Goal: Information Seeking & Learning: Learn about a topic

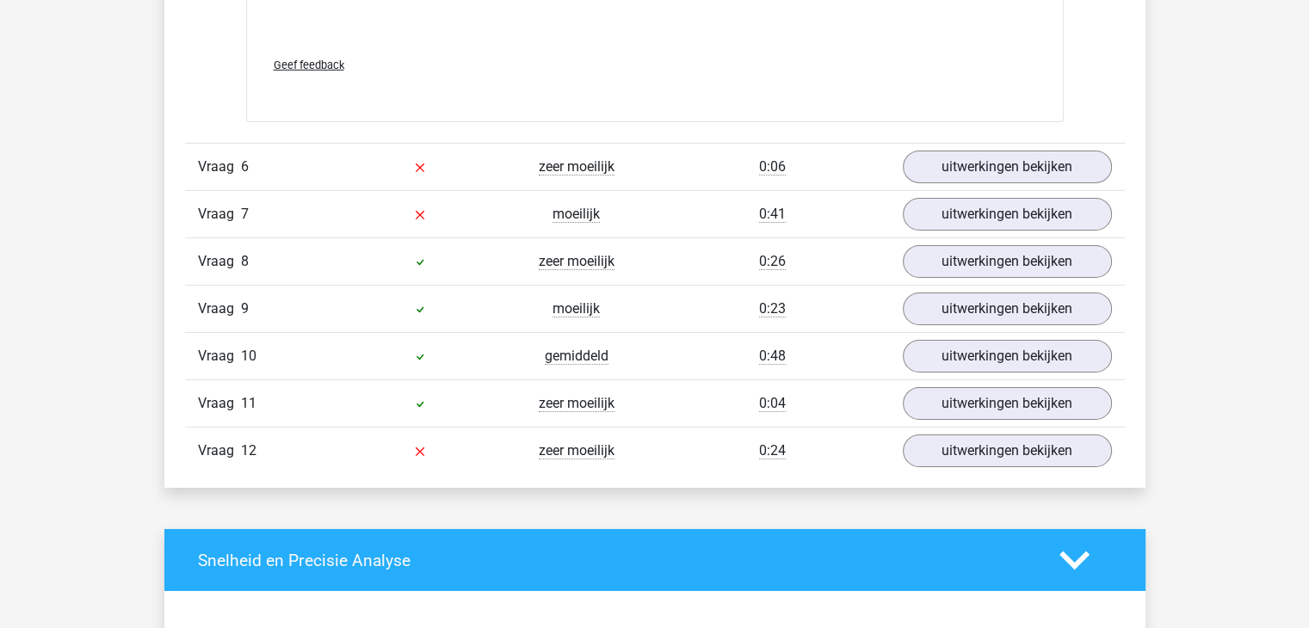
scroll to position [5707, 0]
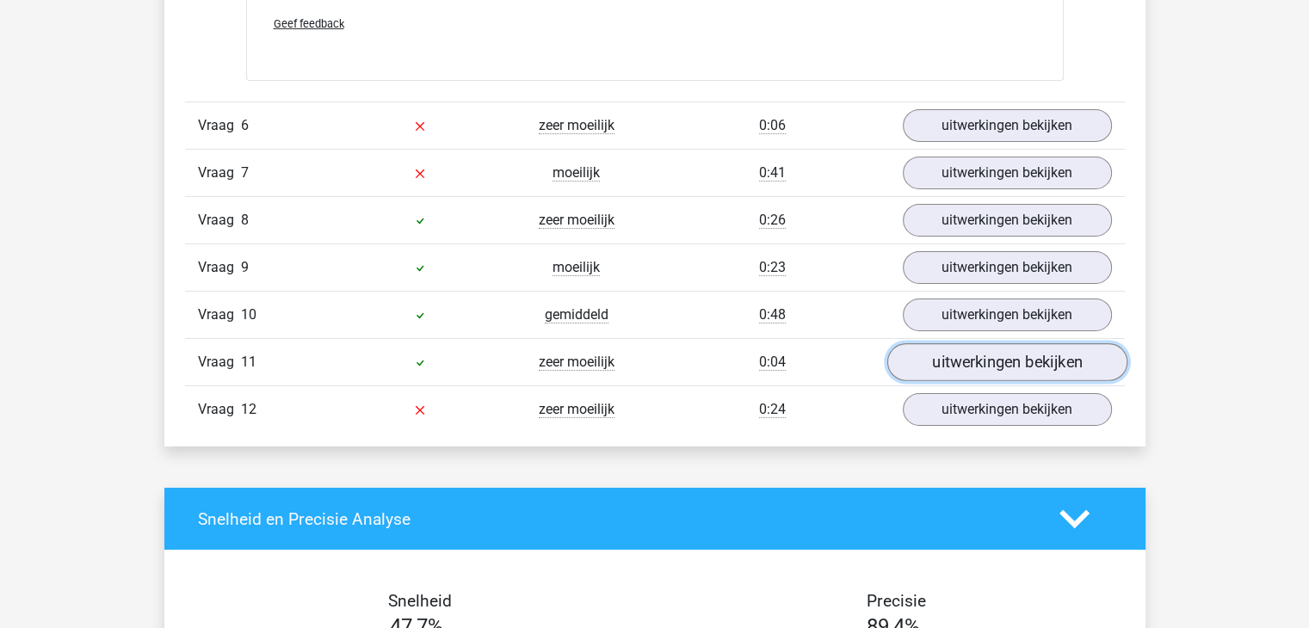
click at [953, 354] on link "uitwerkingen bekijken" at bounding box center [1006, 362] width 240 height 38
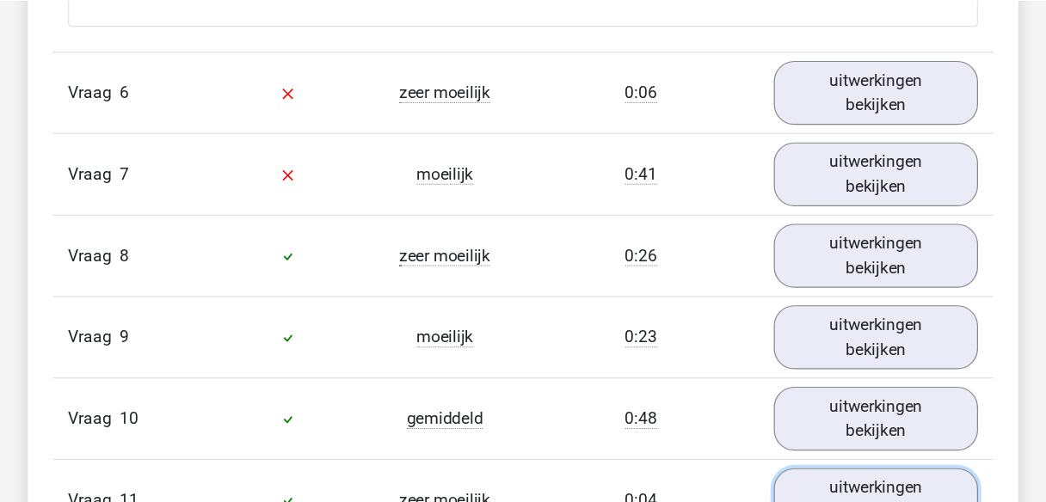
scroll to position [5810, 0]
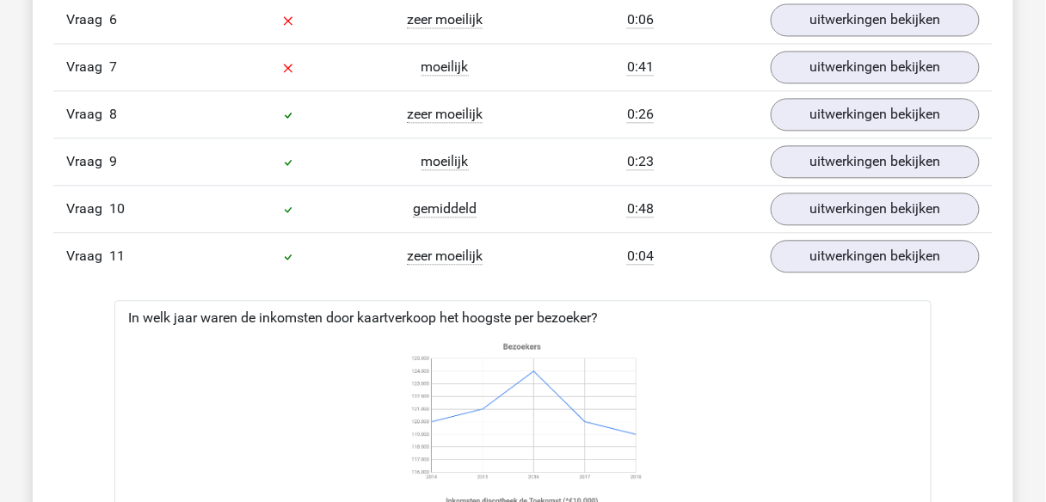
drag, startPoint x: 1167, startPoint y: 17, endPoint x: 745, endPoint y: 375, distance: 553.7
click at [745, 375] on icon at bounding box center [523, 478] width 762 height 284
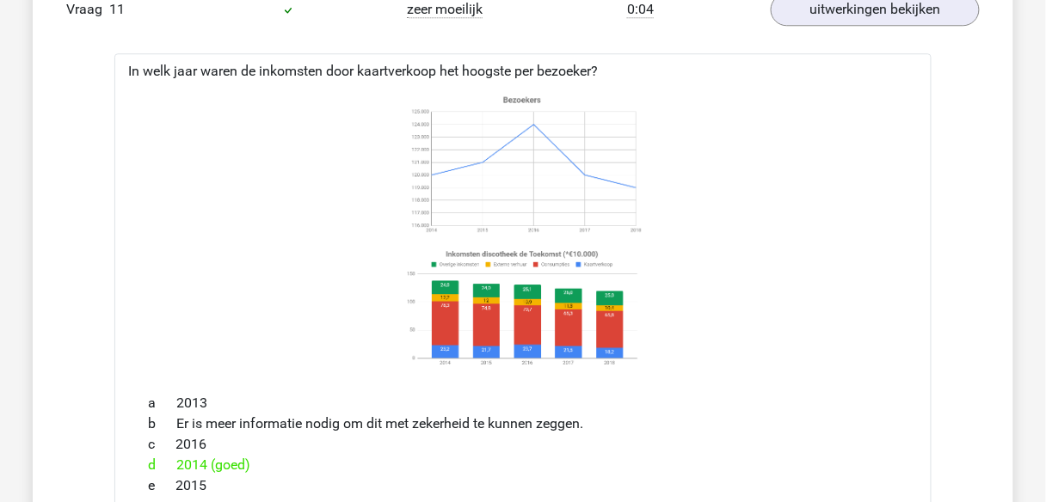
scroll to position [6058, 0]
click at [447, 335] on image at bounding box center [522, 306] width 243 height 127
click at [613, 340] on image at bounding box center [522, 306] width 243 height 127
click at [450, 338] on image at bounding box center [522, 306] width 243 height 127
click at [442, 455] on div "d 2014 (goed)" at bounding box center [523, 464] width 776 height 21
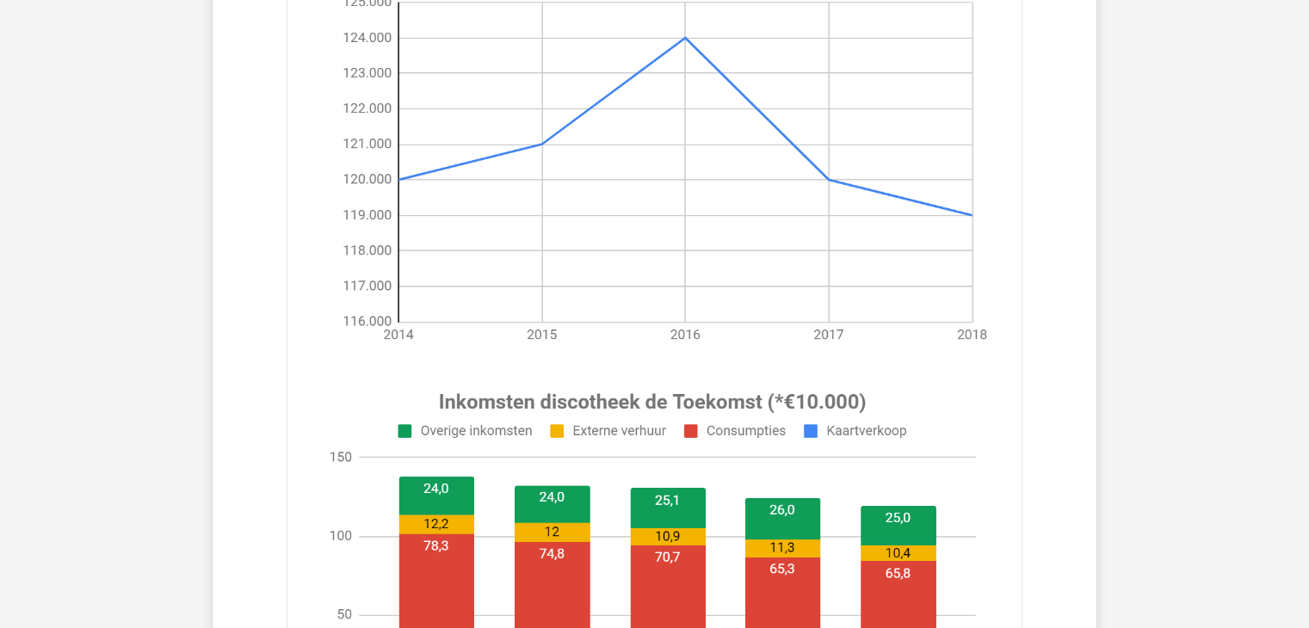
scroll to position [6388, 0]
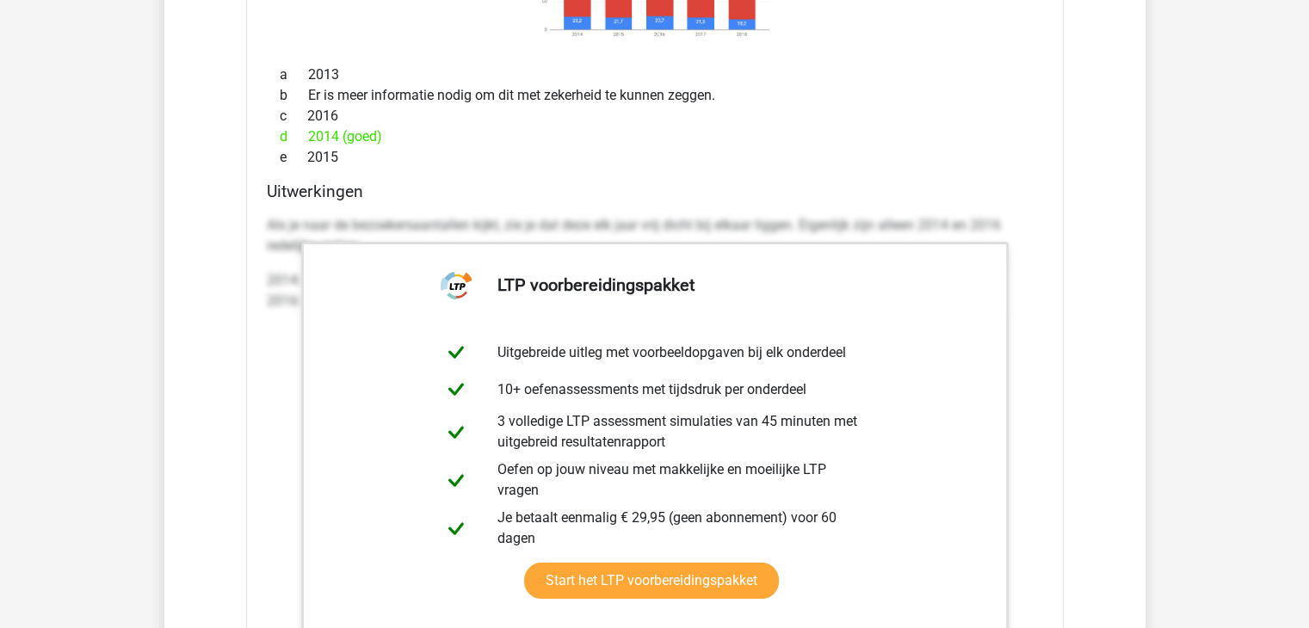
drag, startPoint x: 766, startPoint y: 7, endPoint x: 909, endPoint y: 107, distance: 174.2
click at [909, 107] on div "c 2016" at bounding box center [655, 116] width 776 height 21
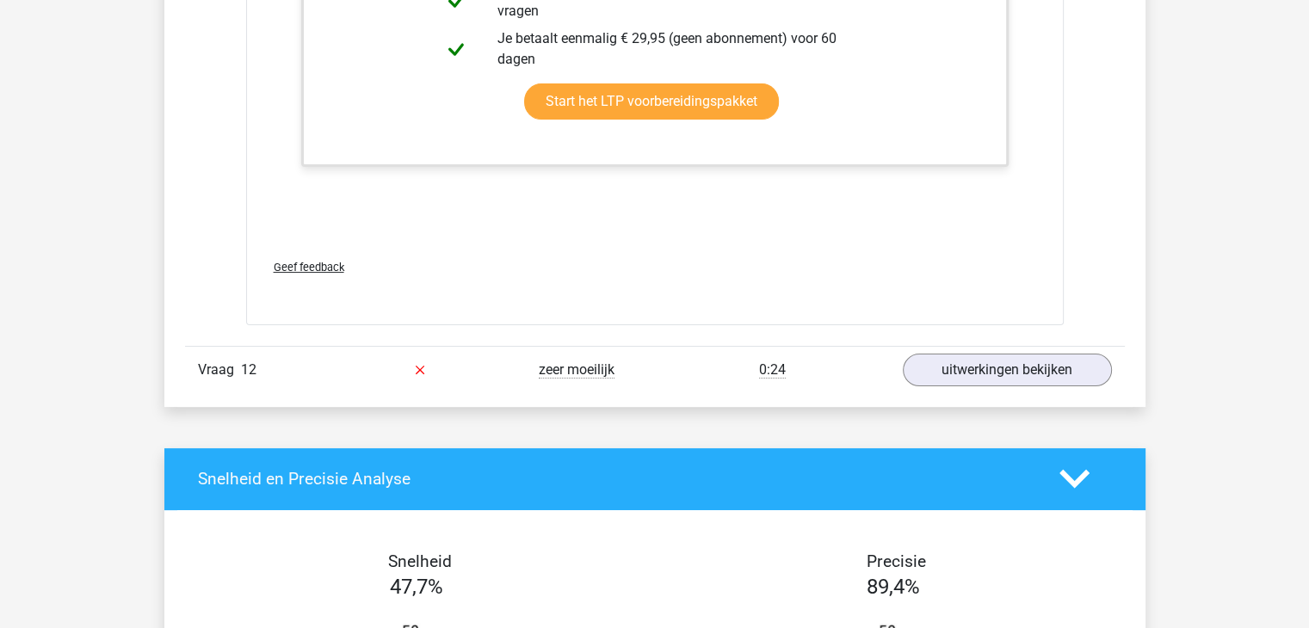
scroll to position [6870, 0]
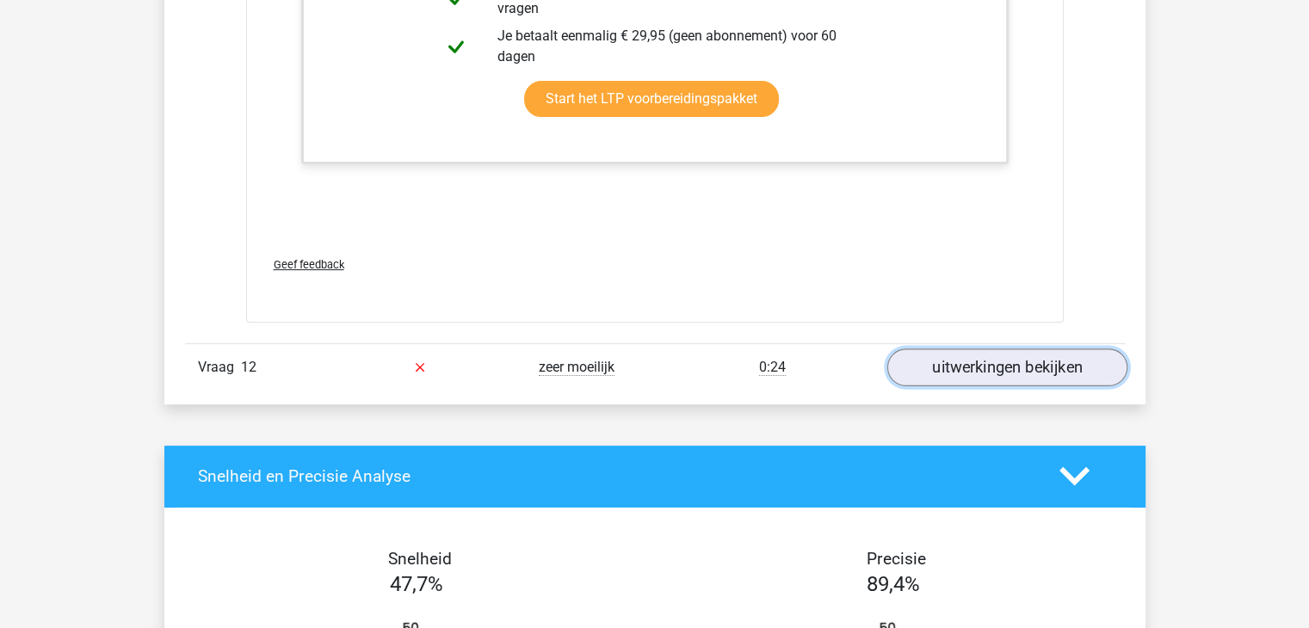
click at [1011, 360] on link "uitwerkingen bekijken" at bounding box center [1006, 367] width 240 height 38
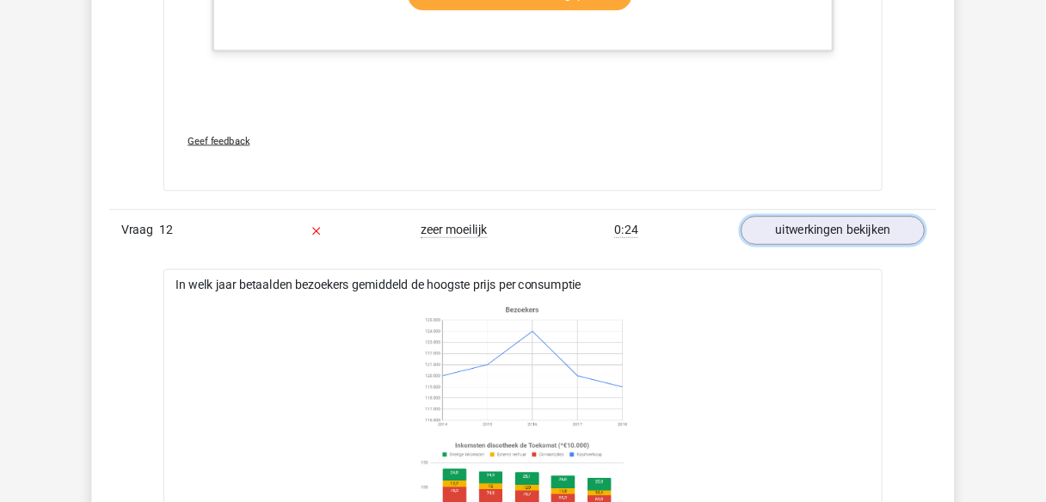
scroll to position [6973, 0]
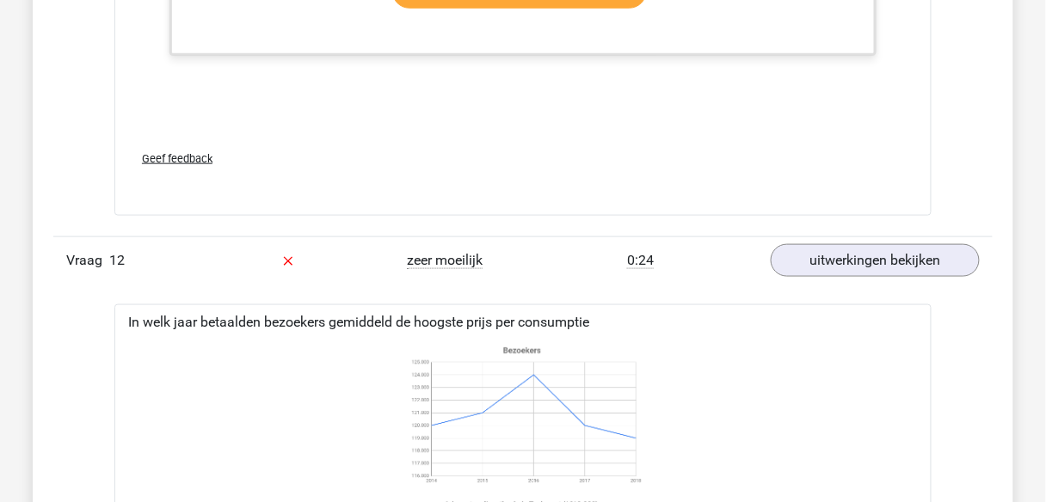
drag, startPoint x: 1092, startPoint y: 22, endPoint x: 662, endPoint y: 321, distance: 523.6
click at [662, 333] on div at bounding box center [523, 482] width 790 height 298
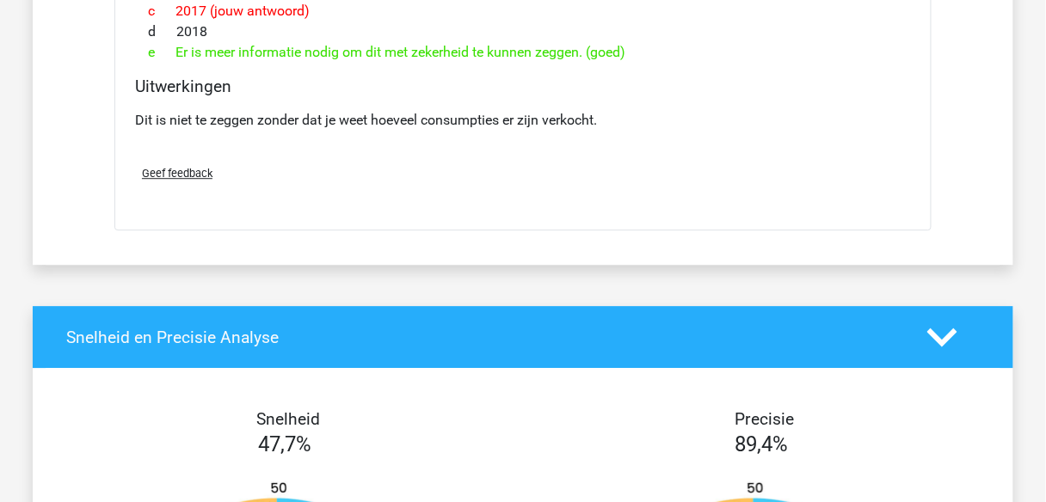
scroll to position [7661, 0]
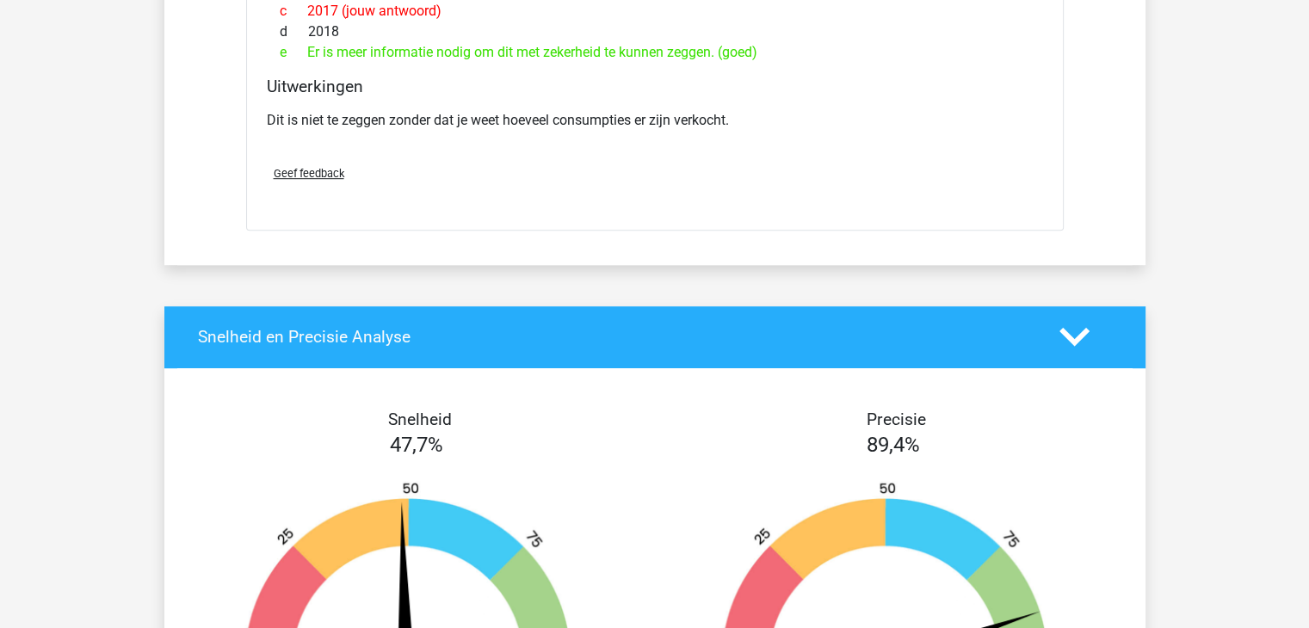
drag, startPoint x: 1039, startPoint y: 1, endPoint x: 916, endPoint y: 177, distance: 215.0
click at [916, 177] on div "Geef feedback" at bounding box center [655, 173] width 790 height 44
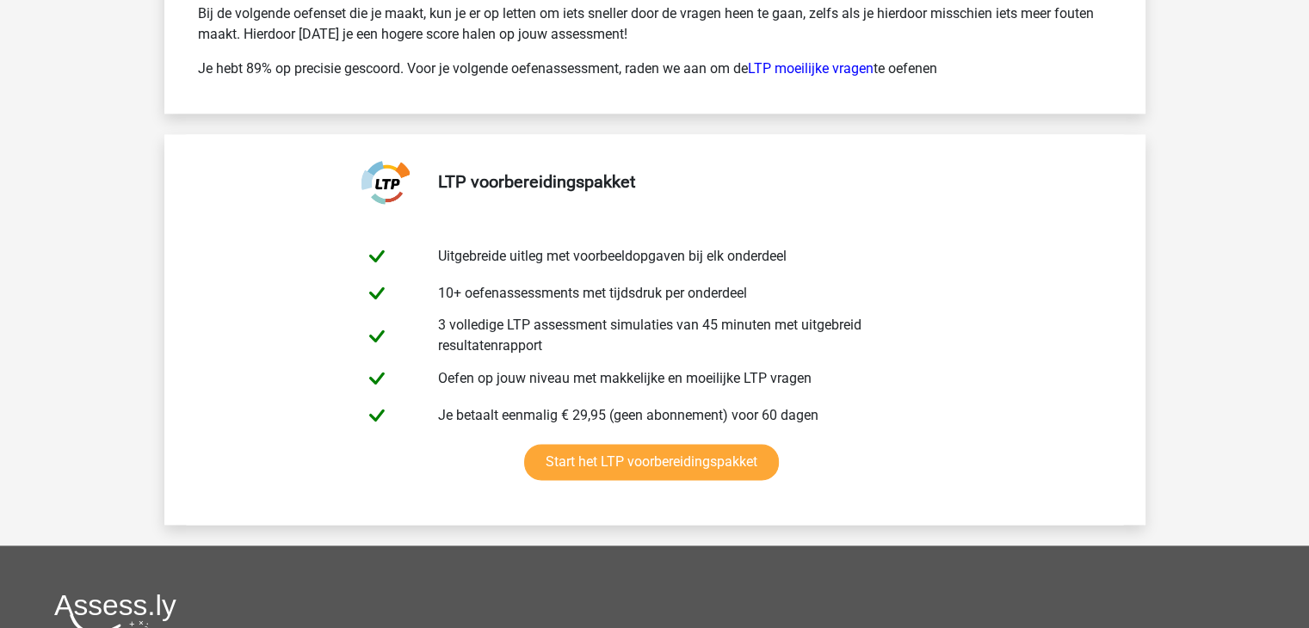
scroll to position [8797, 0]
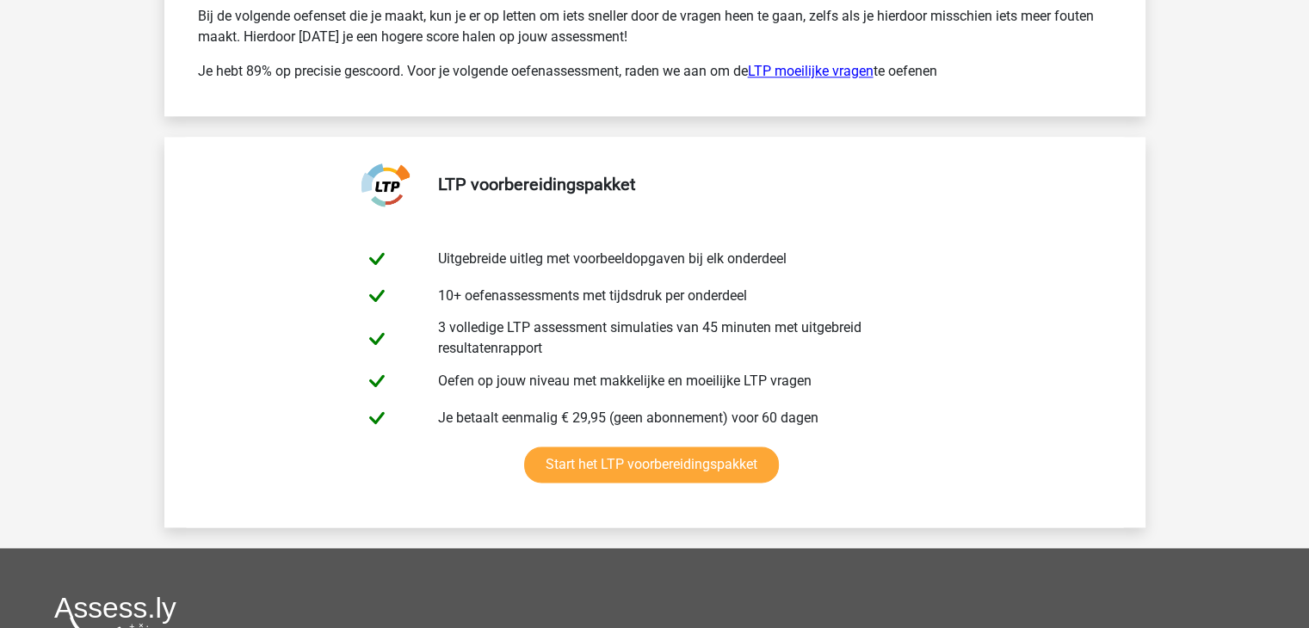
click at [856, 63] on link "LTP moeilijke vragen" at bounding box center [811, 71] width 126 height 16
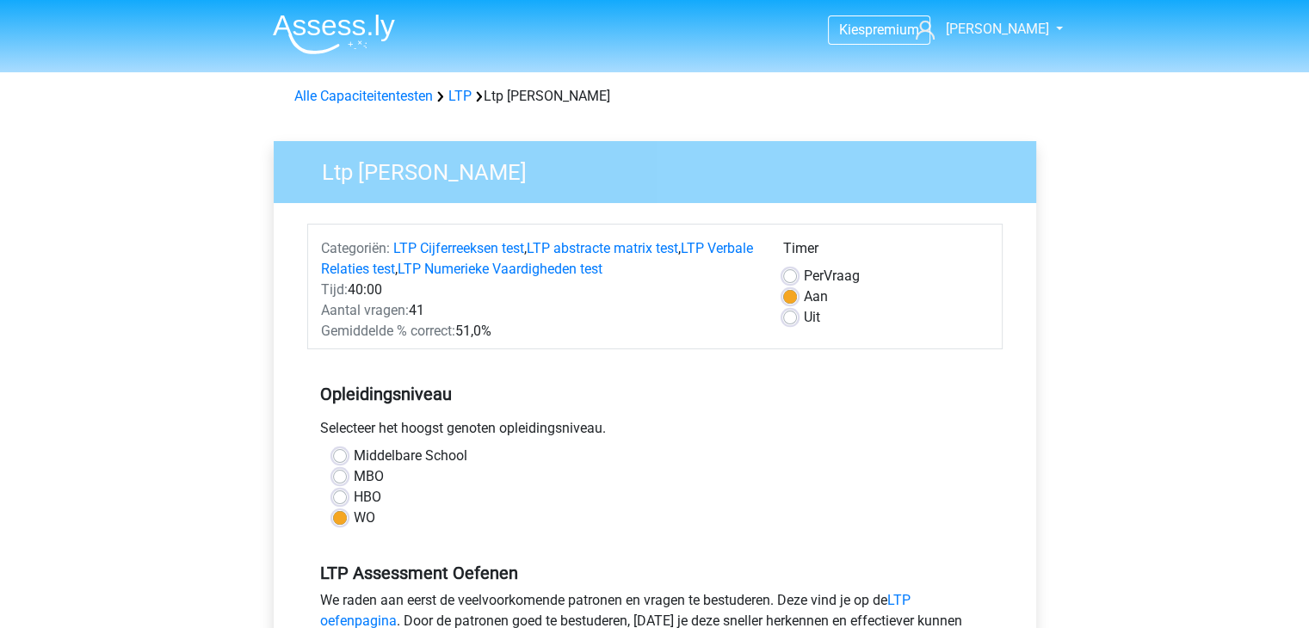
click at [664, 359] on div "Opleidingsniveau Selecteer het hoogst genoten opleidingsniveau. Middelbare Scho…" at bounding box center [654, 449] width 695 height 186
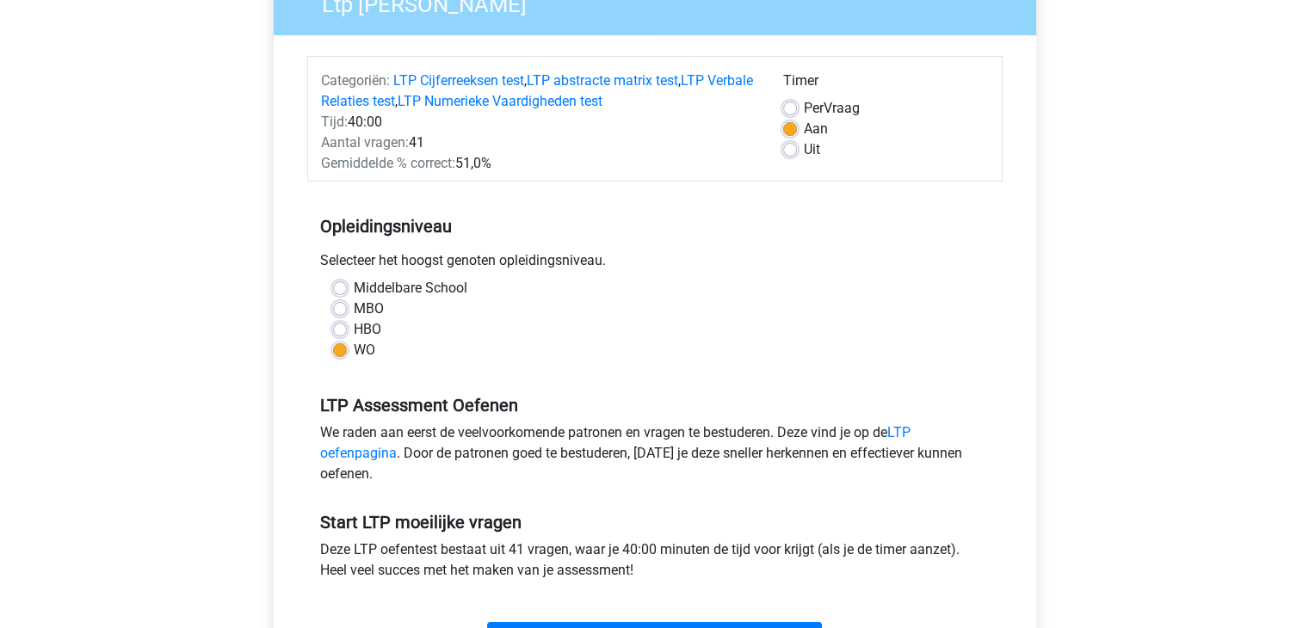
scroll to position [172, 0]
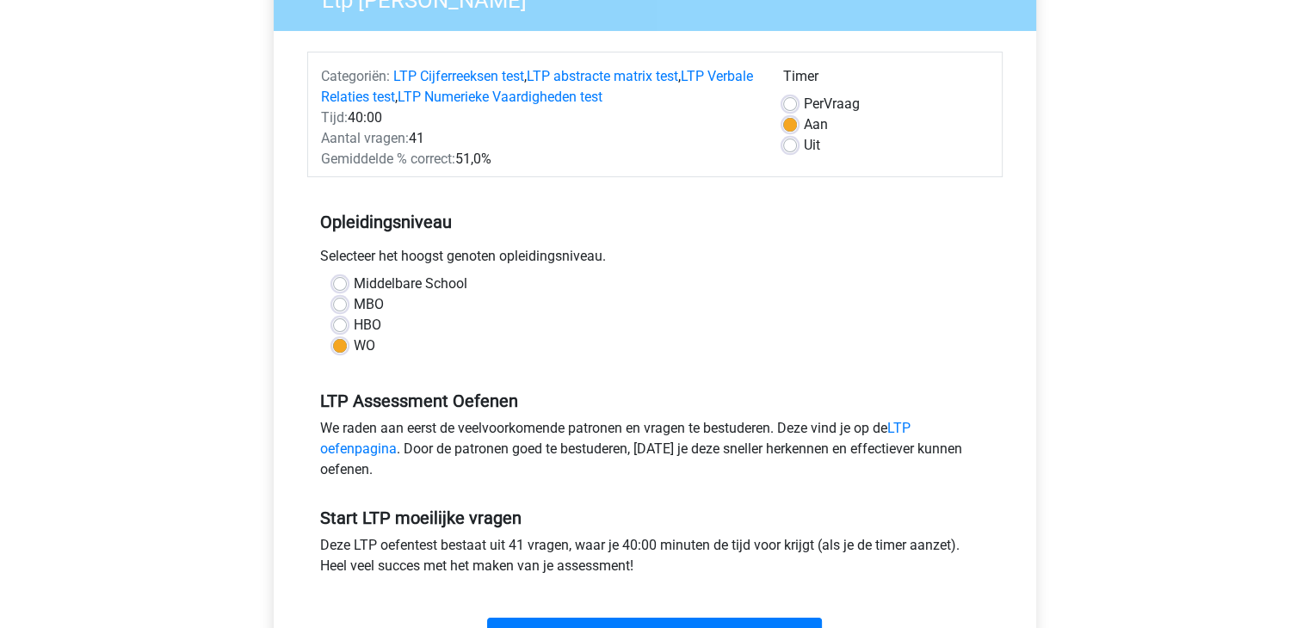
click at [354, 284] on label "Middelbare School" at bounding box center [411, 284] width 114 height 21
click at [337, 284] on input "Middelbare School" at bounding box center [340, 282] width 14 height 17
radio input "true"
click at [527, 345] on div "WO" at bounding box center [655, 346] width 644 height 21
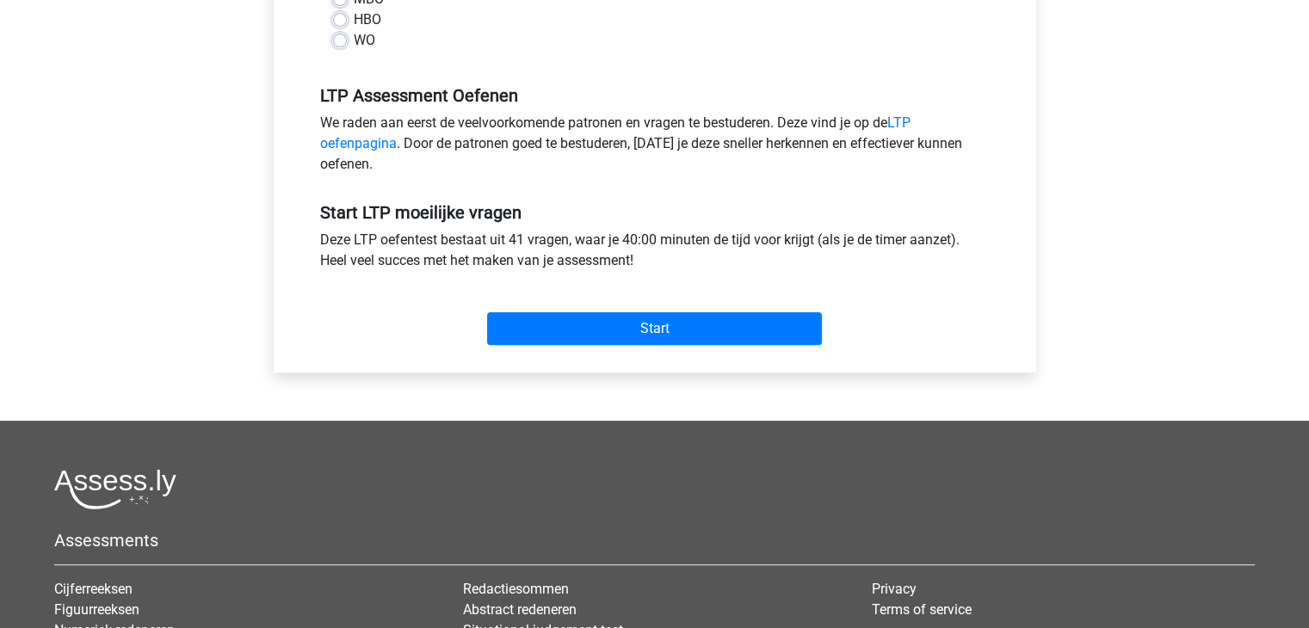
scroll to position [482, 0]
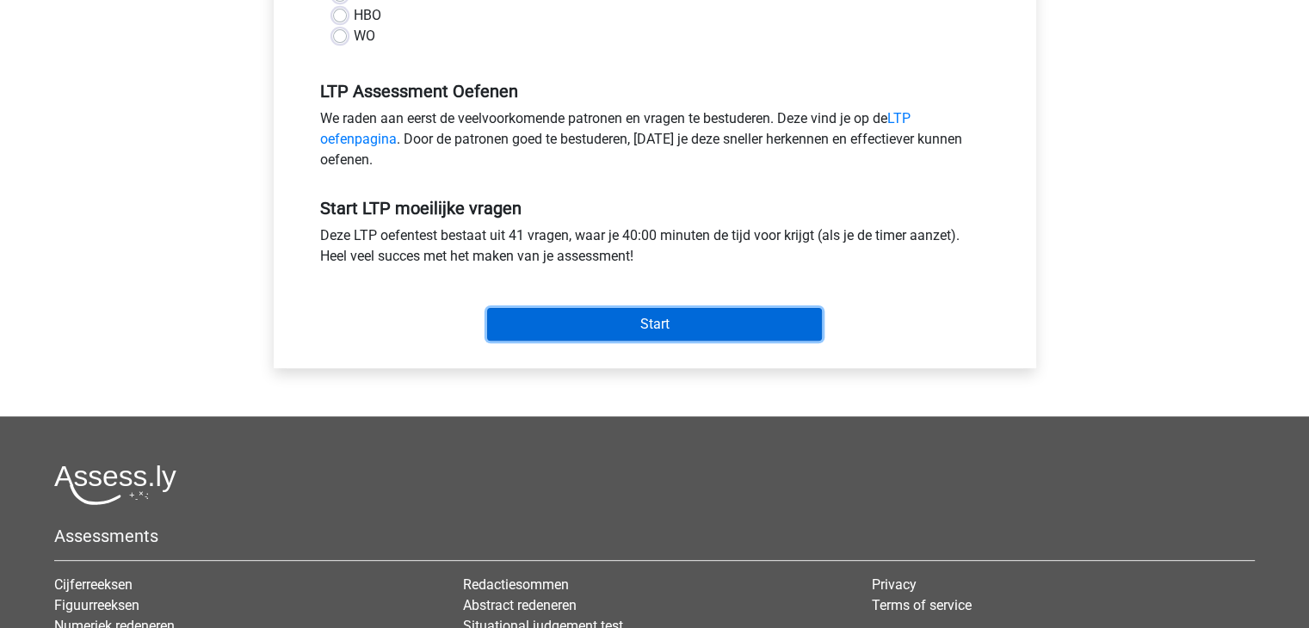
click at [616, 330] on input "Start" at bounding box center [654, 324] width 335 height 33
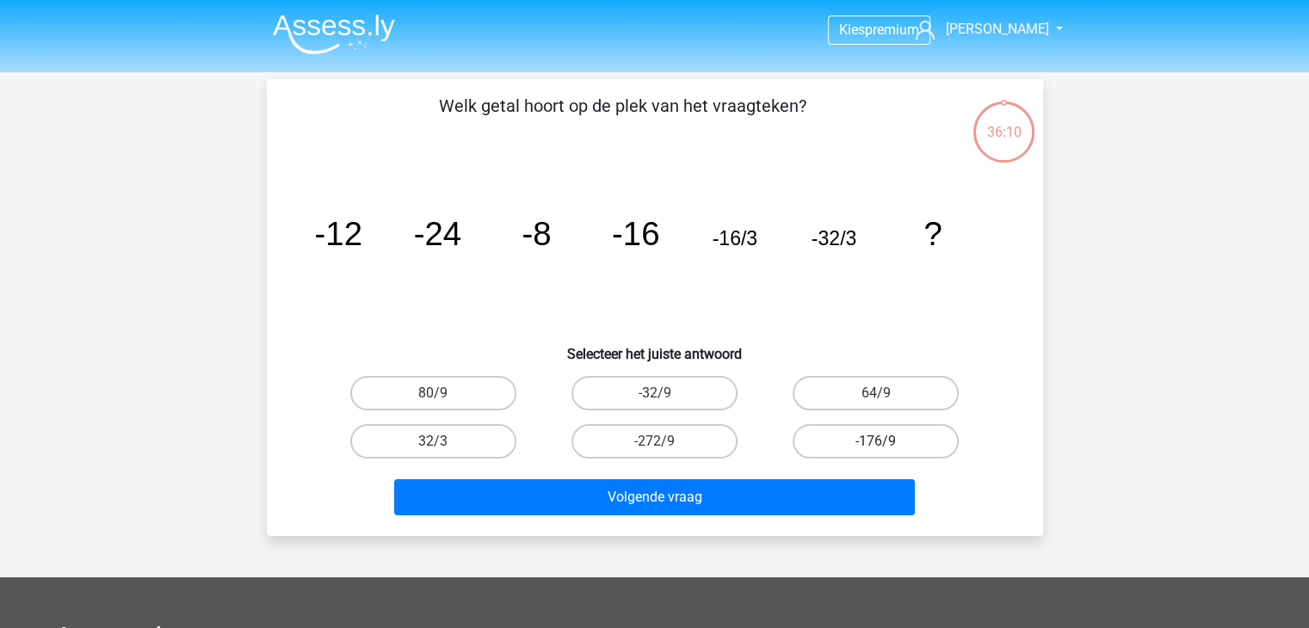
click at [848, 447] on label "-176/9" at bounding box center [875, 441] width 166 height 34
click at [876, 447] on input "-176/9" at bounding box center [881, 446] width 11 height 11
radio input "true"
click at [685, 398] on label "-32/9" at bounding box center [654, 393] width 166 height 34
click at [665, 398] on input "-32/9" at bounding box center [659, 398] width 11 height 11
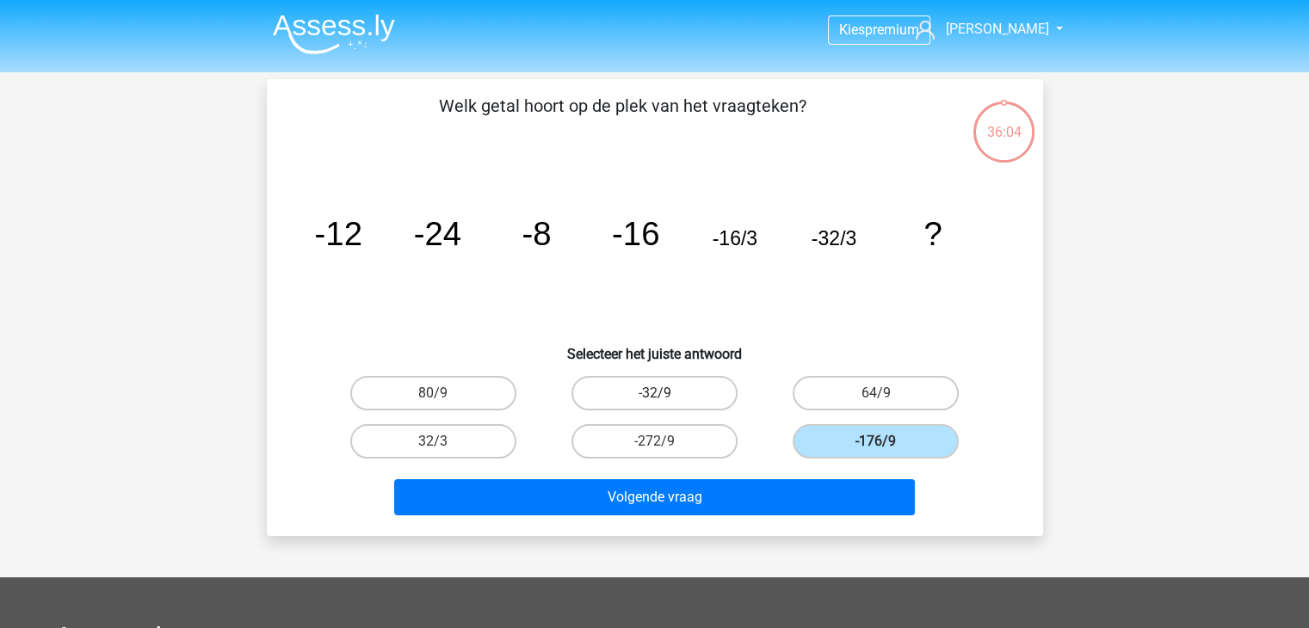
radio input "true"
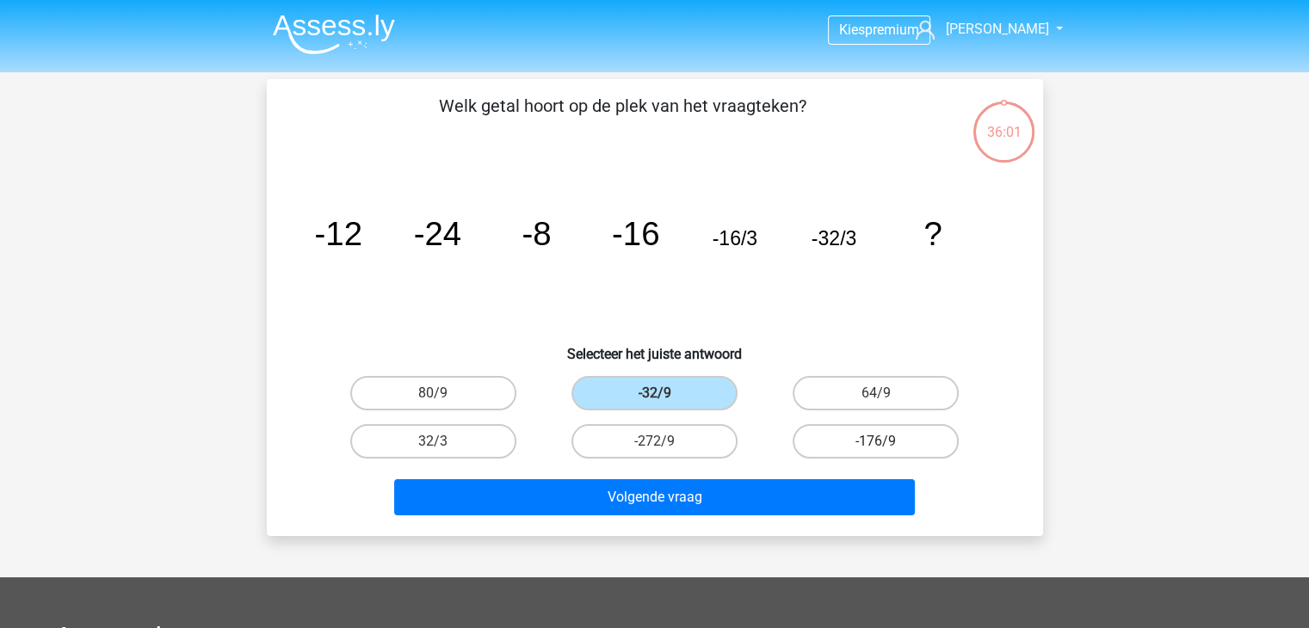
click at [866, 444] on label "-176/9" at bounding box center [875, 441] width 166 height 34
click at [876, 444] on input "-176/9" at bounding box center [881, 446] width 11 height 11
radio input "true"
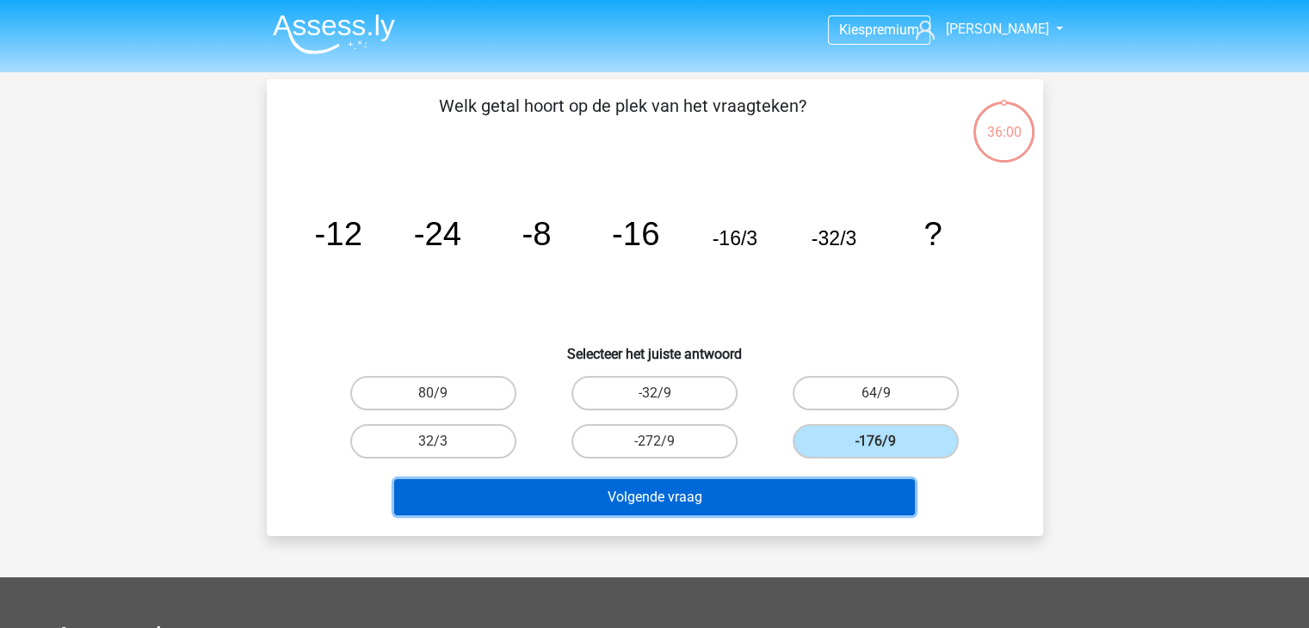
click at [816, 507] on button "Volgende vraag" at bounding box center [654, 497] width 521 height 36
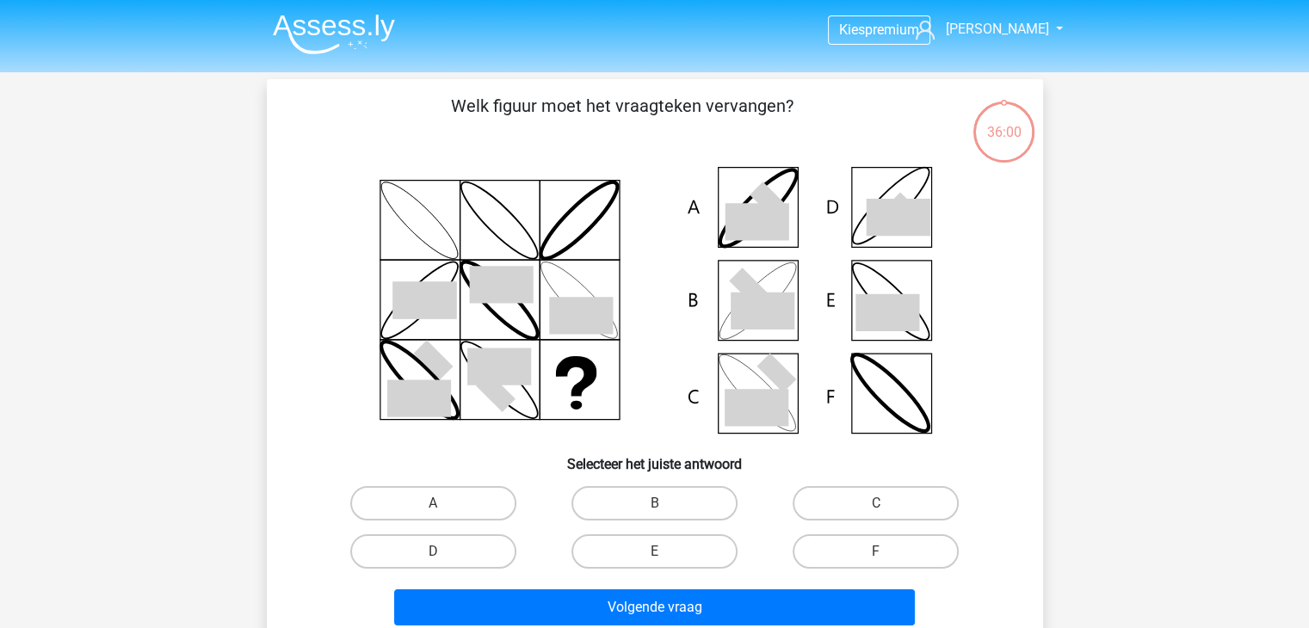
scroll to position [79, 0]
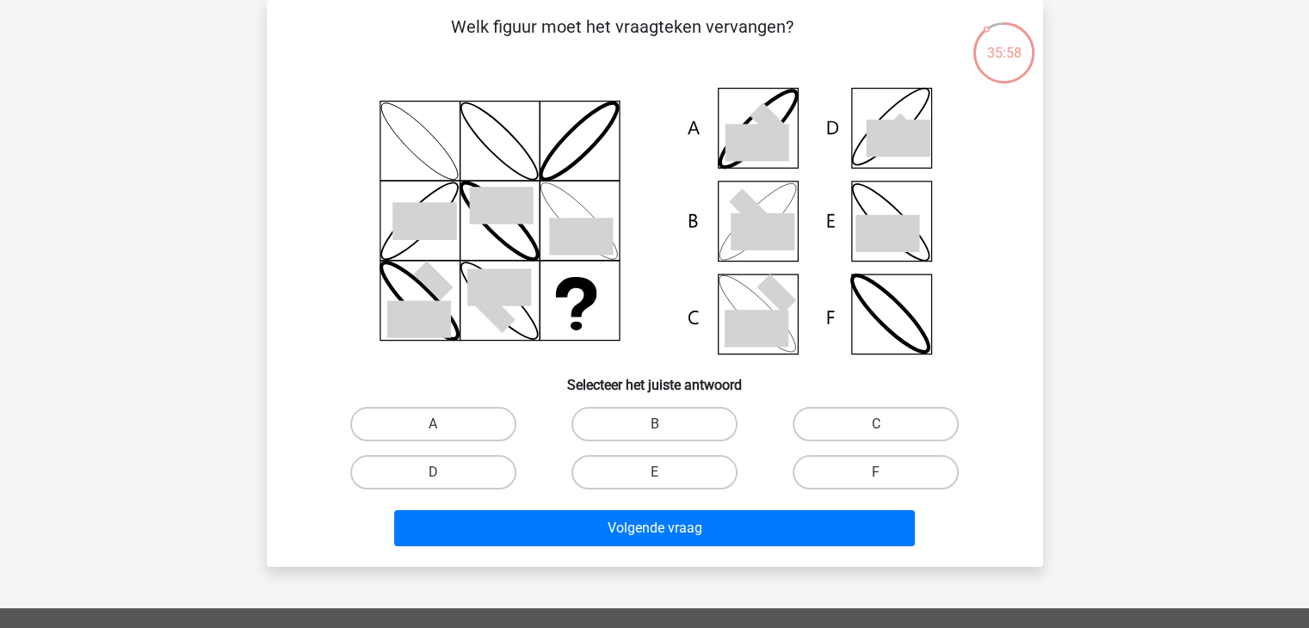
click at [691, 71] on div "Welk figuur moet het vraagteken vervangen?" at bounding box center [655, 283] width 762 height 539
click at [692, 423] on label "B" at bounding box center [654, 424] width 166 height 34
click at [665, 424] on input "B" at bounding box center [659, 429] width 11 height 11
radio input "true"
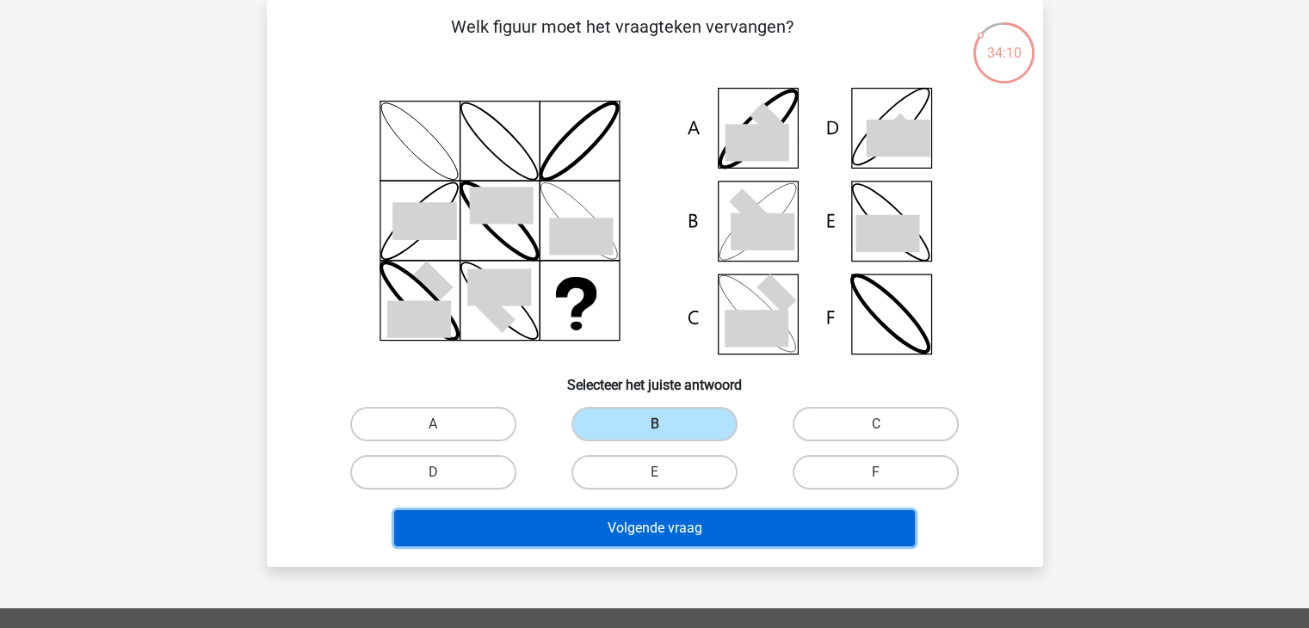
click at [713, 527] on button "Volgende vraag" at bounding box center [654, 528] width 521 height 36
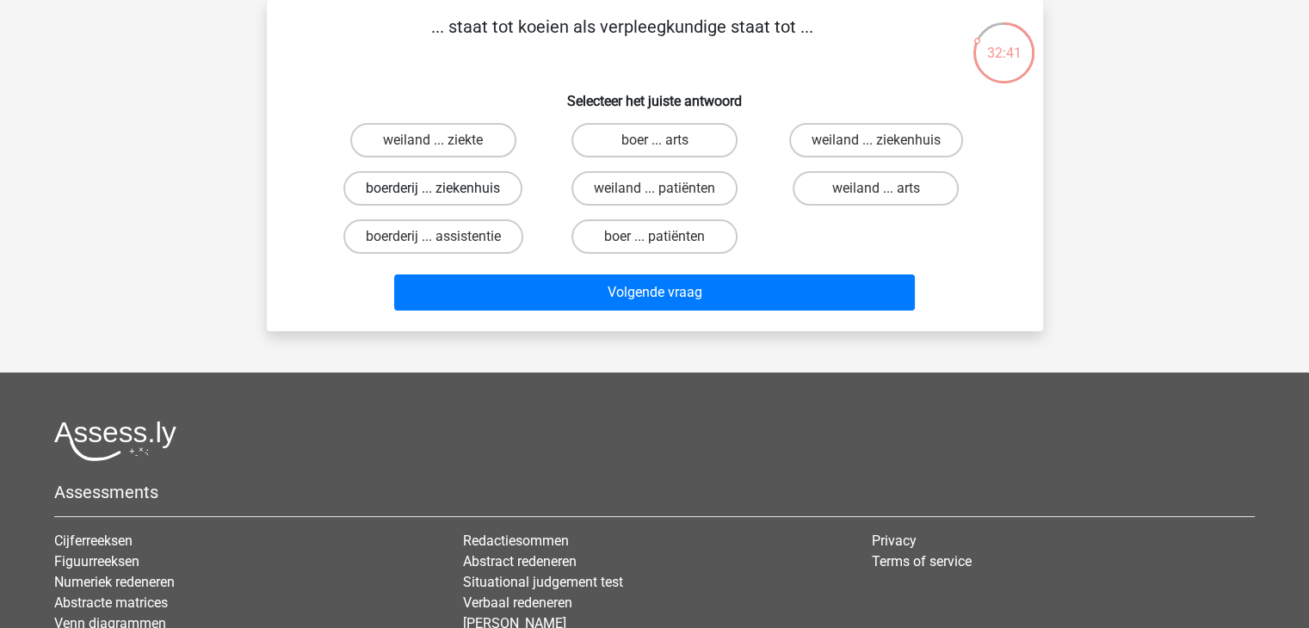
click at [467, 180] on label "boerderij ... ziekenhuis" at bounding box center [432, 188] width 179 height 34
click at [444, 188] on input "boerderij ... ziekenhuis" at bounding box center [438, 193] width 11 height 11
radio input "true"
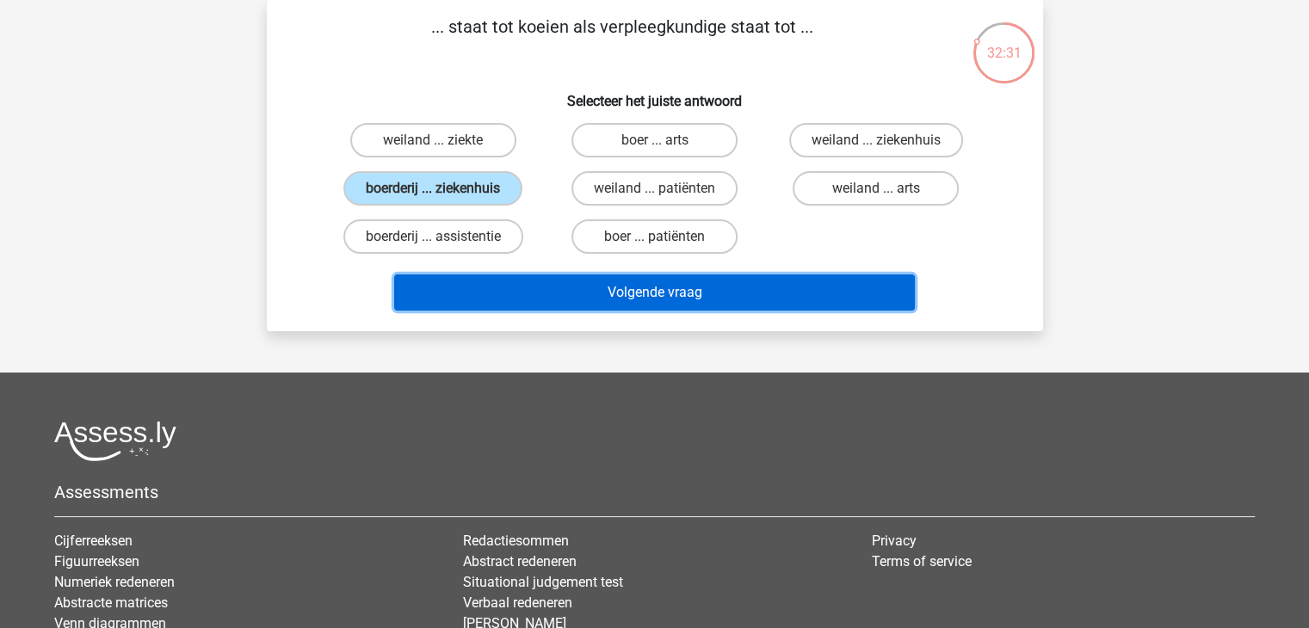
click at [733, 297] on button "Volgende vraag" at bounding box center [654, 292] width 521 height 36
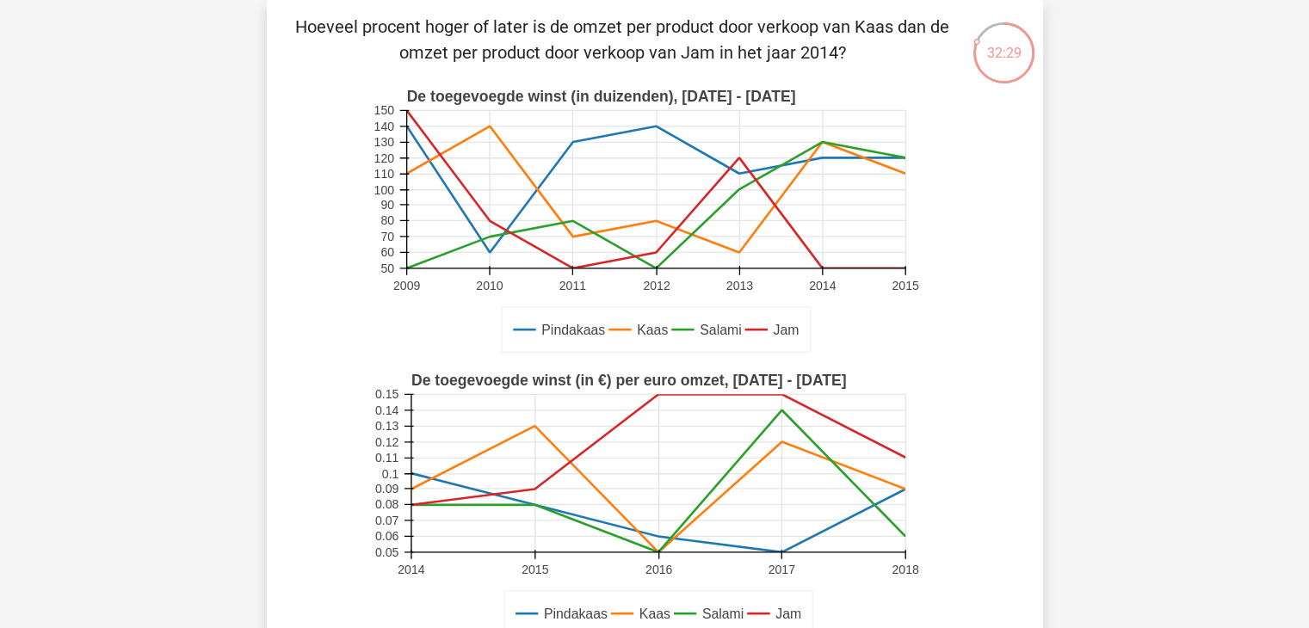
click at [861, 310] on rect at bounding box center [655, 222] width 568 height 284
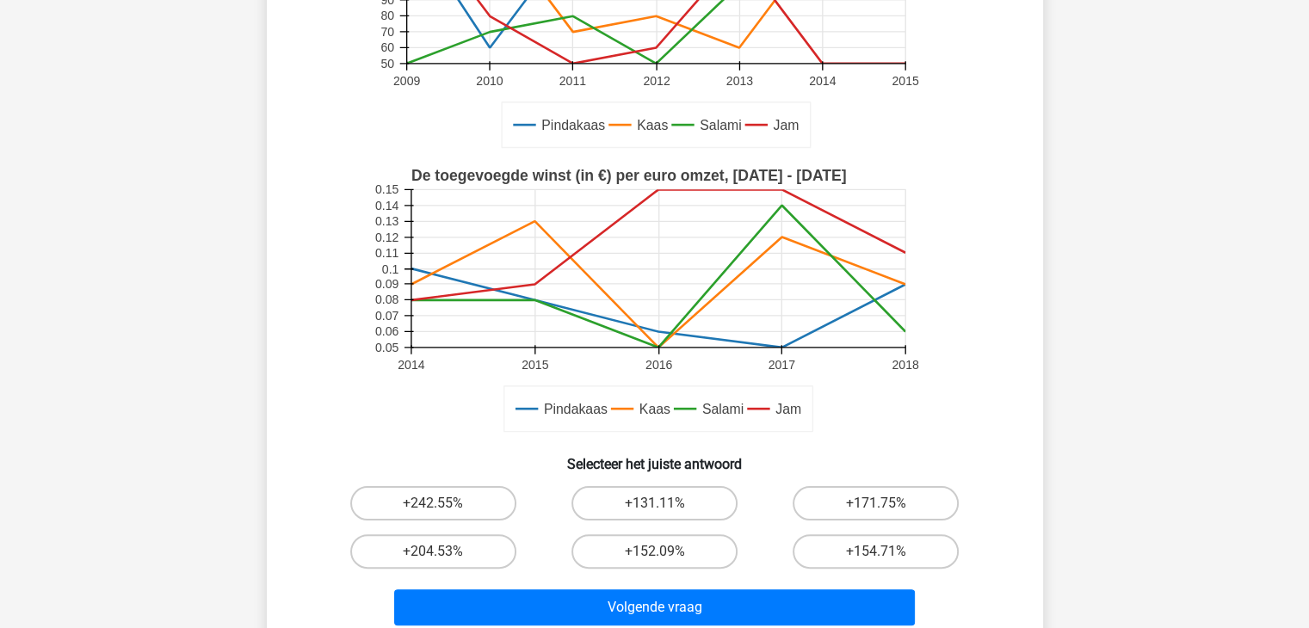
scroll to position [389, 0]
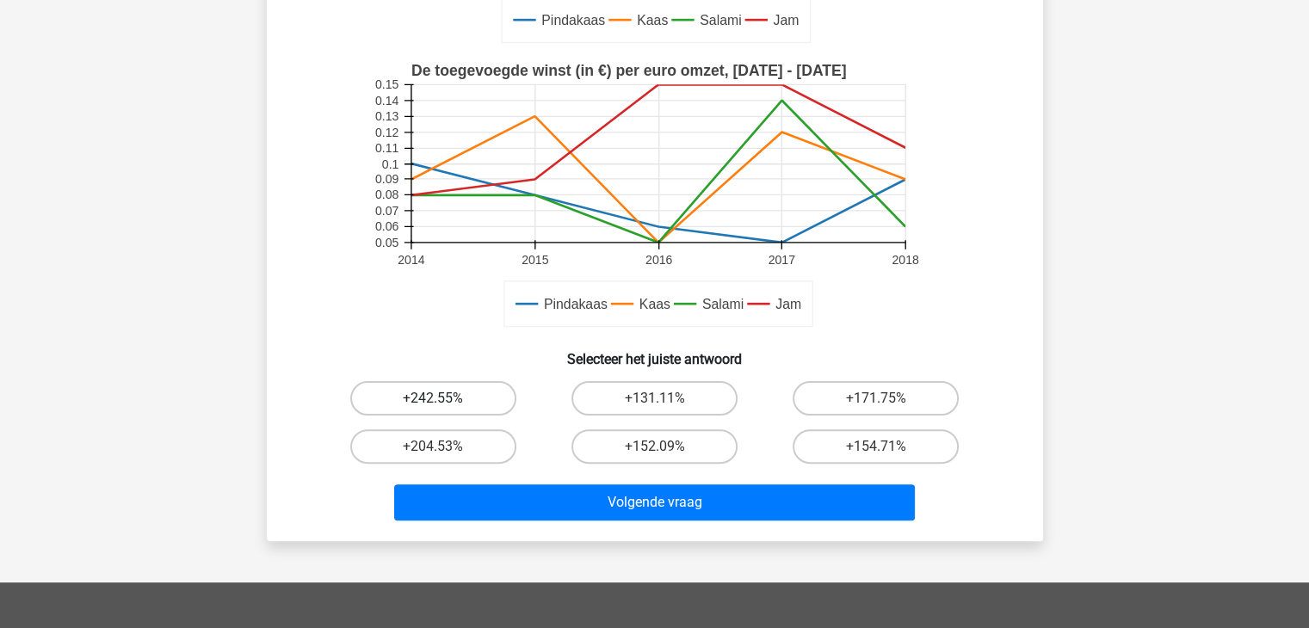
click at [455, 405] on label "+242.55%" at bounding box center [433, 398] width 166 height 34
click at [444, 405] on input "+242.55%" at bounding box center [438, 403] width 11 height 11
radio input "true"
click at [876, 447] on input "+154.71%" at bounding box center [881, 452] width 11 height 11
radio input "true"
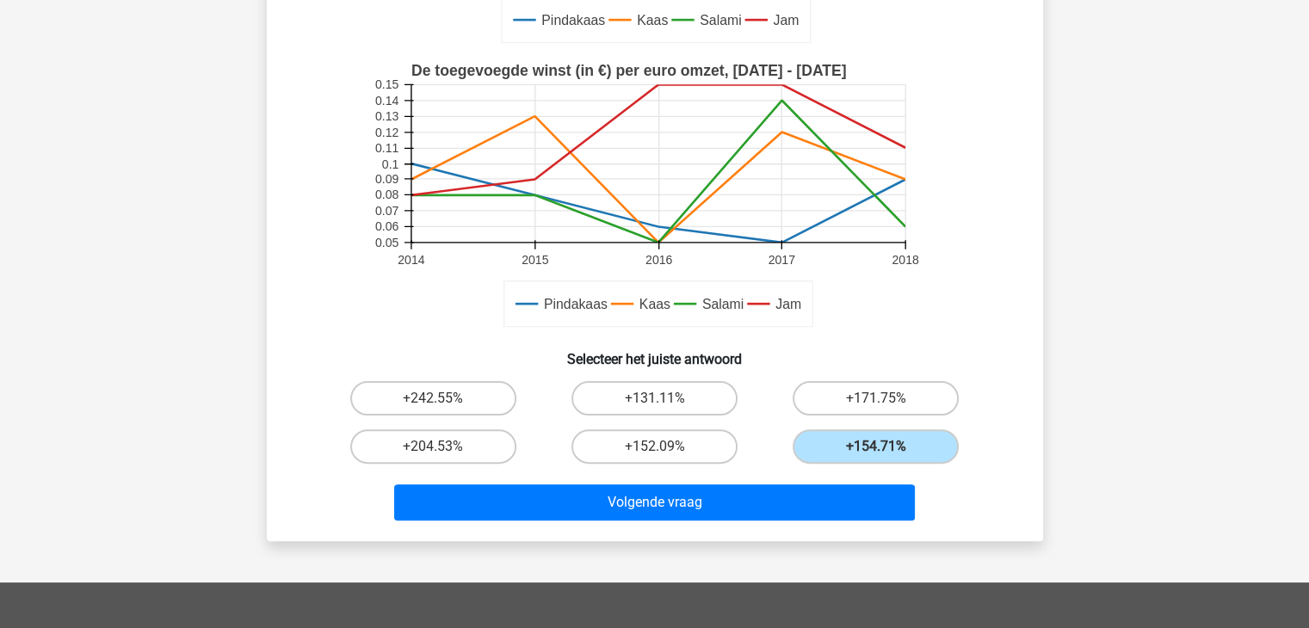
click at [654, 447] on input "+152.09%" at bounding box center [659, 452] width 11 height 11
radio input "true"
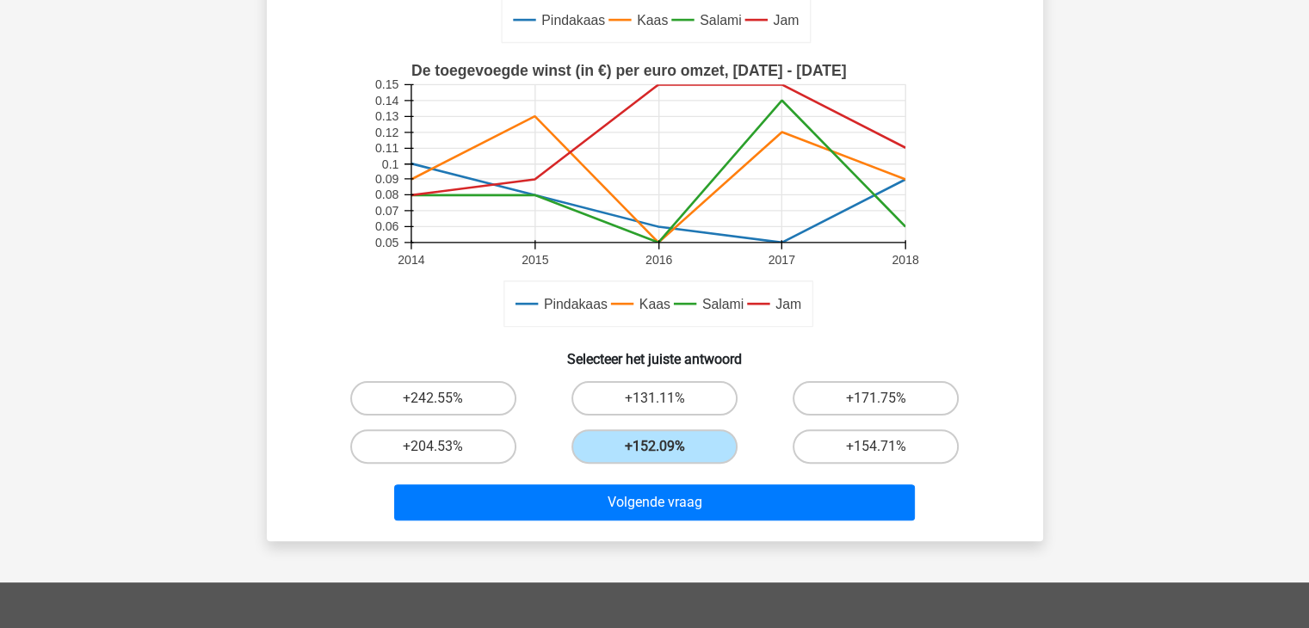
click at [433, 447] on input "+204.53%" at bounding box center [438, 452] width 11 height 11
radio input "true"
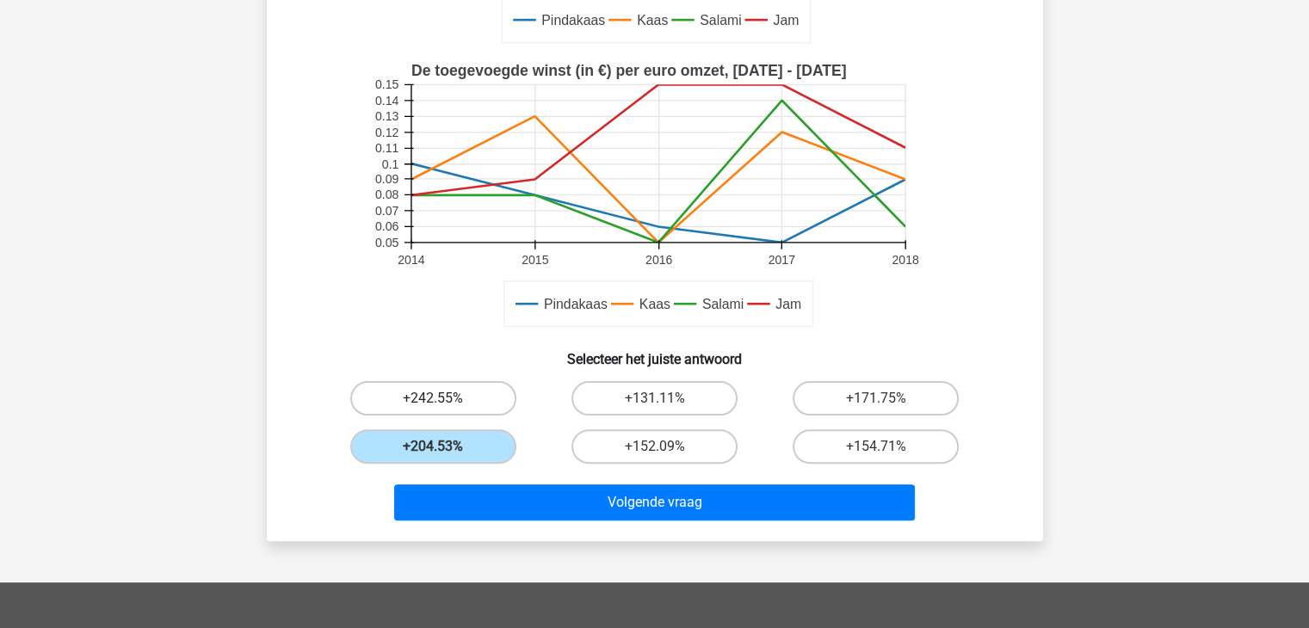
click at [465, 401] on label "+242.55%" at bounding box center [433, 398] width 166 height 34
click at [444, 401] on input "+242.55%" at bounding box center [438, 403] width 11 height 11
radio input "true"
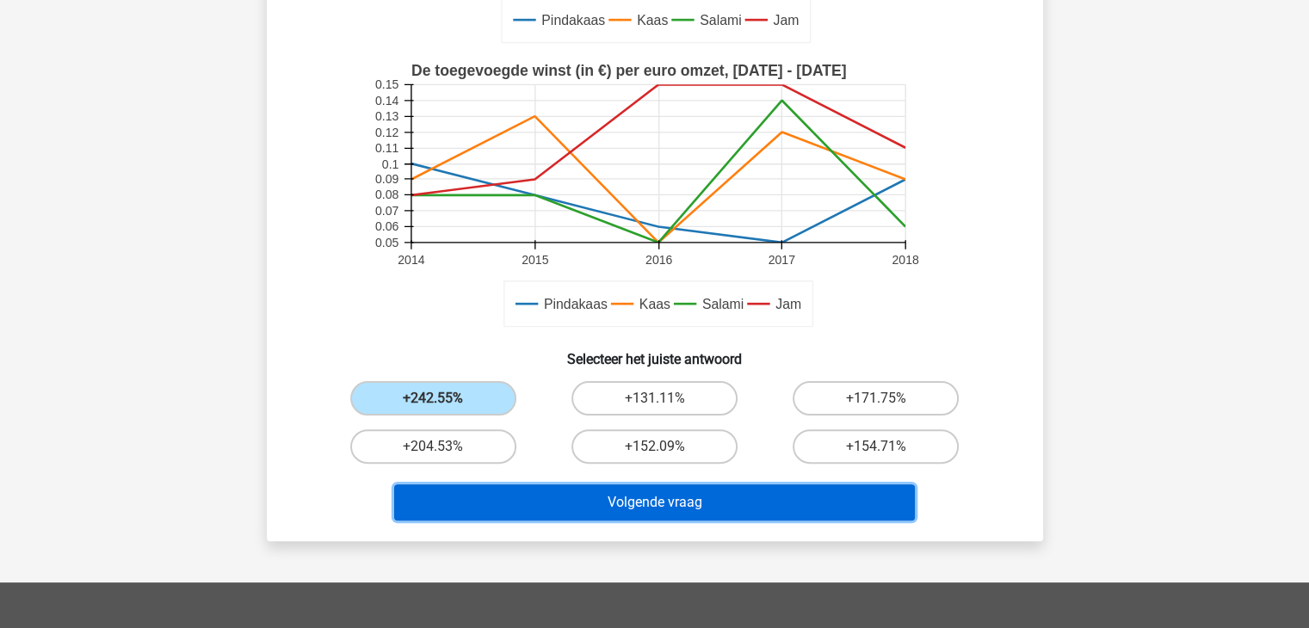
click at [471, 493] on button "Volgende vraag" at bounding box center [654, 502] width 521 height 36
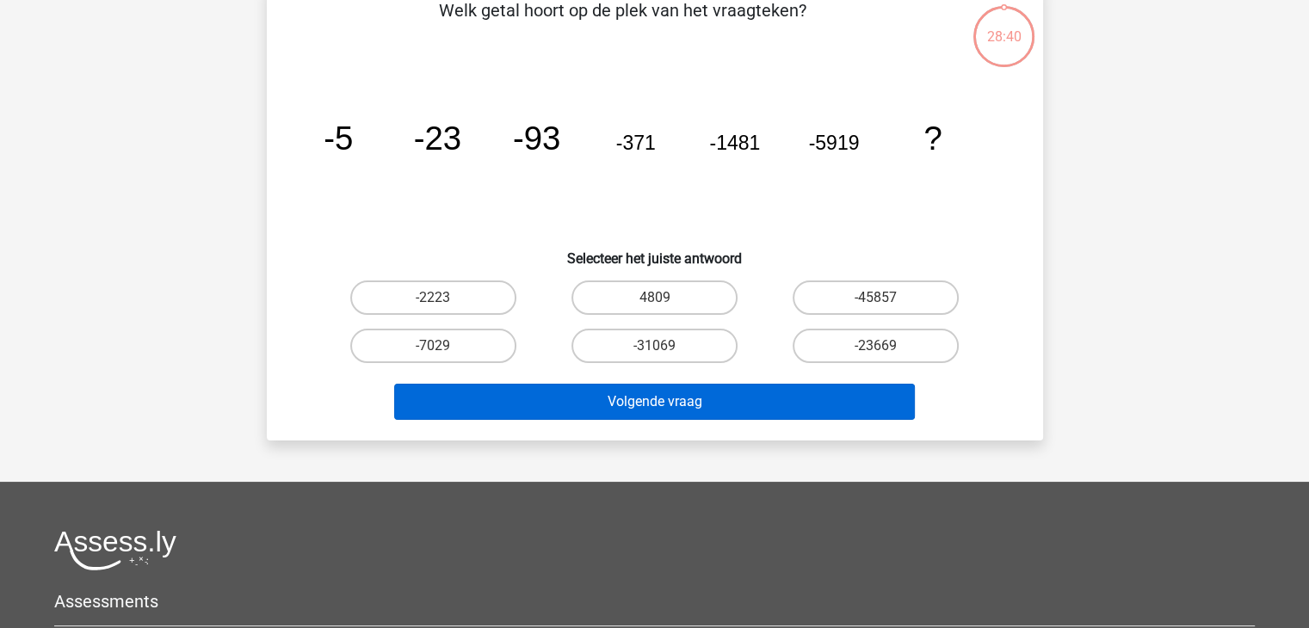
scroll to position [79, 0]
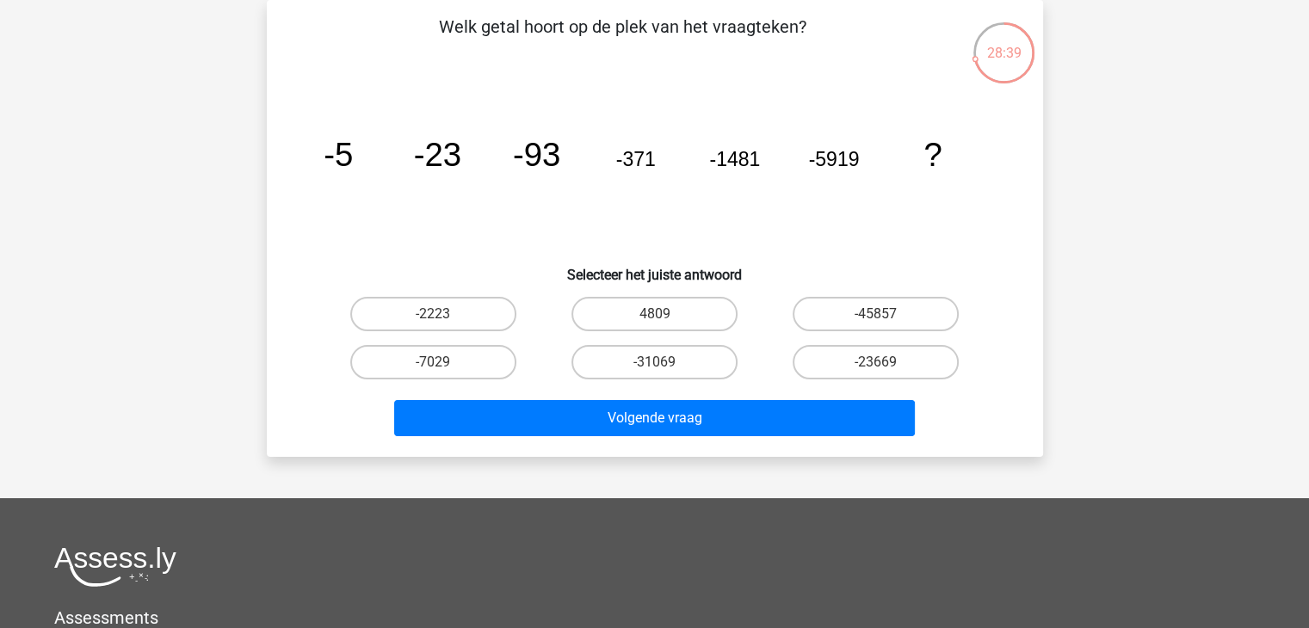
click at [686, 231] on icon "image/svg+xml -5 -23 -93 -371 -1481 -5919 ?" at bounding box center [654, 166] width 693 height 174
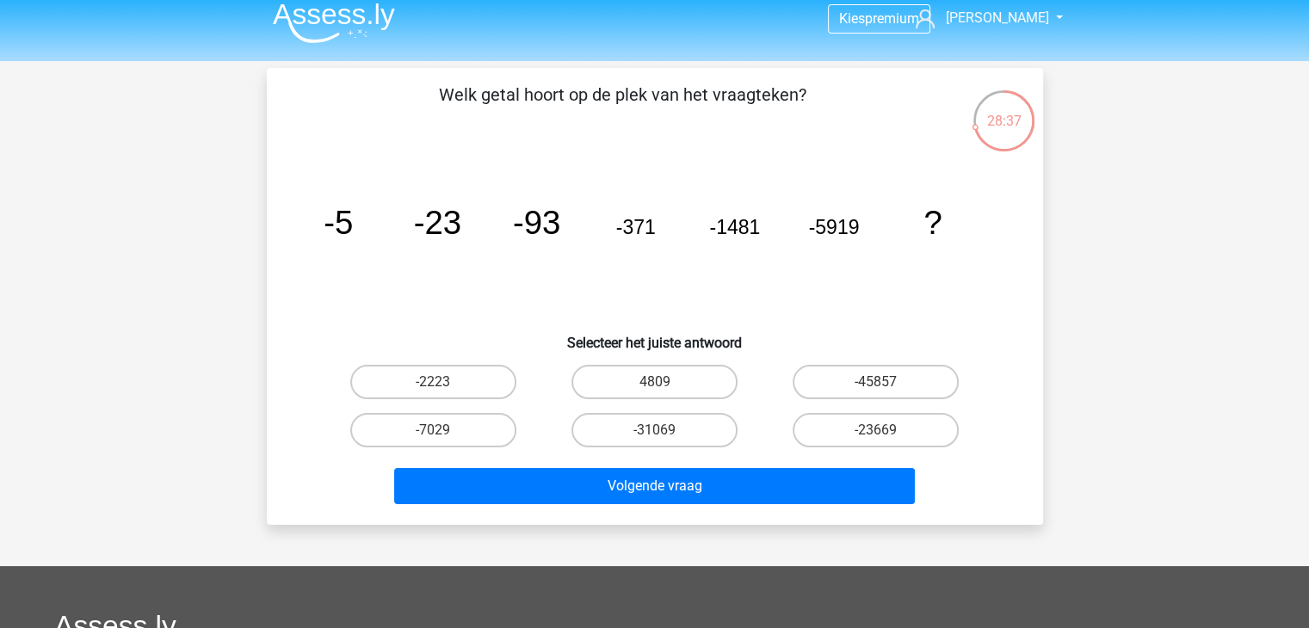
scroll to position [10, 0]
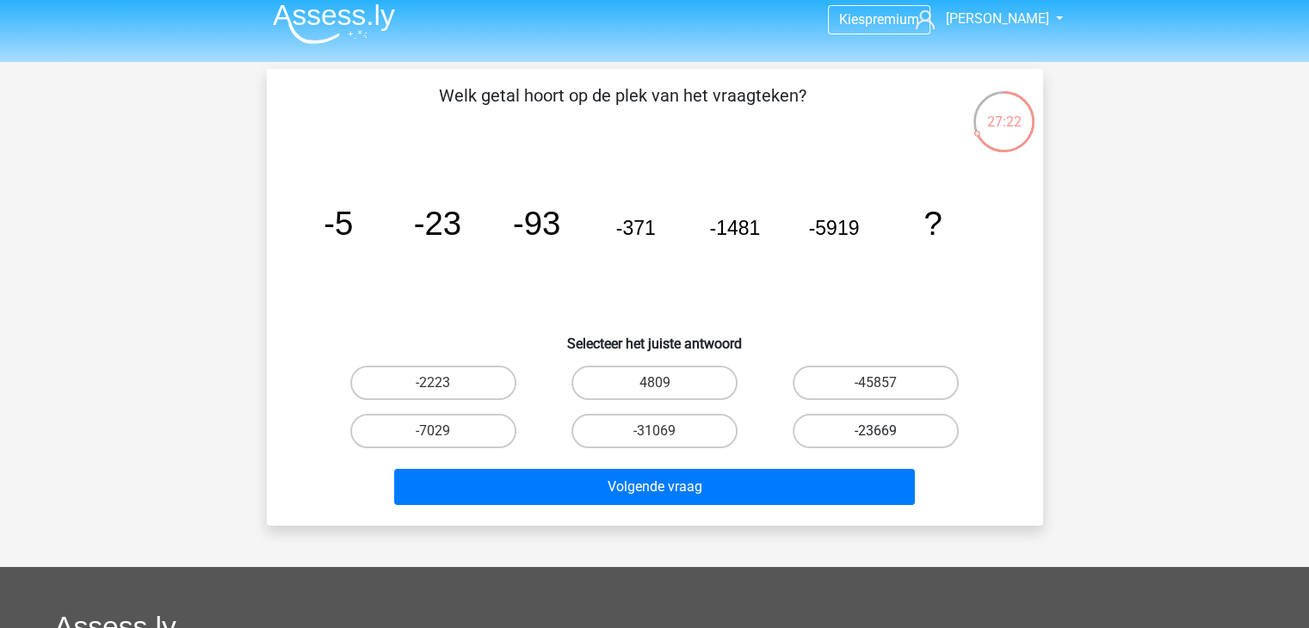
click at [853, 430] on label "-23669" at bounding box center [875, 431] width 166 height 34
click at [876, 431] on input "-23669" at bounding box center [881, 436] width 11 height 11
radio input "true"
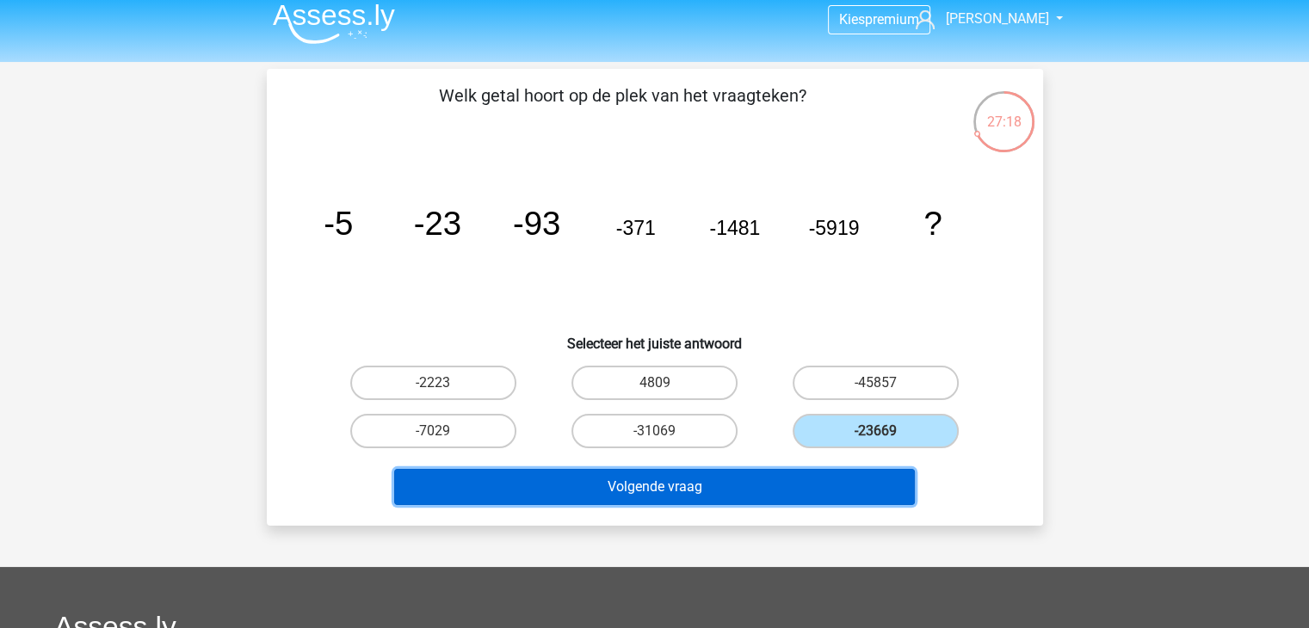
click at [771, 480] on button "Volgende vraag" at bounding box center [654, 487] width 521 height 36
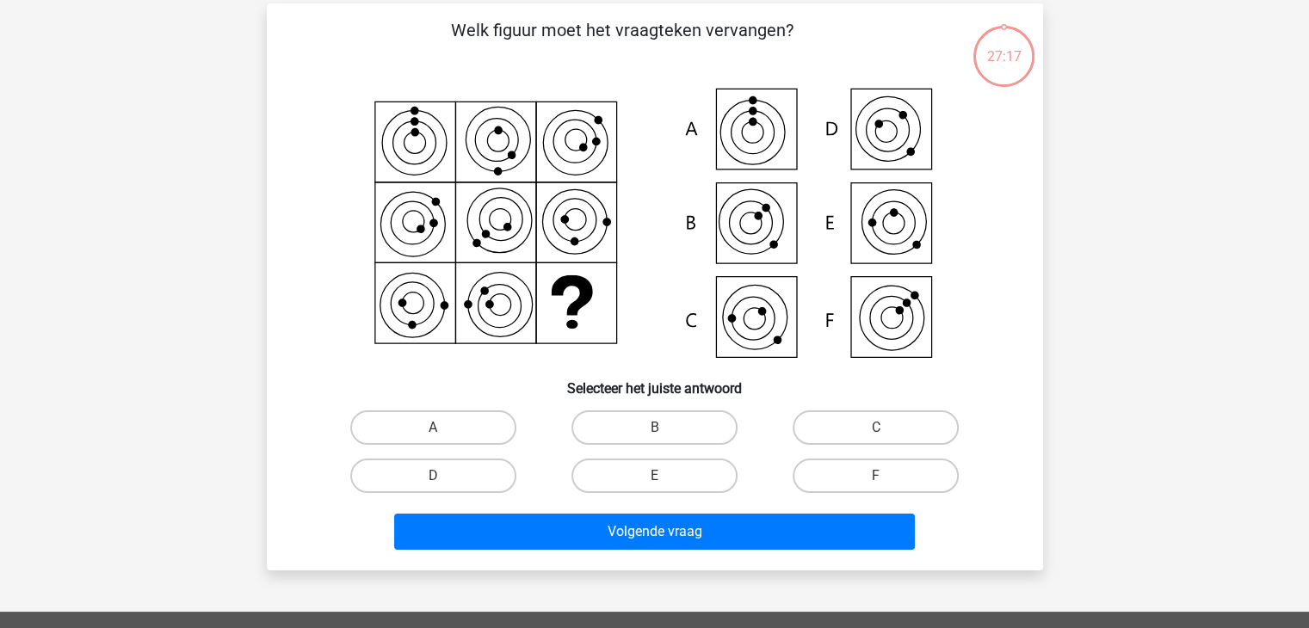
scroll to position [79, 0]
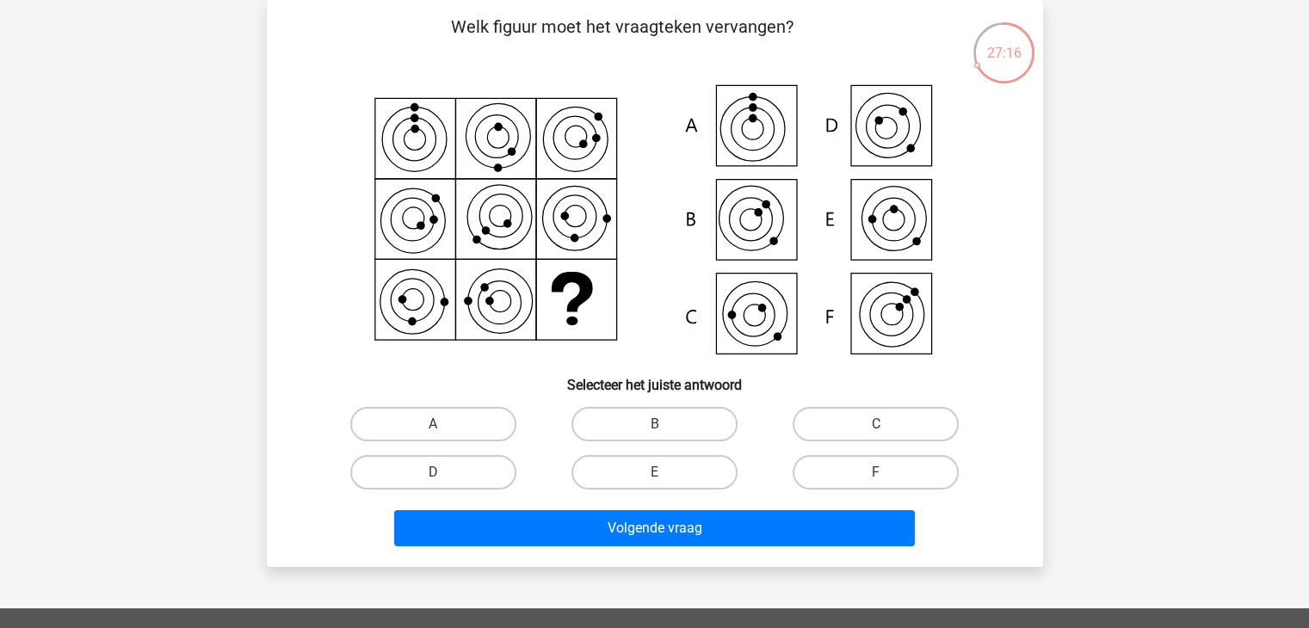
click at [669, 358] on icon at bounding box center [654, 221] width 693 height 284
click at [880, 432] on input "C" at bounding box center [881, 429] width 11 height 11
radio input "true"
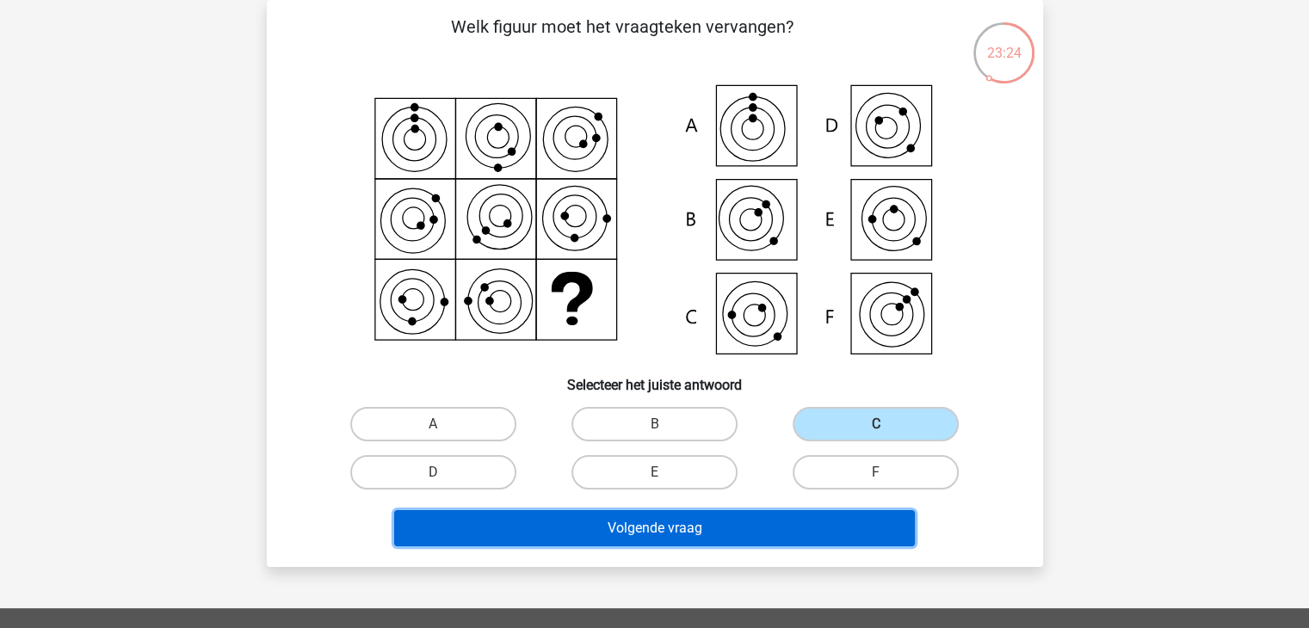
click at [773, 521] on button "Volgende vraag" at bounding box center [654, 528] width 521 height 36
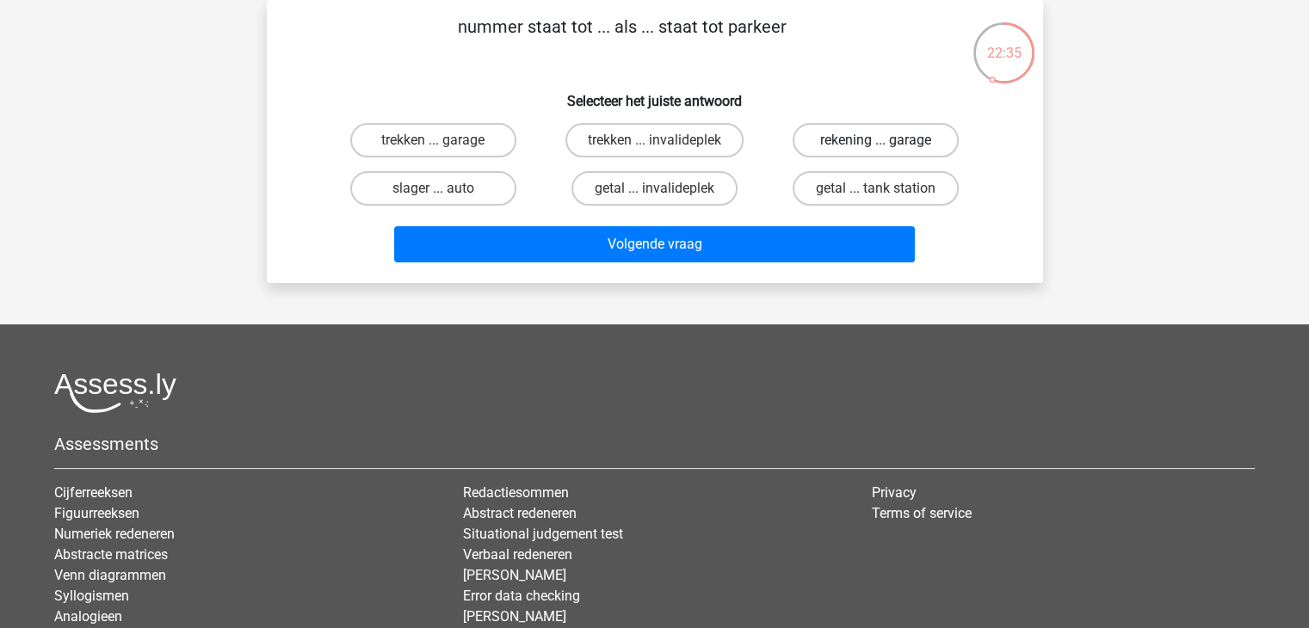
click at [896, 148] on label "rekening ... garage" at bounding box center [875, 140] width 166 height 34
click at [887, 148] on input "rekening ... garage" at bounding box center [881, 145] width 11 height 11
radio input "true"
drag, startPoint x: 847, startPoint y: 265, endPoint x: 853, endPoint y: 286, distance: 21.5
click at [853, 286] on div "Kies premium xaime xrslingerland@gmail.com" at bounding box center [654, 350] width 1309 height 858
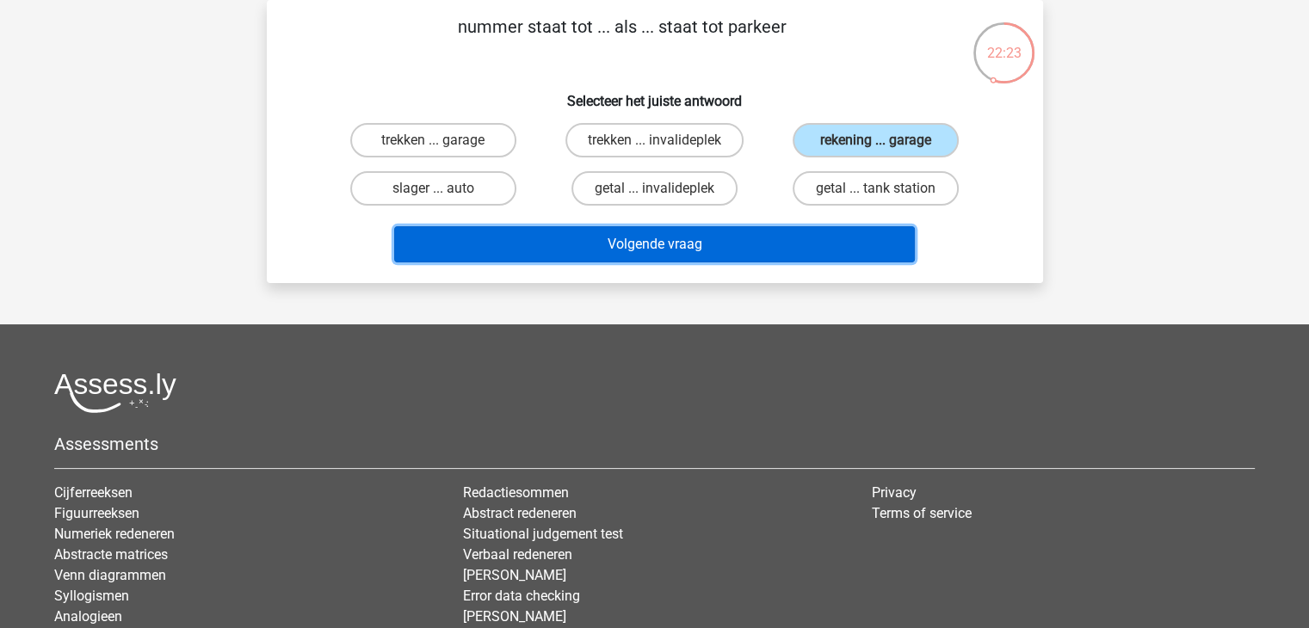
click at [864, 238] on button "Volgende vraag" at bounding box center [654, 244] width 521 height 36
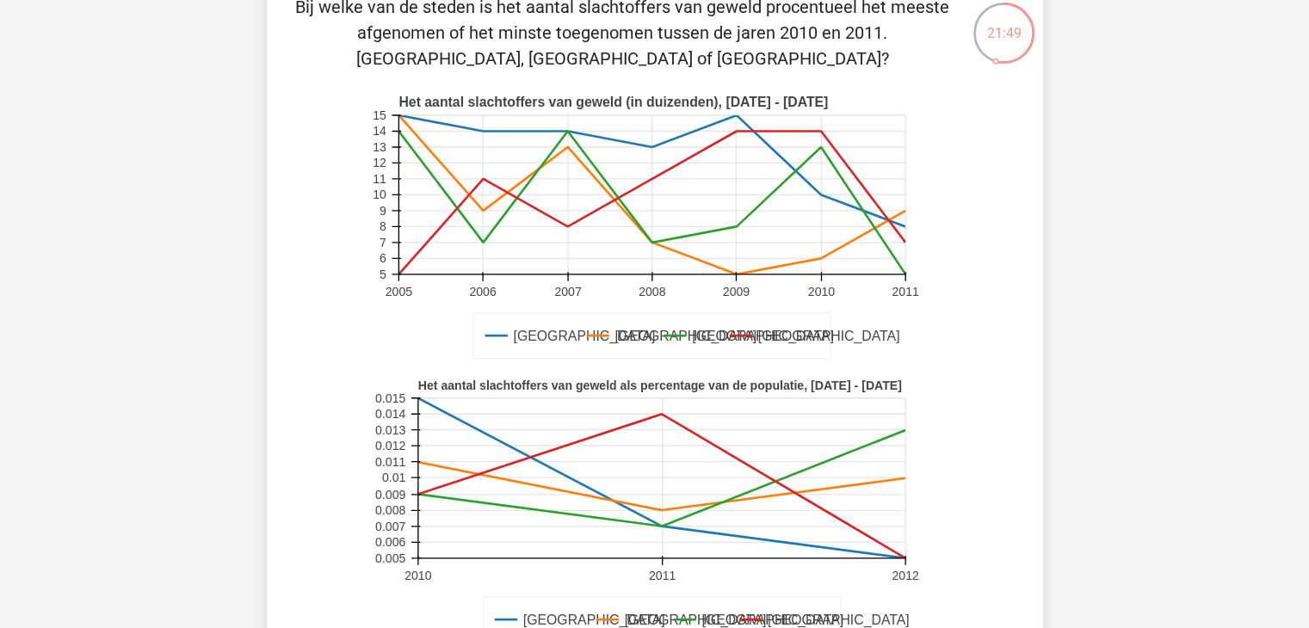
scroll to position [96, 0]
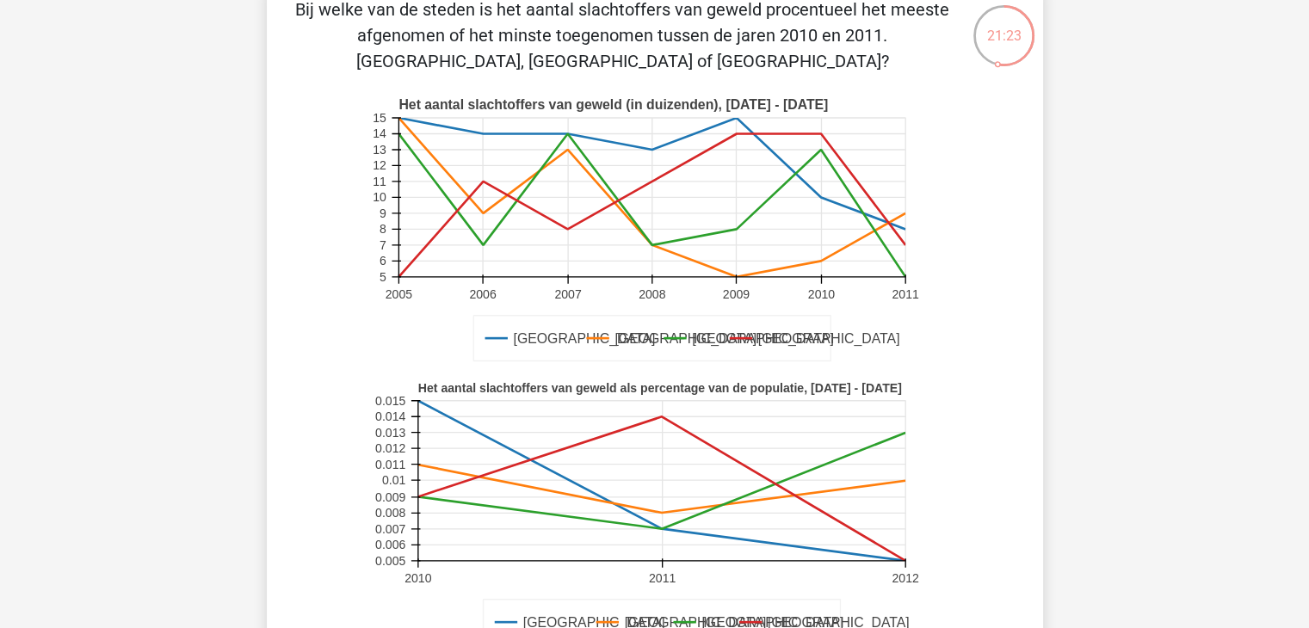
click at [946, 314] on icon "Amsterdam Londen Parijs Barcelona Het aantal slachtoffers van geweld (in duizen…" at bounding box center [654, 230] width 693 height 284
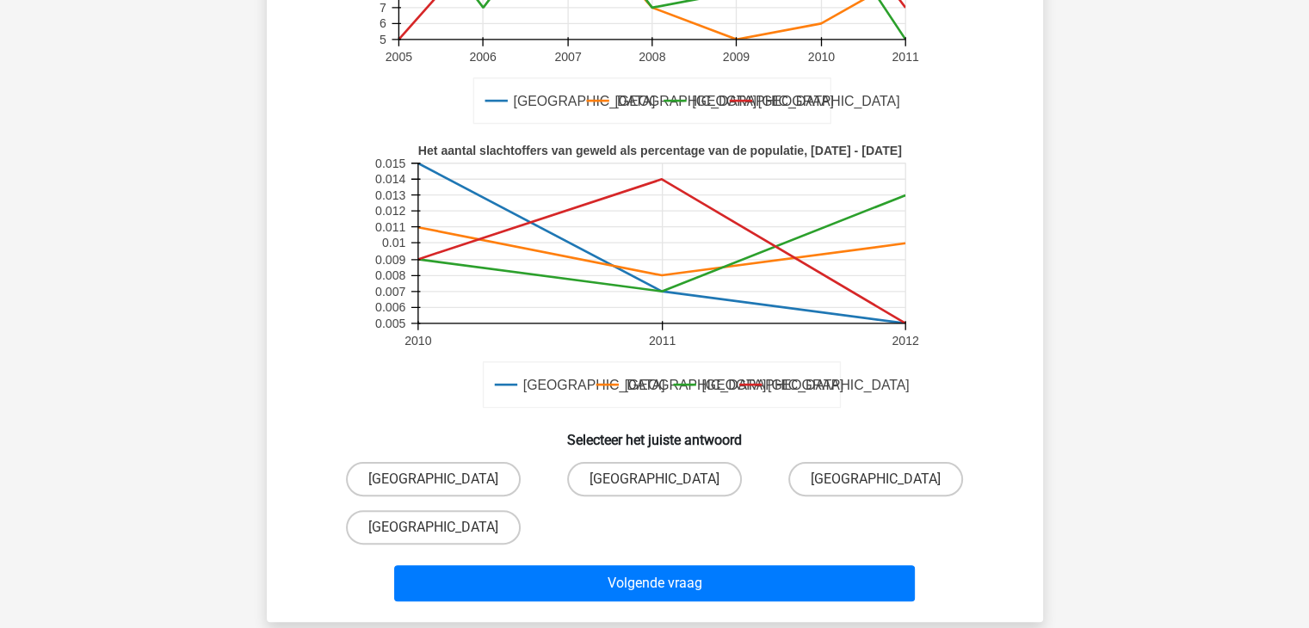
scroll to position [440, 0]
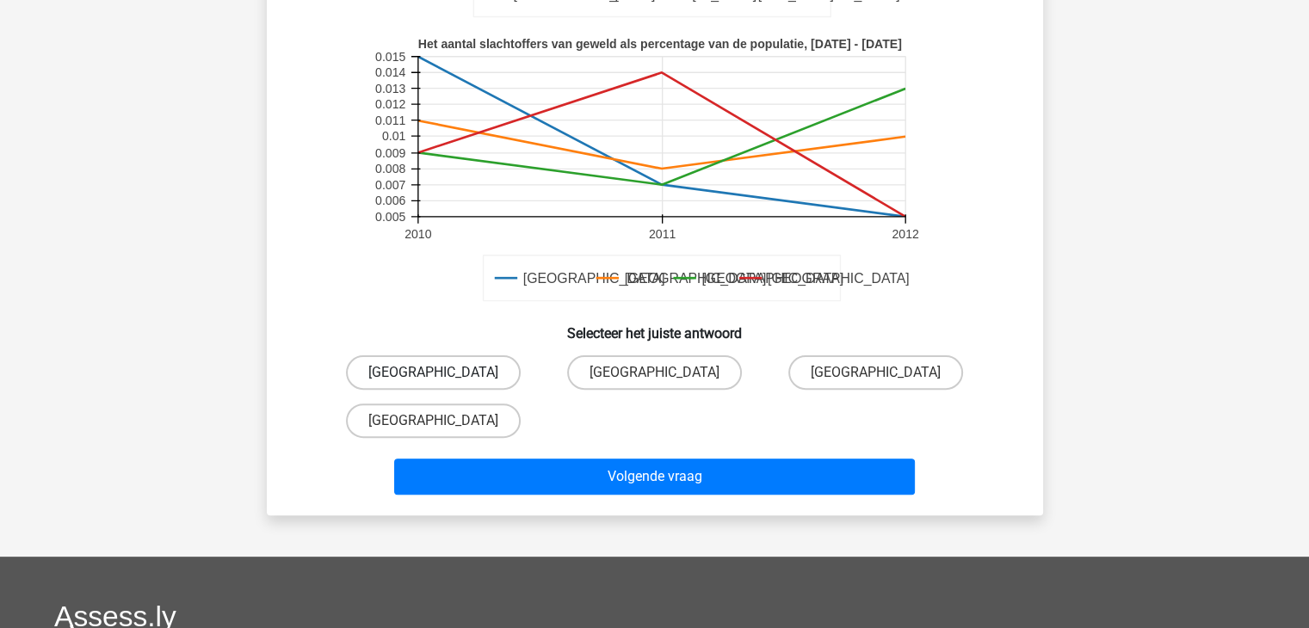
click at [466, 379] on label "Parijs" at bounding box center [433, 372] width 175 height 34
click at [444, 379] on input "Parijs" at bounding box center [438, 378] width 11 height 11
radio input "true"
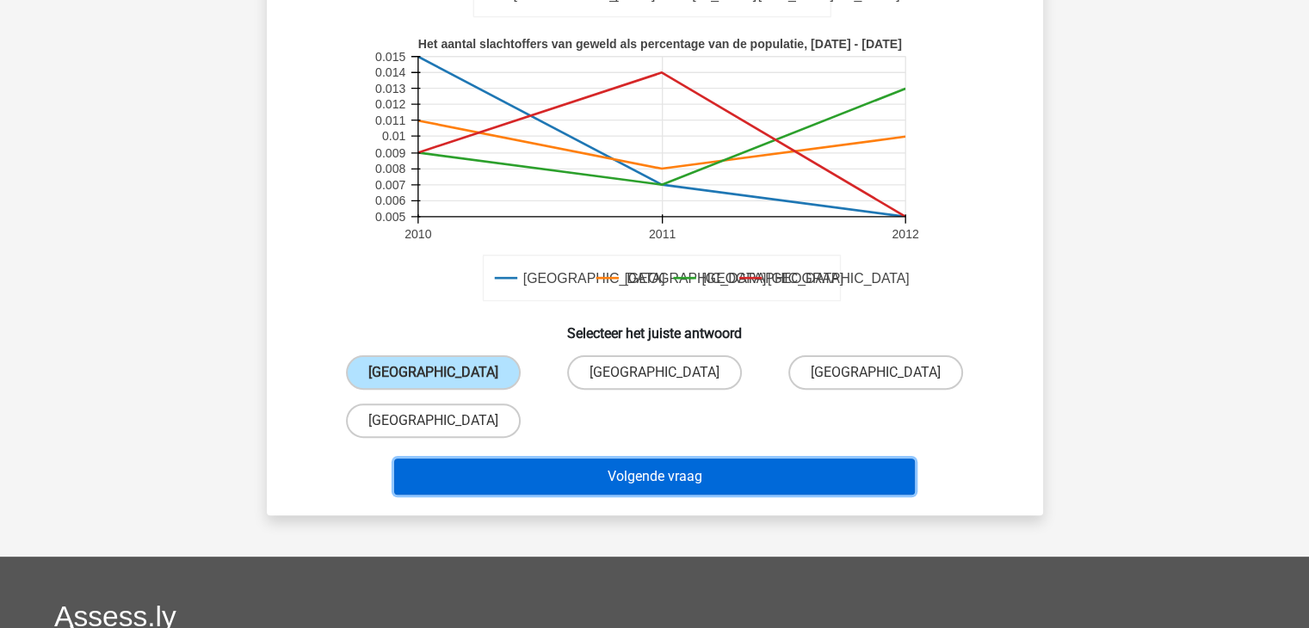
click at [570, 483] on button "Volgende vraag" at bounding box center [654, 477] width 521 height 36
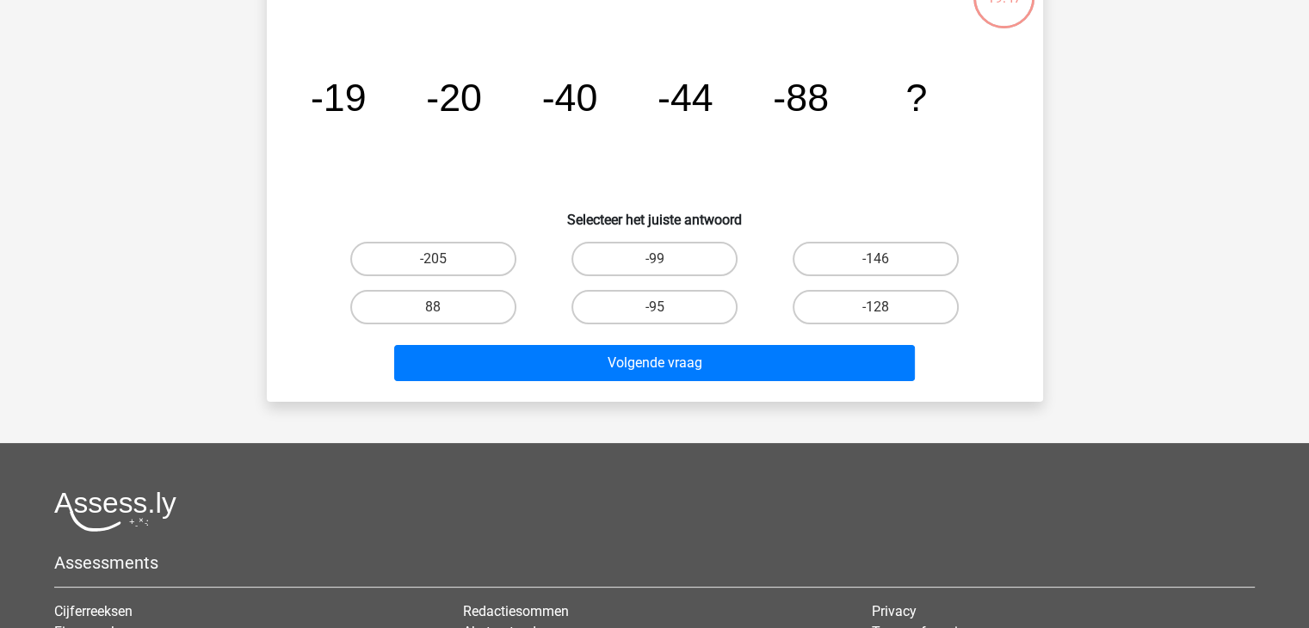
scroll to position [79, 0]
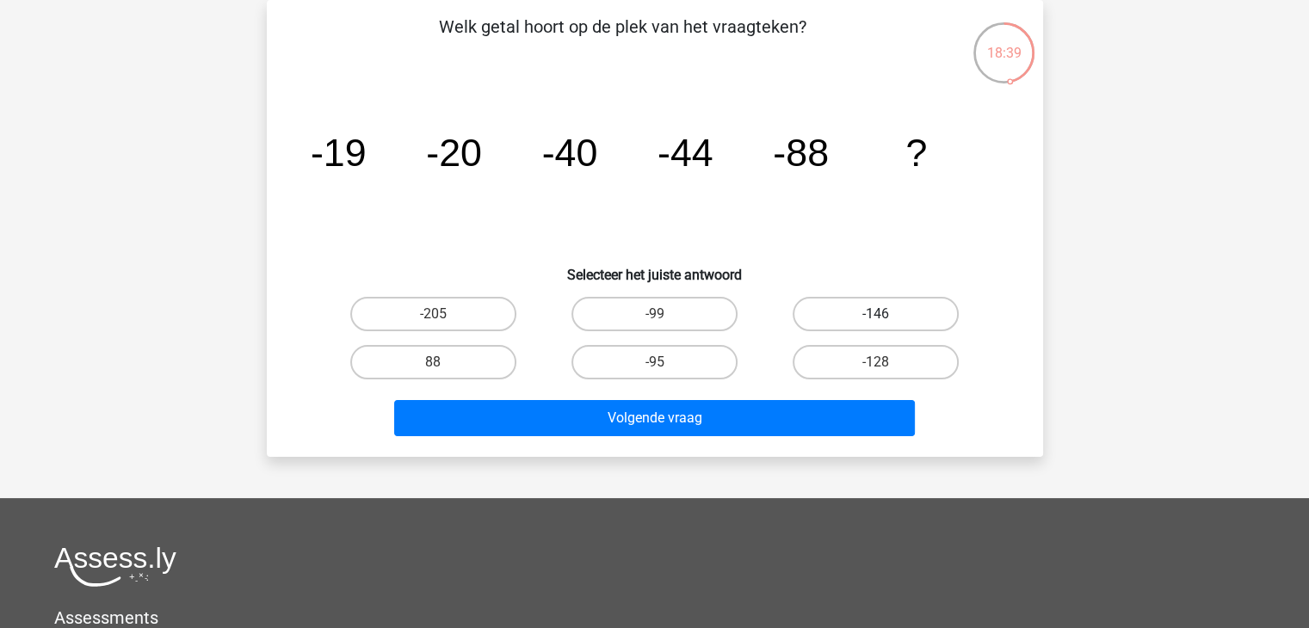
click at [898, 320] on label "-146" at bounding box center [875, 314] width 166 height 34
click at [887, 320] on input "-146" at bounding box center [881, 319] width 11 height 11
radio input "true"
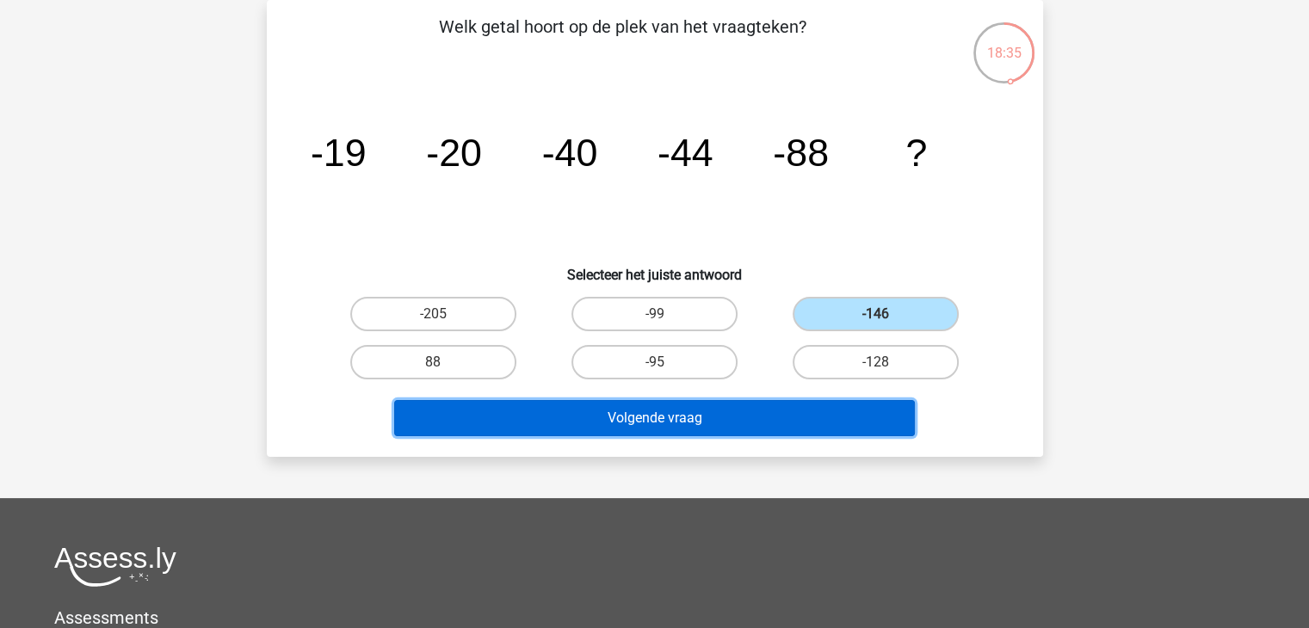
click at [885, 425] on button "Volgende vraag" at bounding box center [654, 418] width 521 height 36
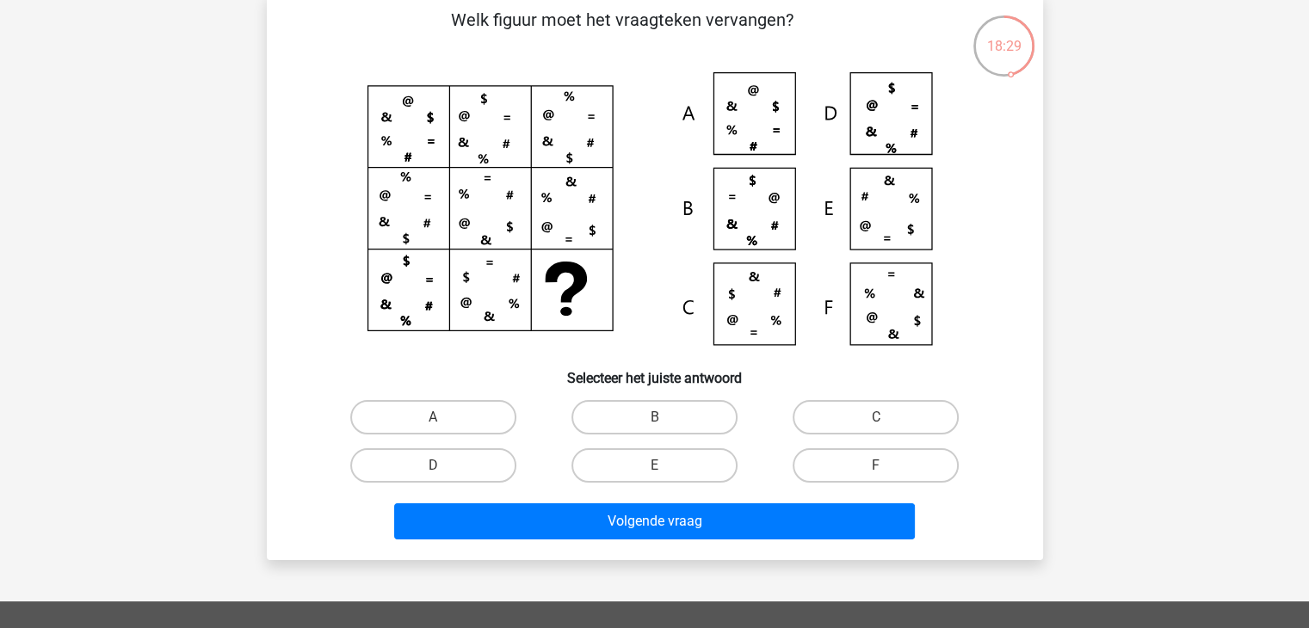
scroll to position [90, 0]
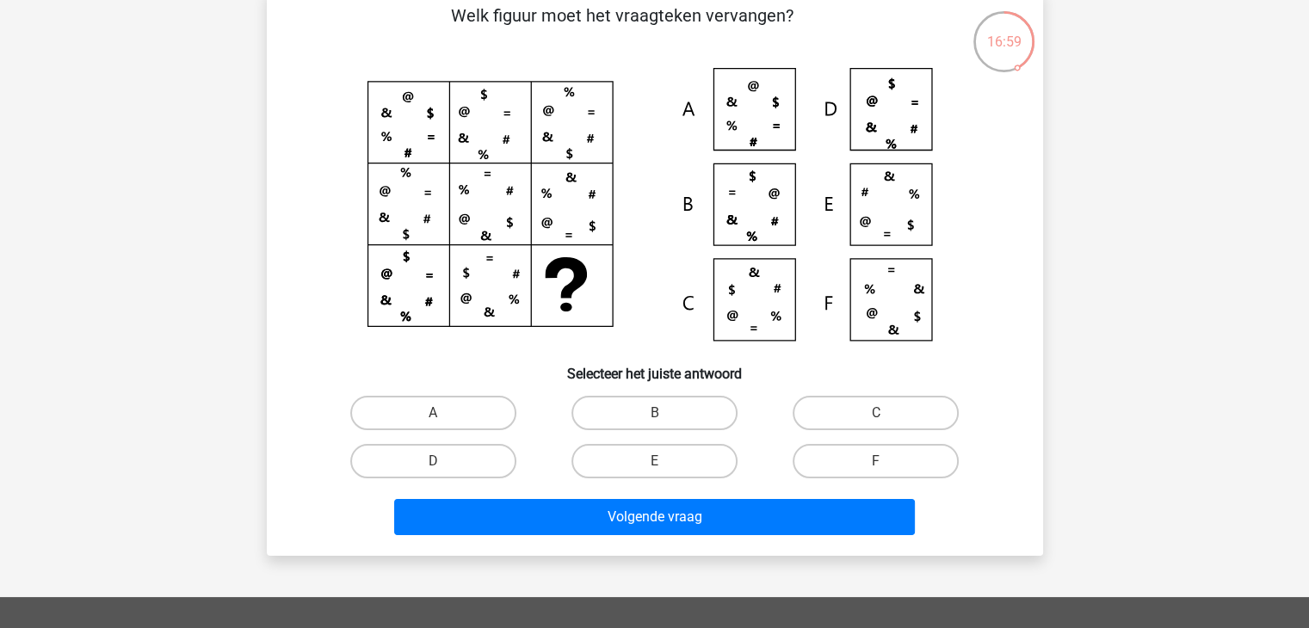
click at [750, 304] on icon at bounding box center [654, 210] width 693 height 284
click at [842, 410] on label "C" at bounding box center [875, 413] width 166 height 34
click at [876, 413] on input "C" at bounding box center [881, 418] width 11 height 11
radio input "true"
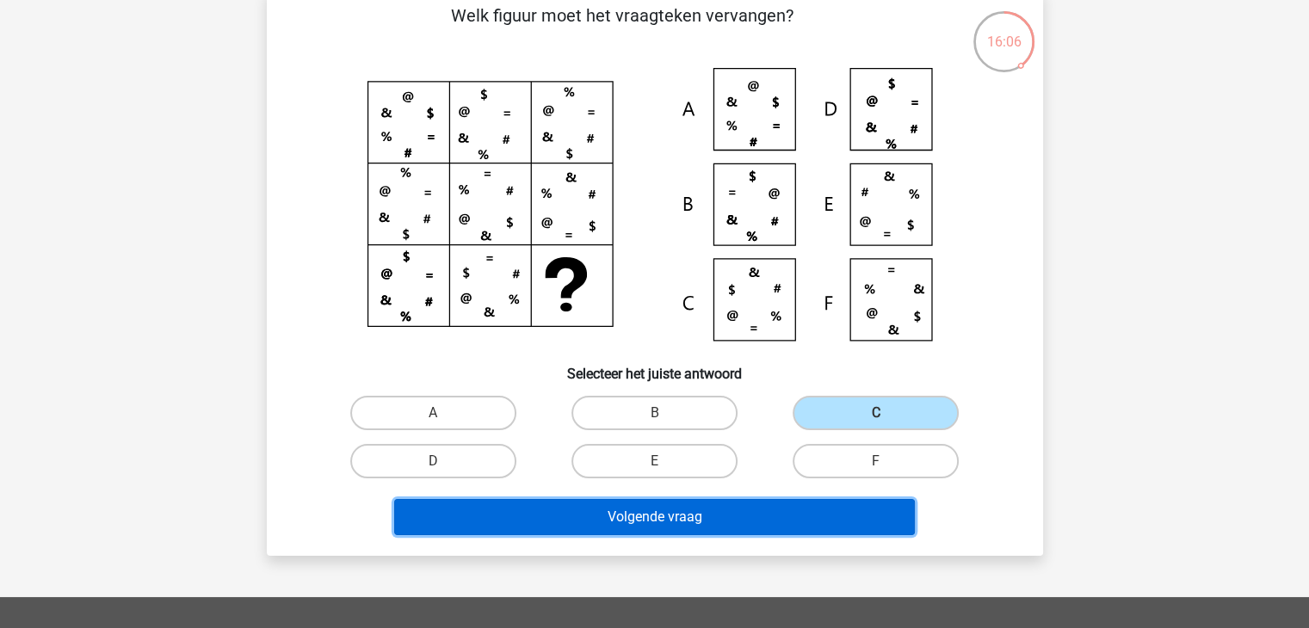
click at [681, 517] on button "Volgende vraag" at bounding box center [654, 517] width 521 height 36
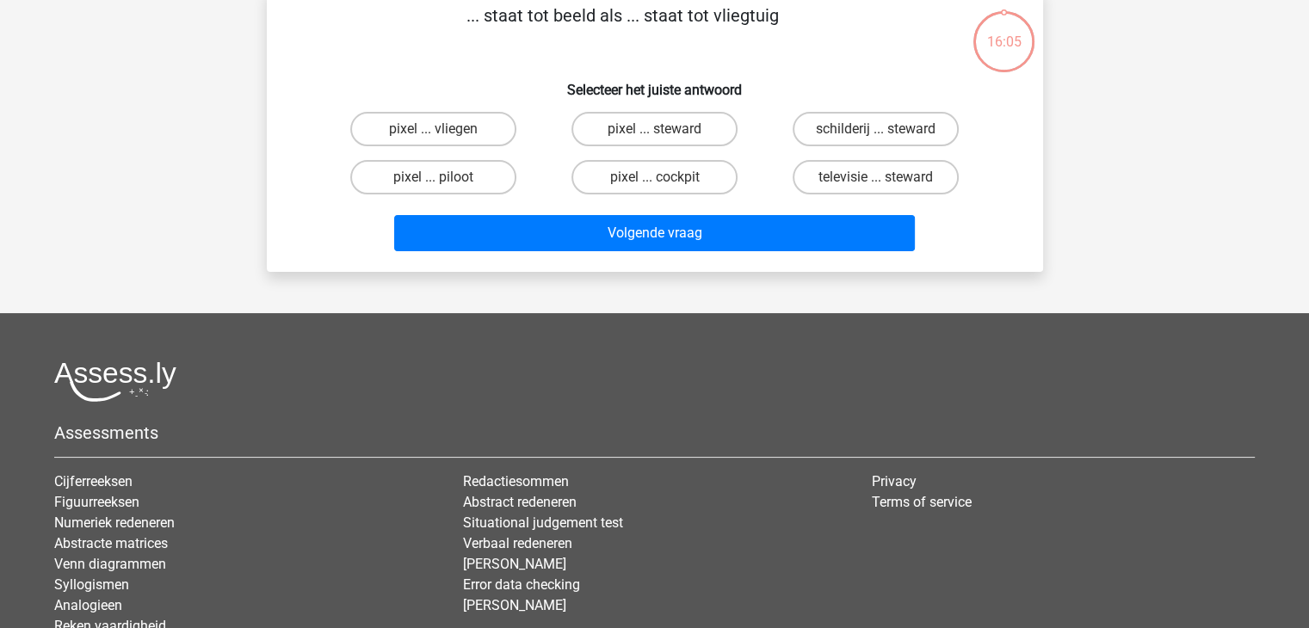
scroll to position [79, 0]
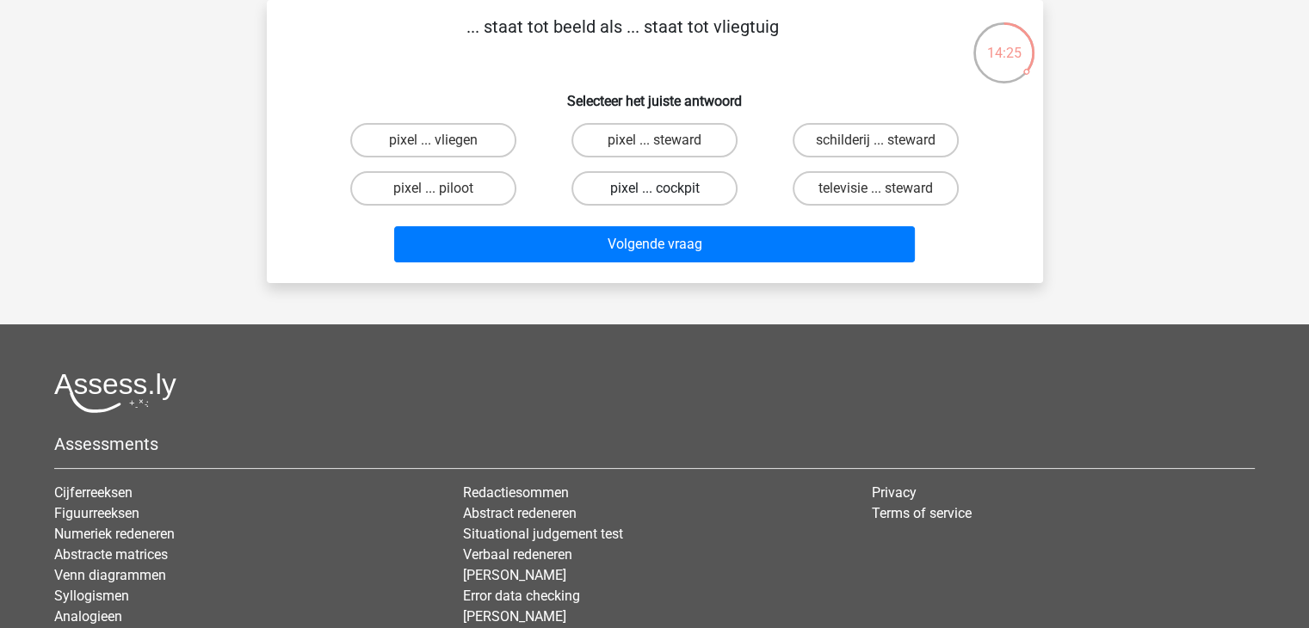
click at [692, 192] on label "pixel ... cockpit" at bounding box center [654, 188] width 166 height 34
click at [665, 192] on input "pixel ... cockpit" at bounding box center [659, 193] width 11 height 11
radio input "true"
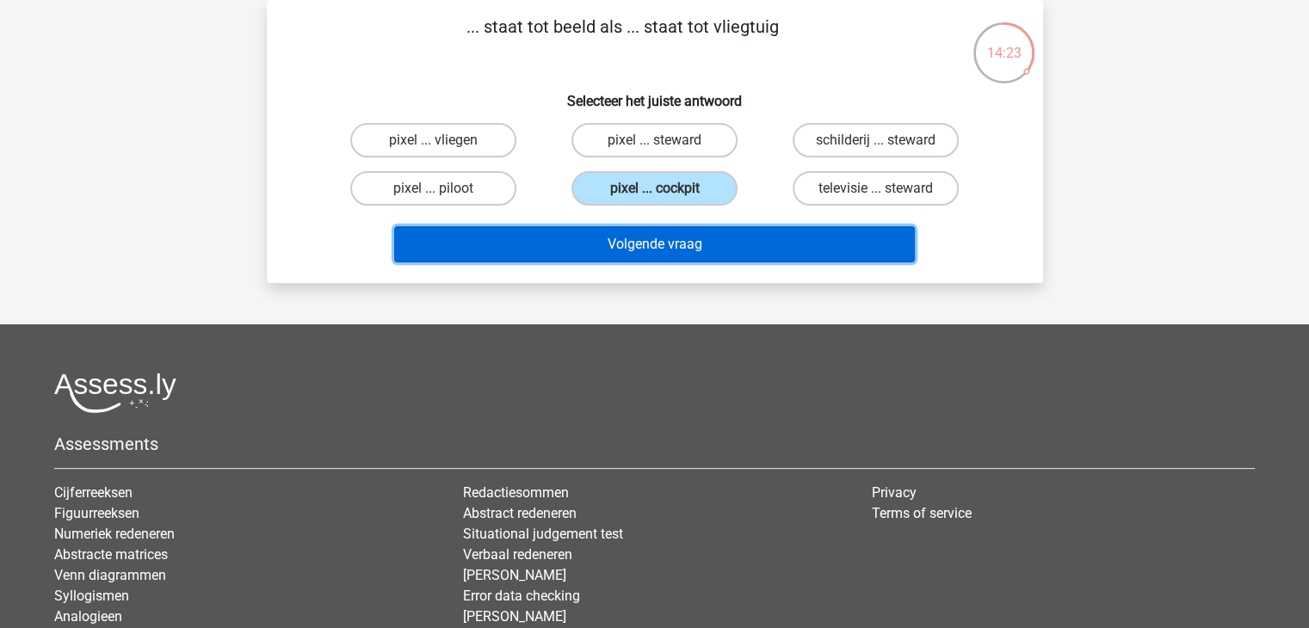
click at [684, 242] on button "Volgende vraag" at bounding box center [654, 244] width 521 height 36
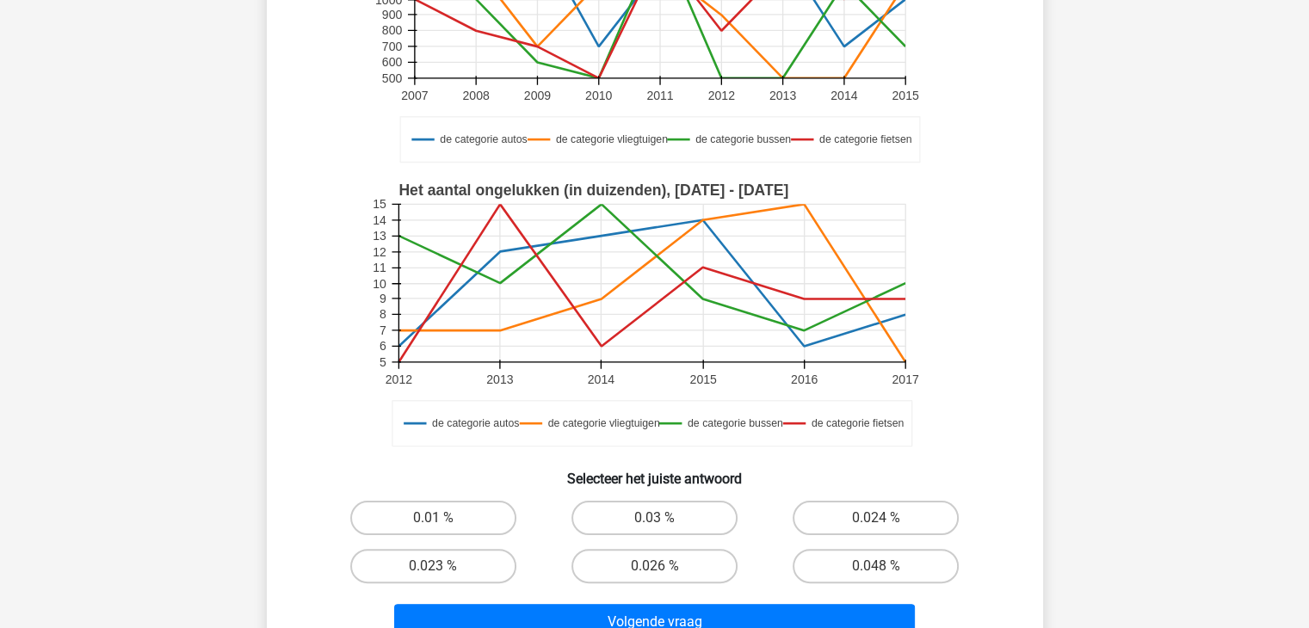
scroll to position [286, 0]
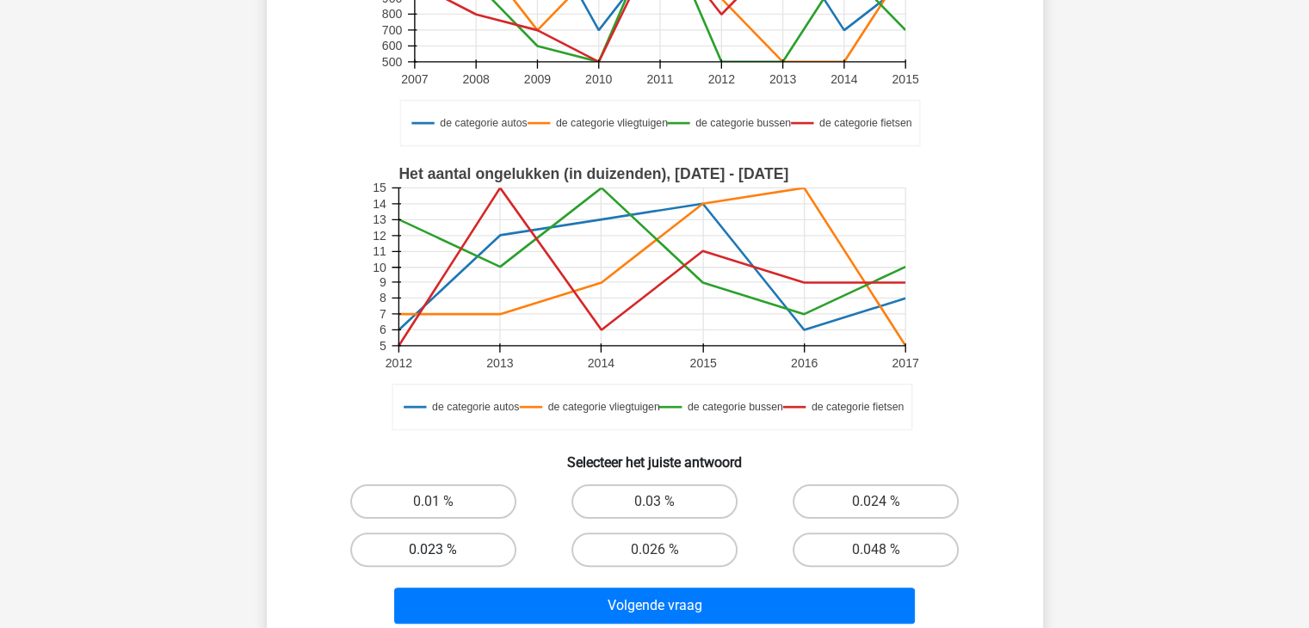
click at [485, 548] on label "0.023 %" at bounding box center [433, 550] width 166 height 34
click at [444, 550] on input "0.023 %" at bounding box center [438, 555] width 11 height 11
radio input "true"
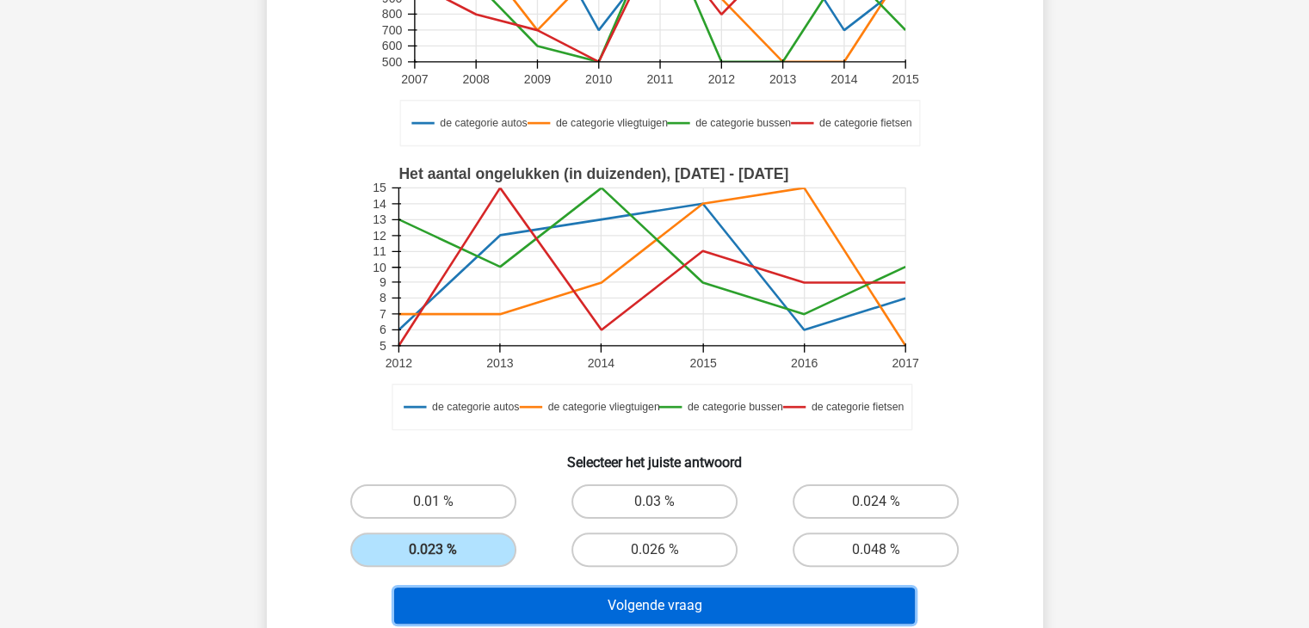
click at [638, 607] on button "Volgende vraag" at bounding box center [654, 606] width 521 height 36
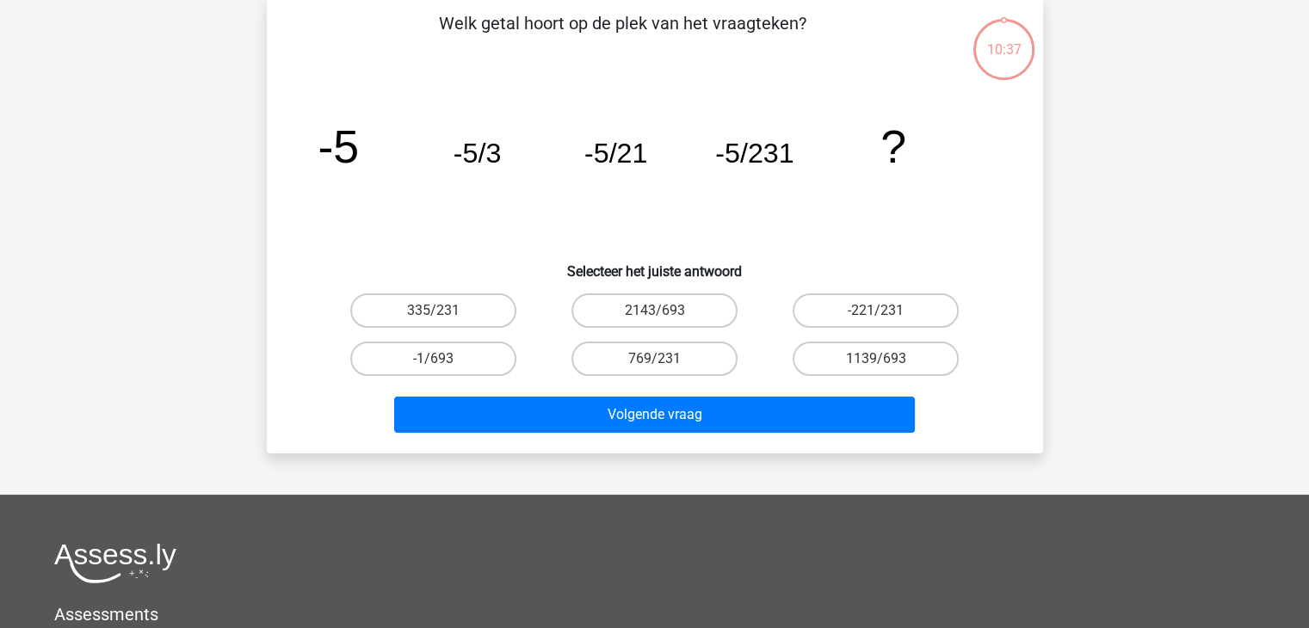
scroll to position [79, 0]
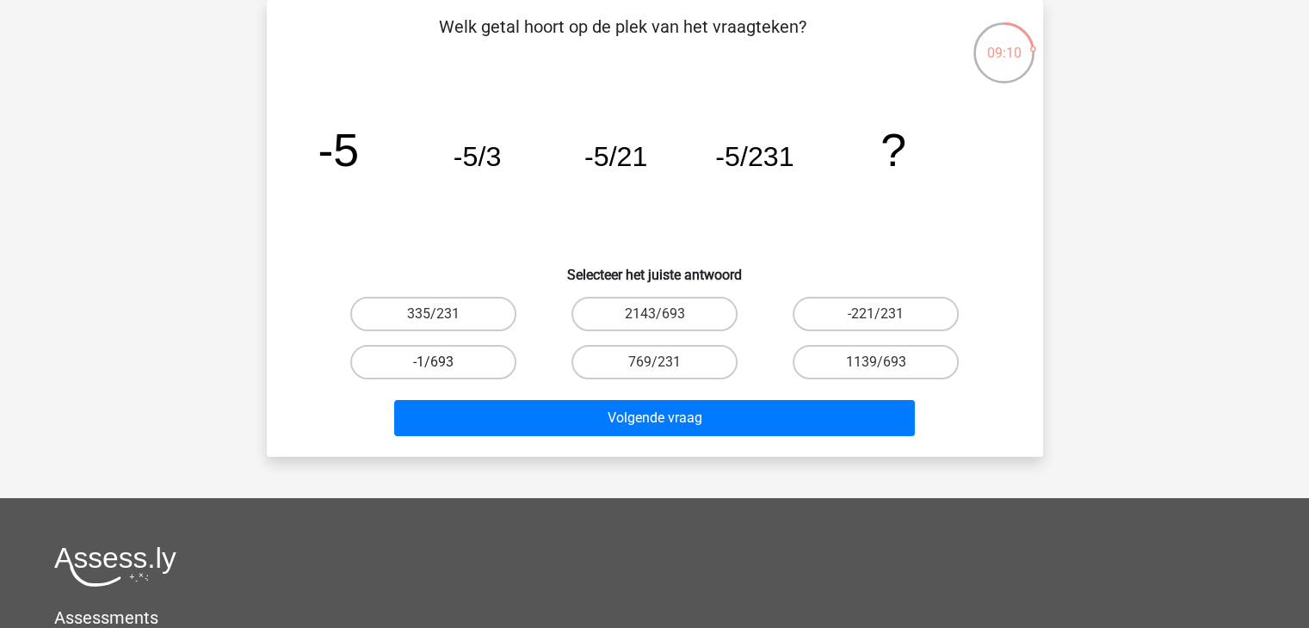
click at [478, 359] on label "-1/693" at bounding box center [433, 362] width 166 height 34
click at [444, 362] on input "-1/693" at bounding box center [438, 367] width 11 height 11
radio input "true"
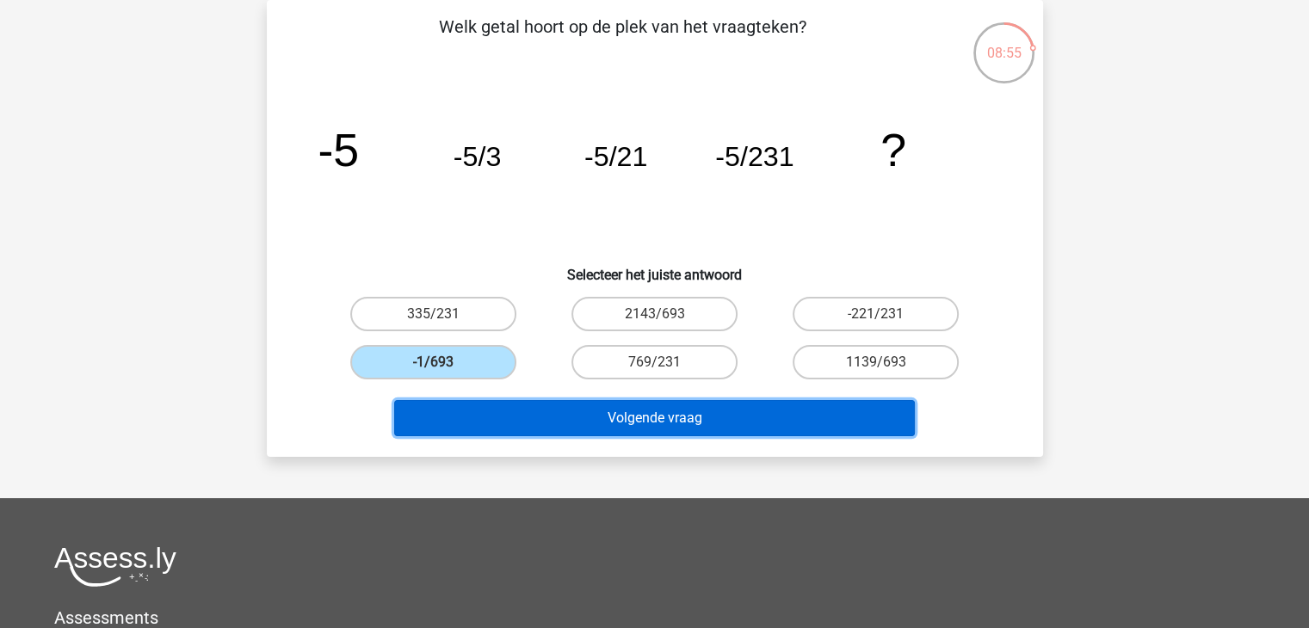
click at [774, 410] on button "Volgende vraag" at bounding box center [654, 418] width 521 height 36
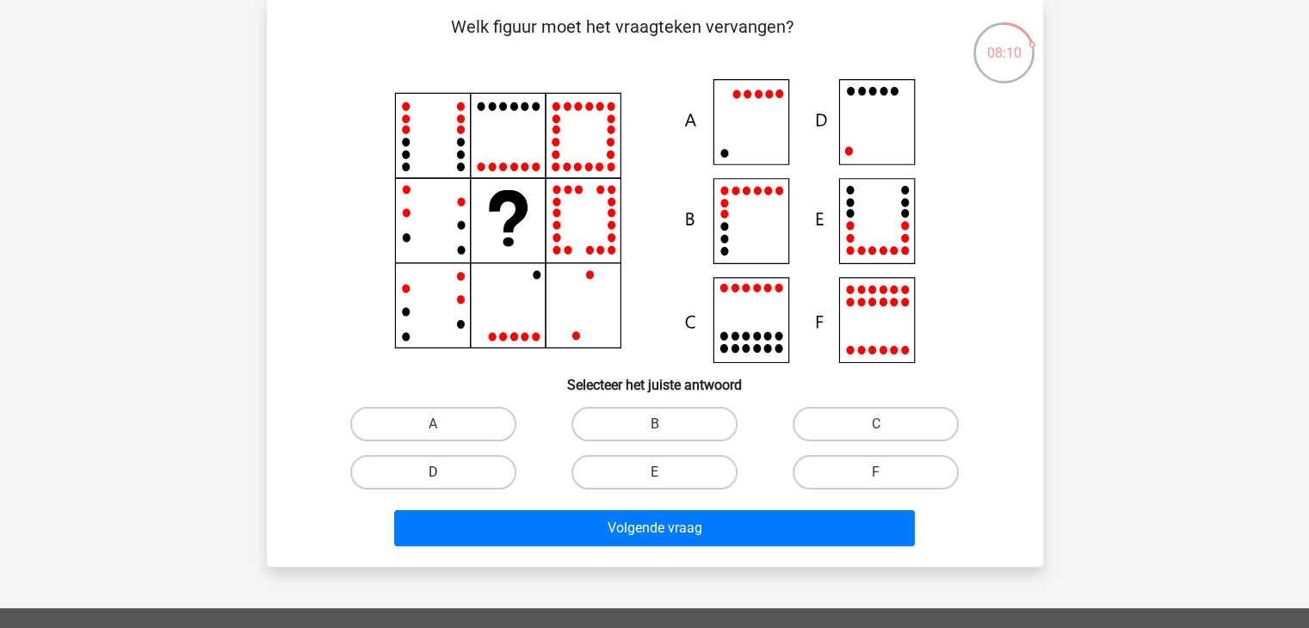
click at [474, 476] on label "D" at bounding box center [433, 472] width 166 height 34
click at [444, 476] on input "D" at bounding box center [438, 477] width 11 height 11
radio input "true"
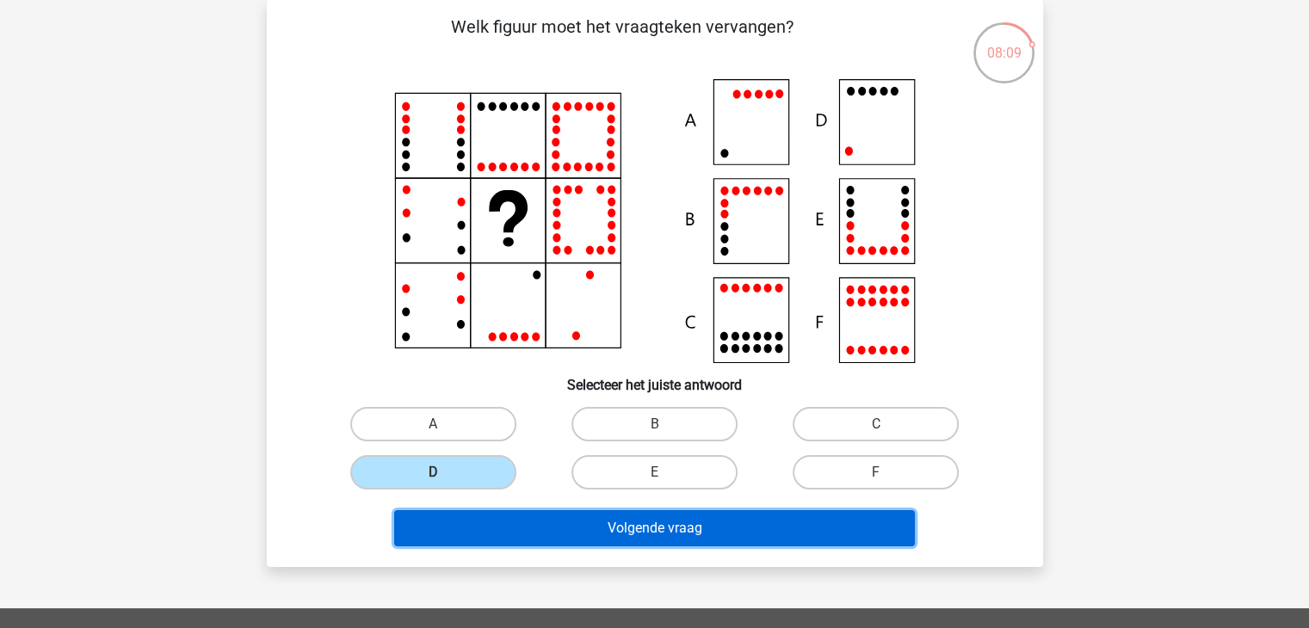
click at [582, 535] on button "Volgende vraag" at bounding box center [654, 528] width 521 height 36
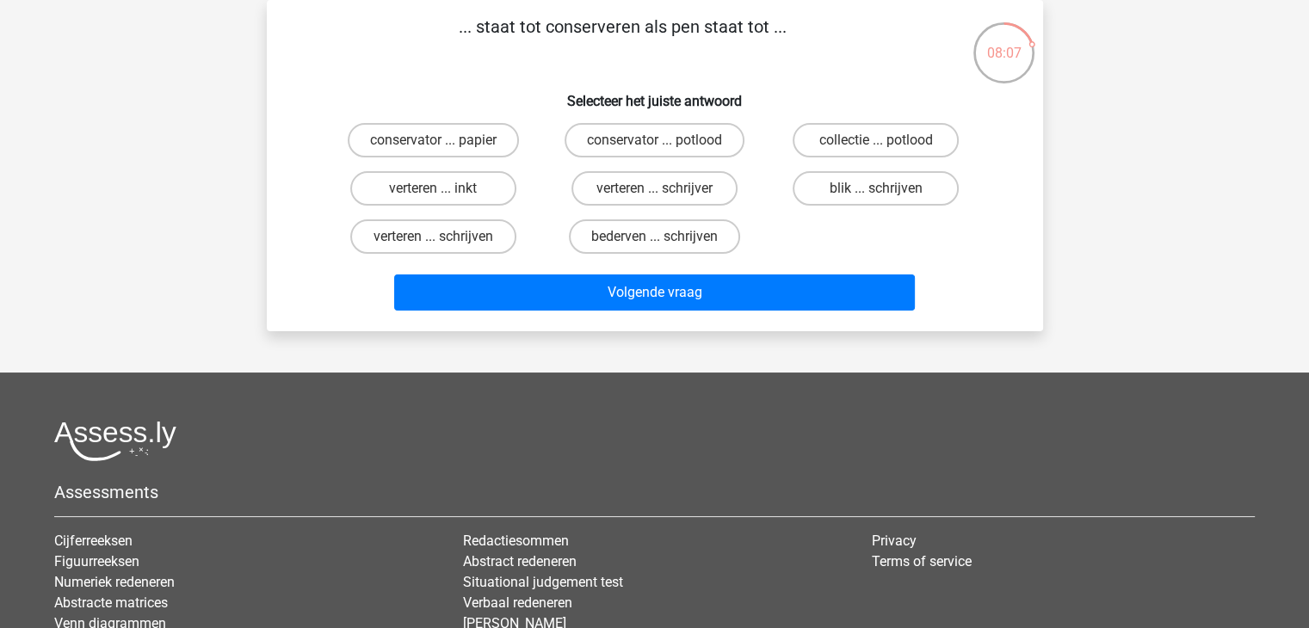
click at [805, 226] on div "conservator ... papier conservator ... potlood collectie ... potlood verteren .…" at bounding box center [655, 188] width 664 height 145
click at [848, 187] on label "blik ... schrijven" at bounding box center [875, 188] width 166 height 34
click at [876, 188] on input "blik ... schrijven" at bounding box center [881, 193] width 11 height 11
radio input "true"
click at [789, 311] on div "Volgende vraag" at bounding box center [655, 295] width 664 height 43
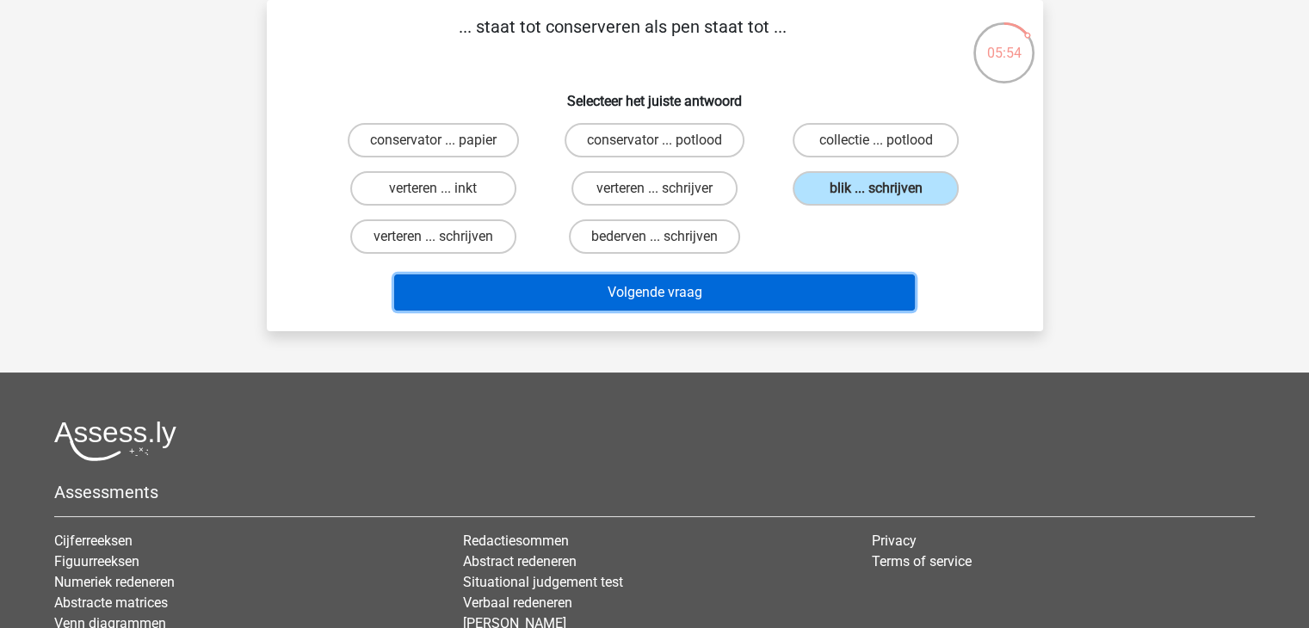
click at [786, 300] on button "Volgende vraag" at bounding box center [654, 292] width 521 height 36
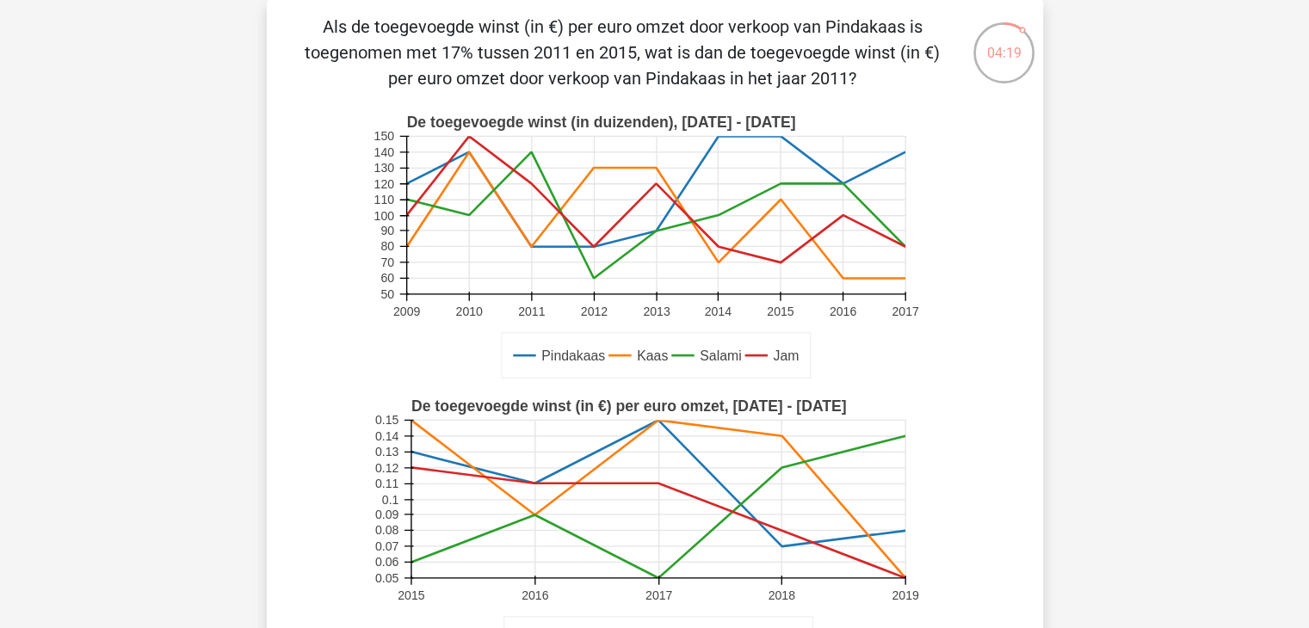
drag, startPoint x: 738, startPoint y: 80, endPoint x: 859, endPoint y: 73, distance: 120.6
click at [859, 73] on p "Als de toegevoegde winst (in €) per euro omzet door verkoop van Pindakaas is to…" at bounding box center [622, 52] width 656 height 77
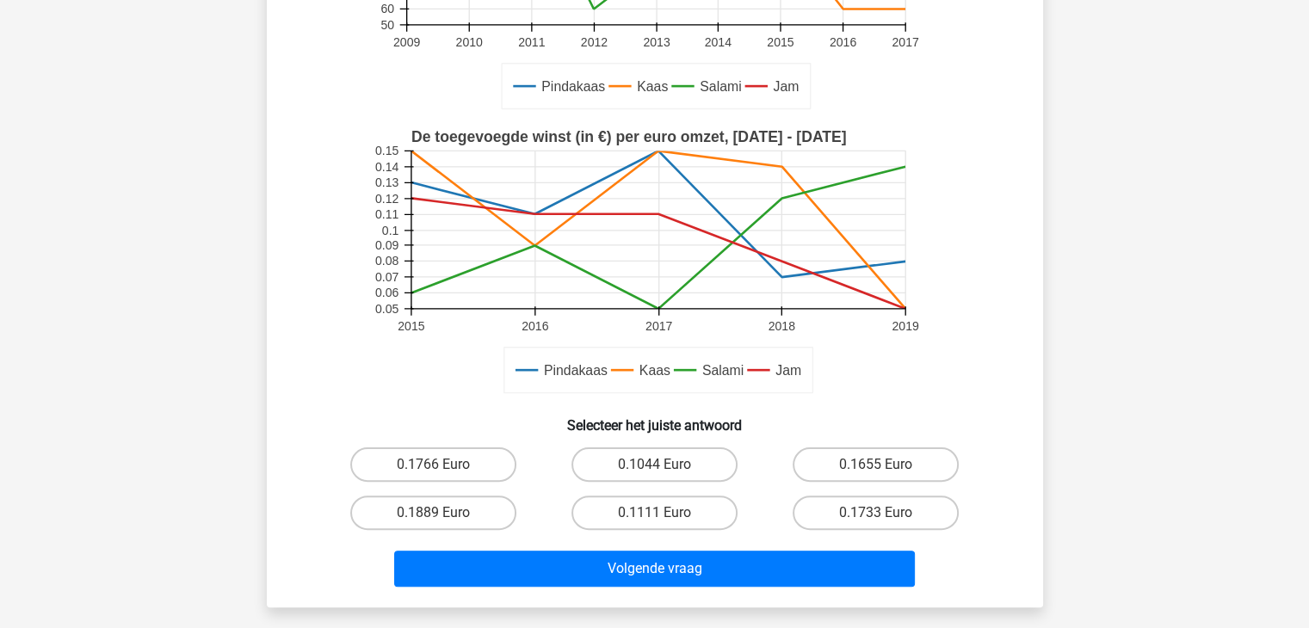
scroll to position [354, 0]
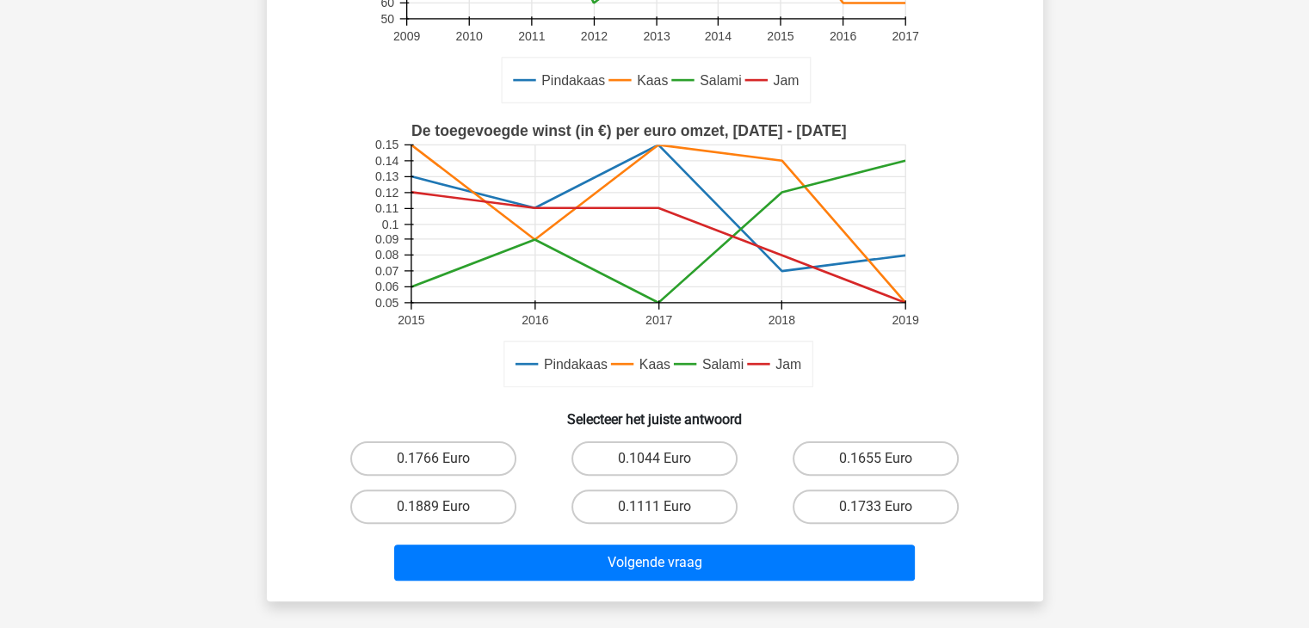
click at [758, 404] on h6 "Selecteer het juiste antwoord" at bounding box center [654, 412] width 721 height 30
click at [675, 496] on label "0.1111 Euro" at bounding box center [654, 507] width 166 height 34
click at [665, 507] on input "0.1111 Euro" at bounding box center [659, 512] width 11 height 11
radio input "true"
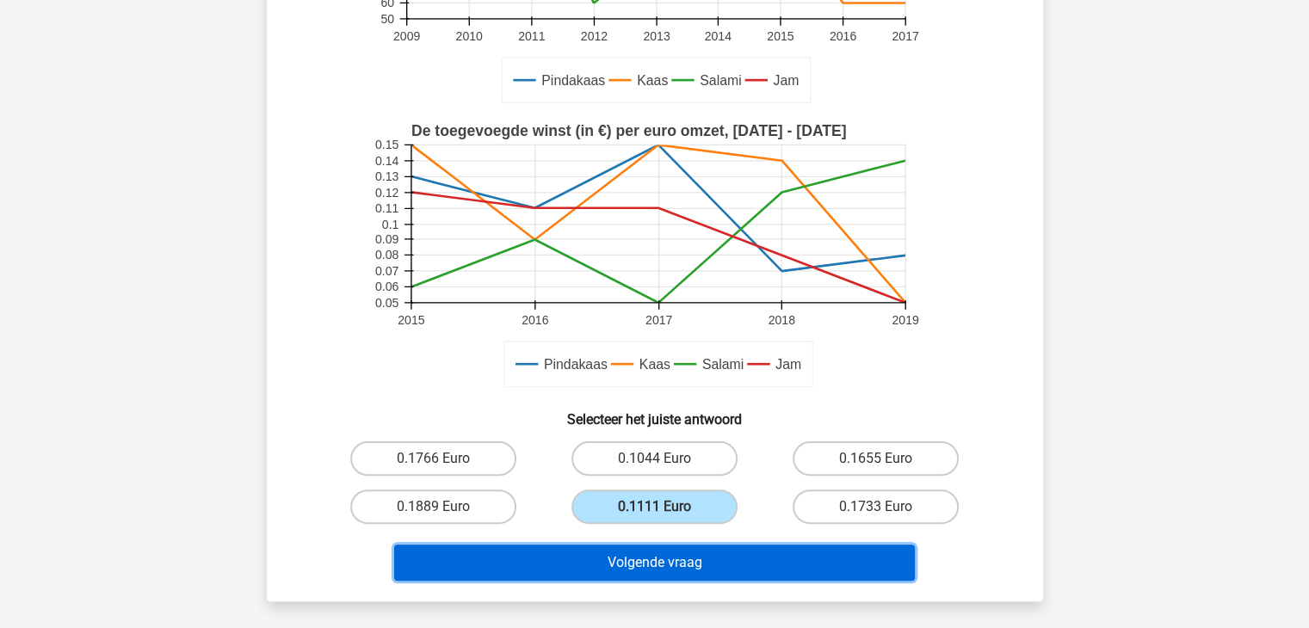
click at [640, 555] on button "Volgende vraag" at bounding box center [654, 563] width 521 height 36
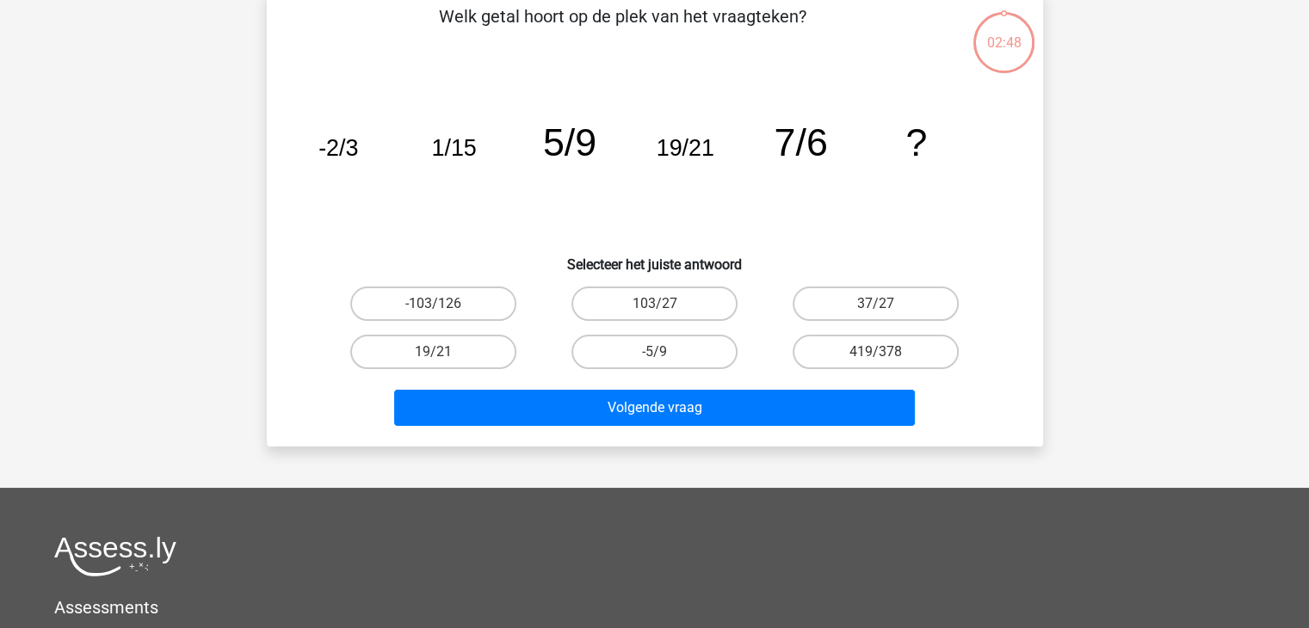
scroll to position [79, 0]
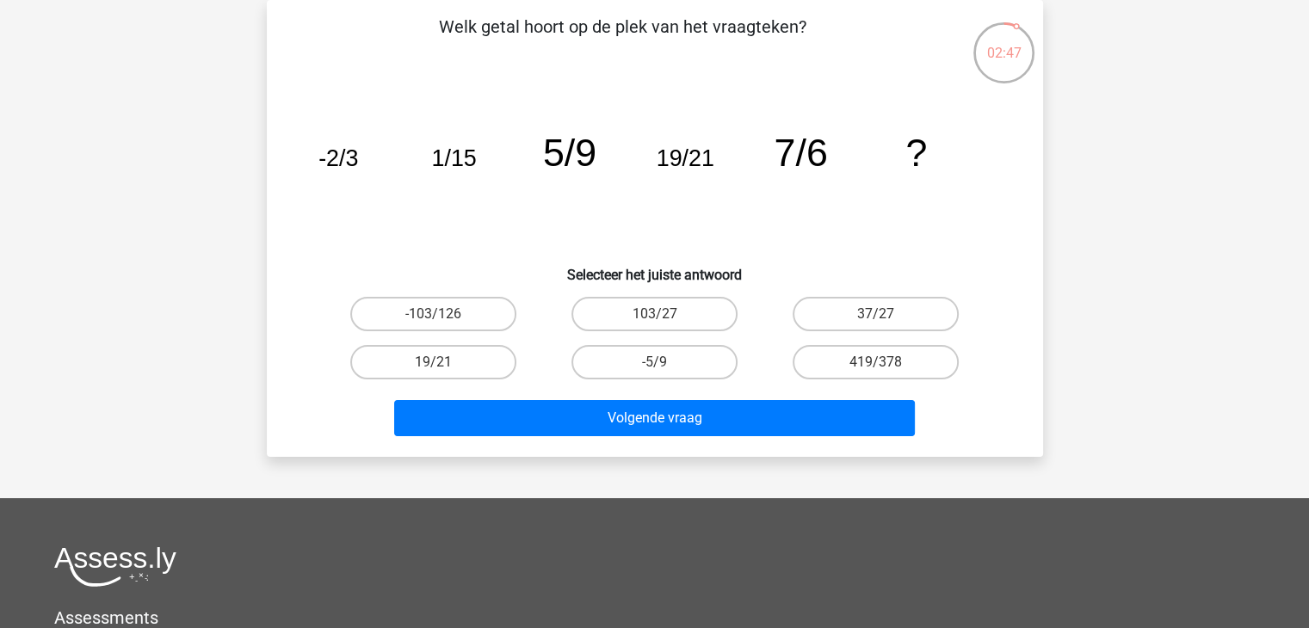
click at [690, 189] on icon "image/svg+xml -2/3 1/15 5/9 19/21 7/6 ?" at bounding box center [654, 166] width 693 height 174
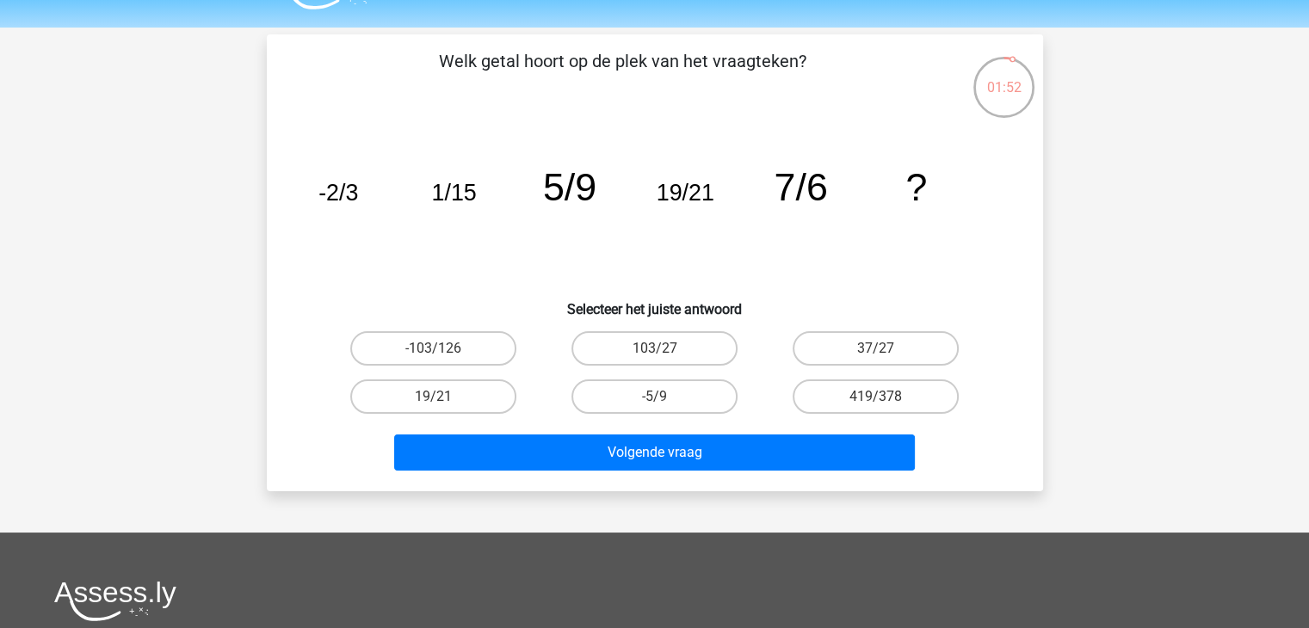
drag, startPoint x: 1087, startPoint y: 142, endPoint x: 943, endPoint y: 80, distance: 157.3
click at [943, 80] on div "Kies premium xaime xrslingerland@gmail.com ?" at bounding box center [654, 471] width 1309 height 1032
click at [964, 80] on div "Welk getal hoort op de plek van het vraagteken? image/svg+xml -2/3 1/15 5/9 19/…" at bounding box center [655, 262] width 762 height 429
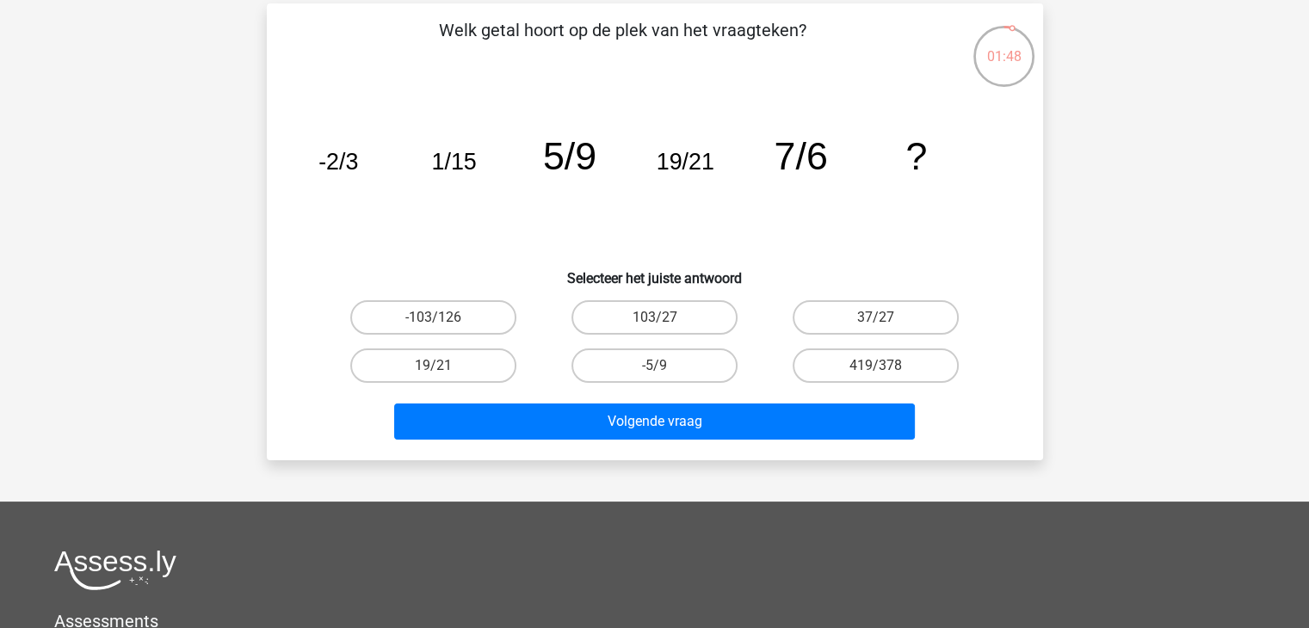
scroll to position [0, 0]
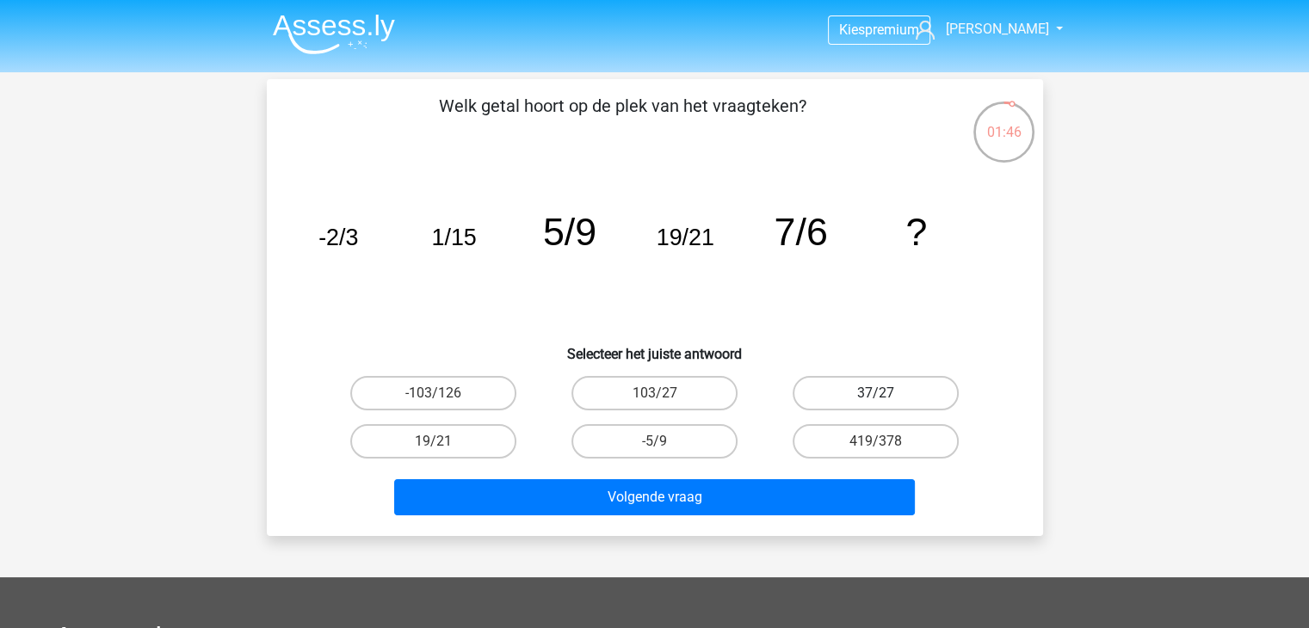
click at [902, 400] on label "37/27" at bounding box center [875, 393] width 166 height 34
click at [887, 400] on input "37/27" at bounding box center [881, 398] width 11 height 11
radio input "true"
click at [783, 514] on div "Volgende vraag" at bounding box center [655, 500] width 664 height 43
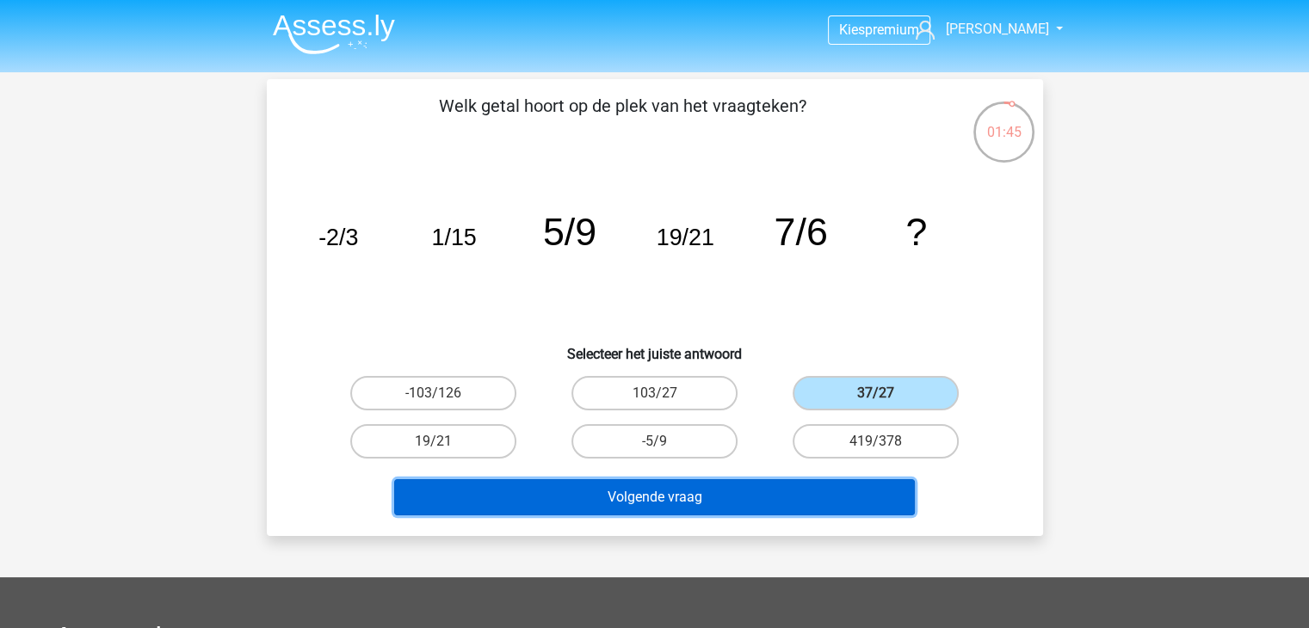
click at [778, 504] on button "Volgende vraag" at bounding box center [654, 497] width 521 height 36
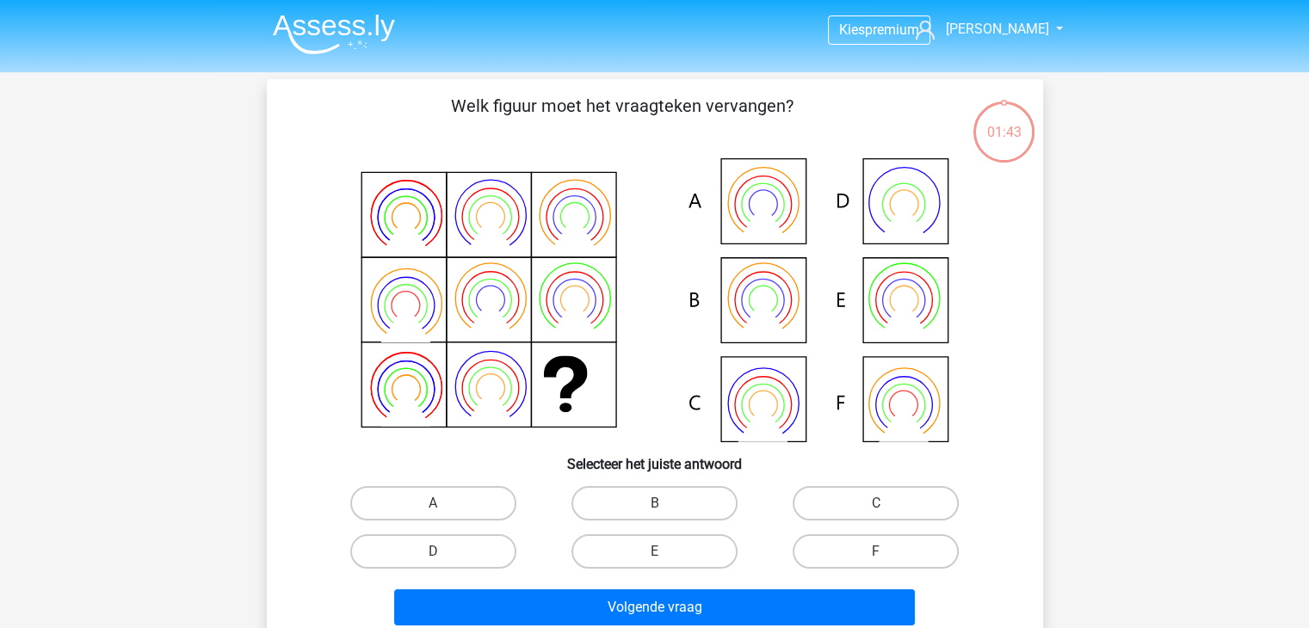
scroll to position [79, 0]
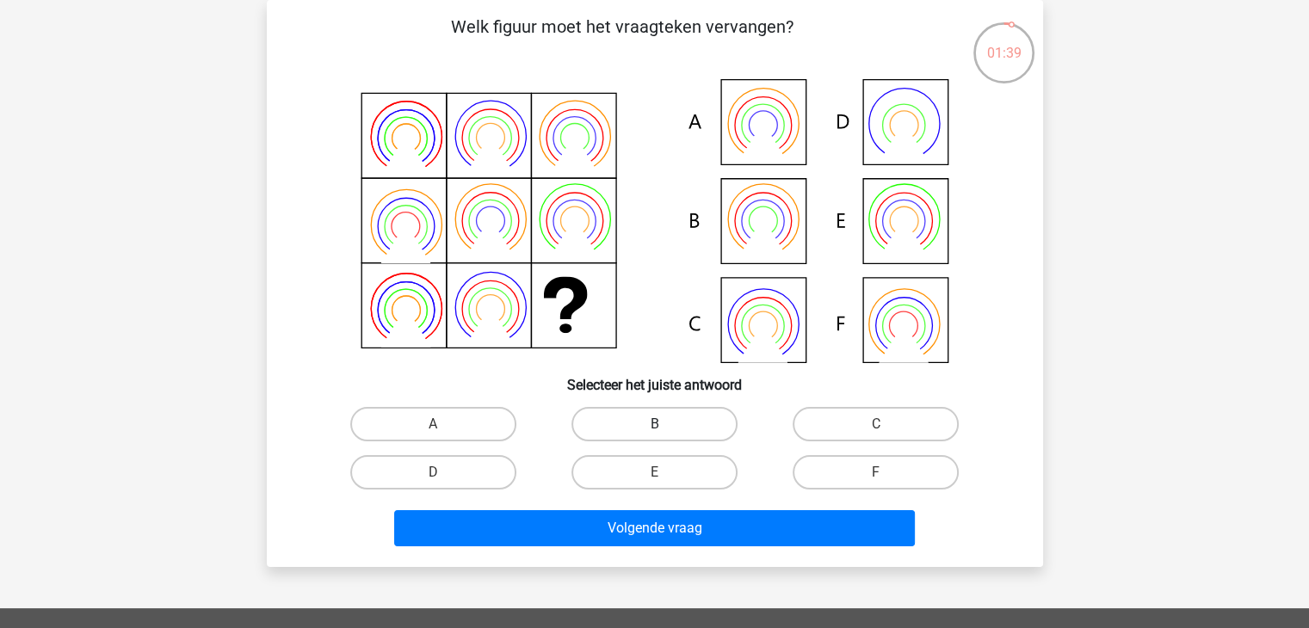
click at [653, 417] on label "B" at bounding box center [654, 424] width 166 height 34
click at [654, 424] on input "B" at bounding box center [659, 429] width 11 height 11
radio input "true"
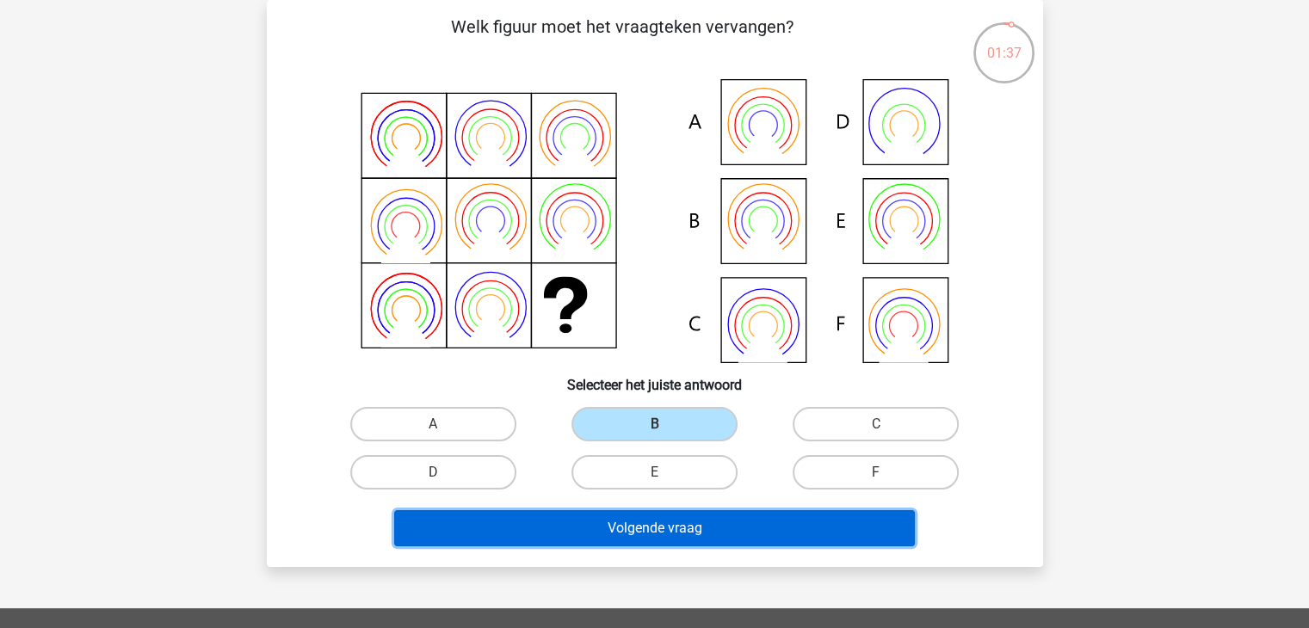
click at [613, 536] on button "Volgende vraag" at bounding box center [654, 528] width 521 height 36
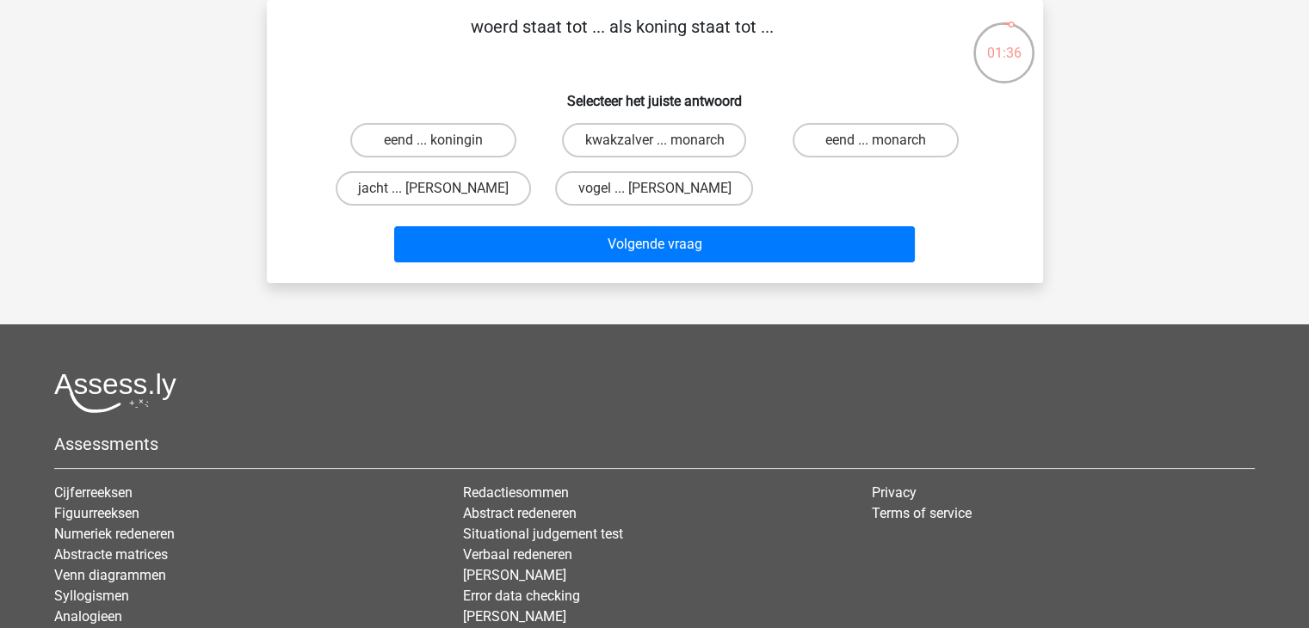
click at [786, 176] on div "eend ... koningin kwakzalver ... monarch eend ... monarch jacht ... arthur voge…" at bounding box center [655, 164] width 664 height 96
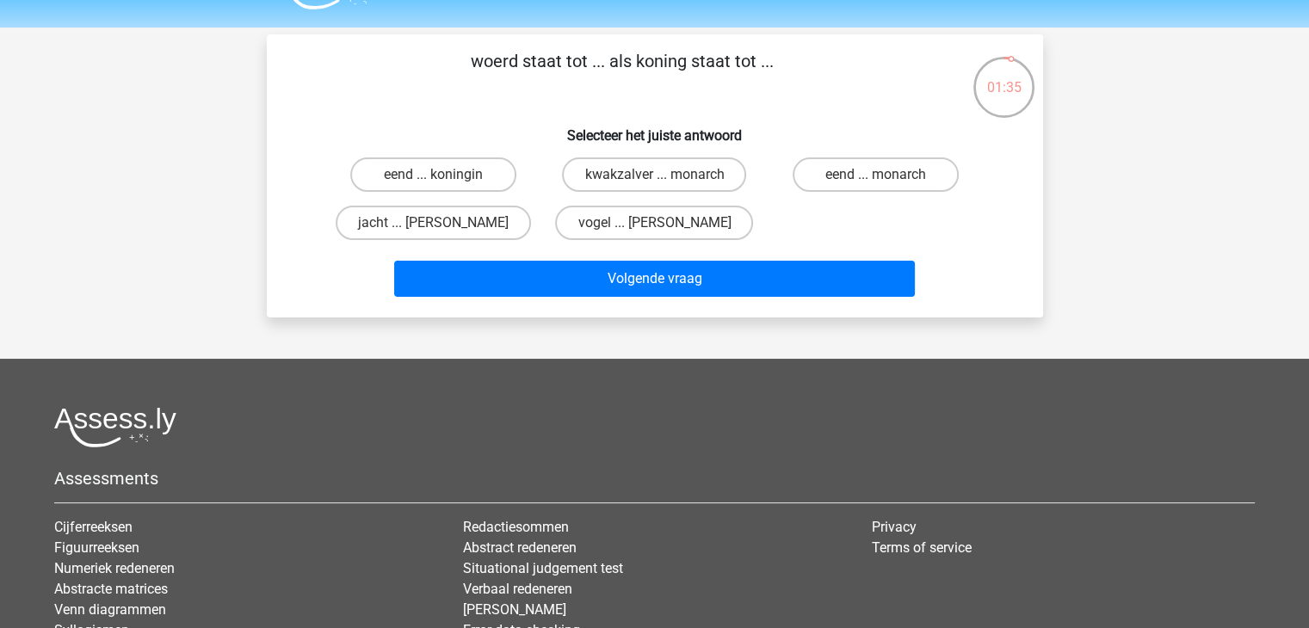
scroll to position [0, 0]
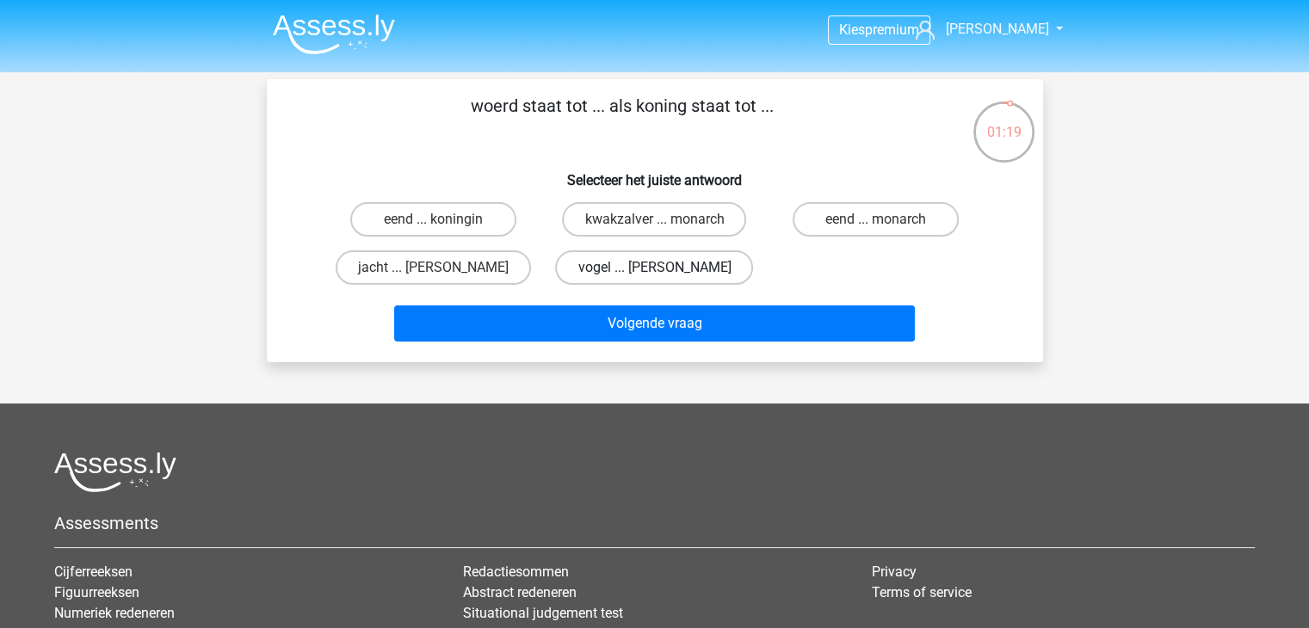
click at [691, 262] on label "vogel ... arthur" at bounding box center [654, 267] width 198 height 34
click at [665, 268] on input "vogel ... arthur" at bounding box center [659, 273] width 11 height 11
radio input "true"
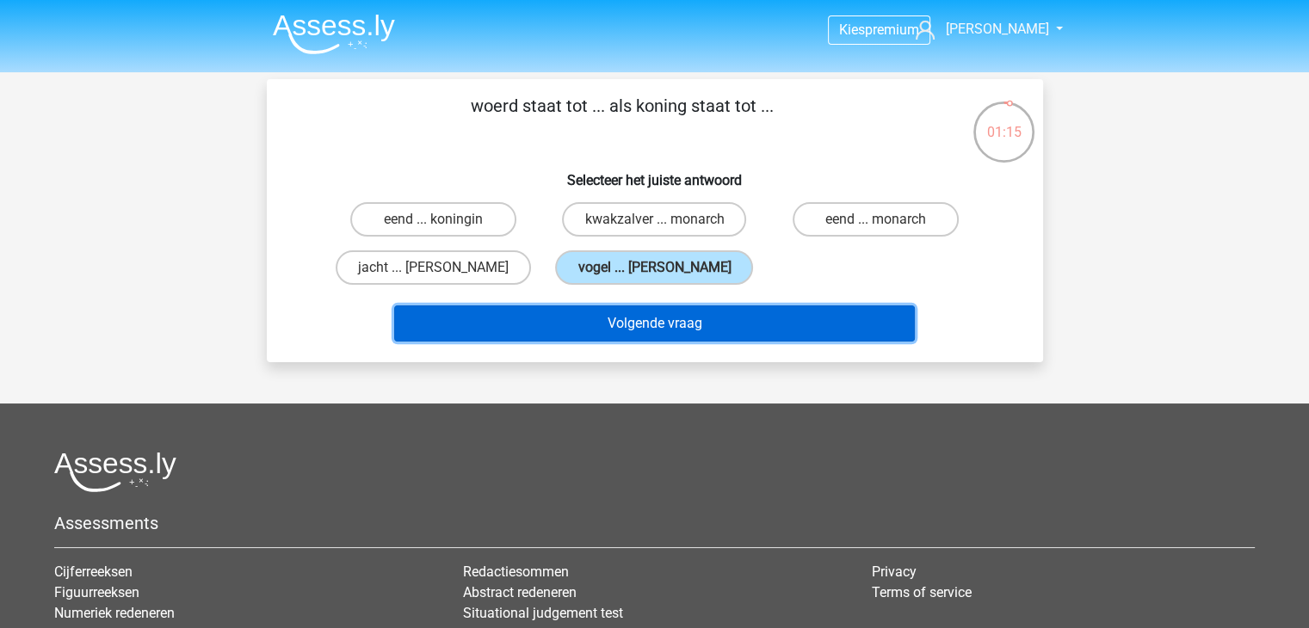
click at [687, 331] on button "Volgende vraag" at bounding box center [654, 323] width 521 height 36
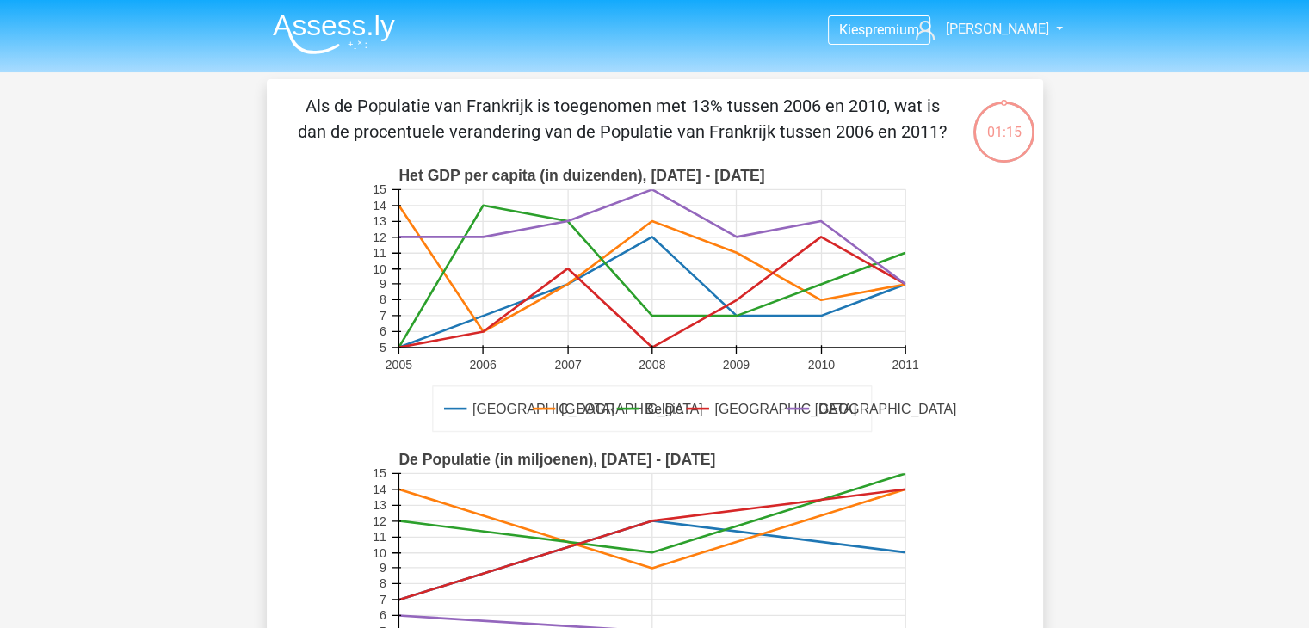
scroll to position [79, 0]
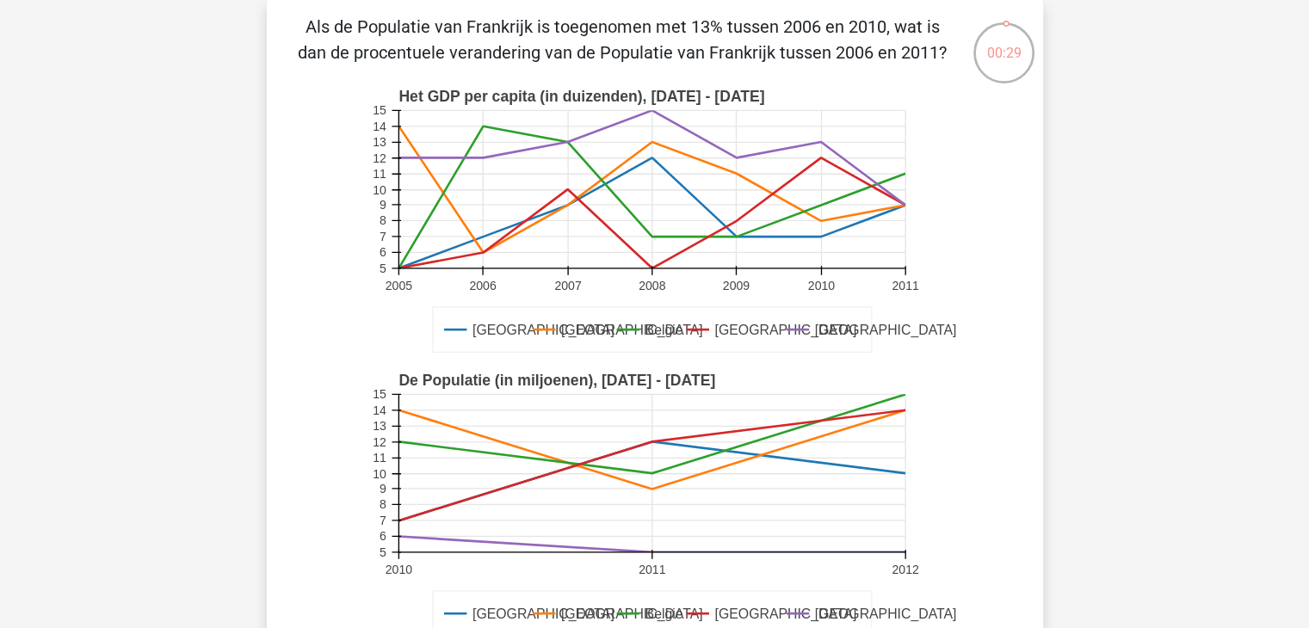
click at [974, 228] on icon "Duitsland Frankrijk Belgie Luxemburg Londen Het GDP per capita (in duizenden), …" at bounding box center [654, 221] width 693 height 284
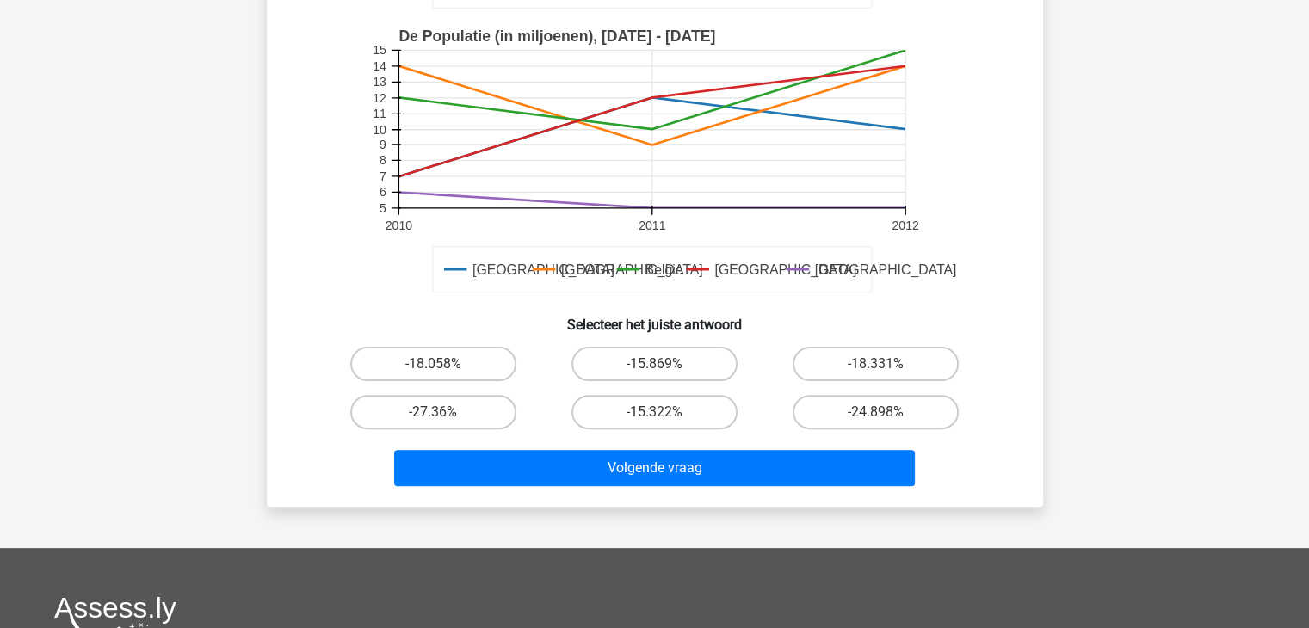
scroll to position [458, 0]
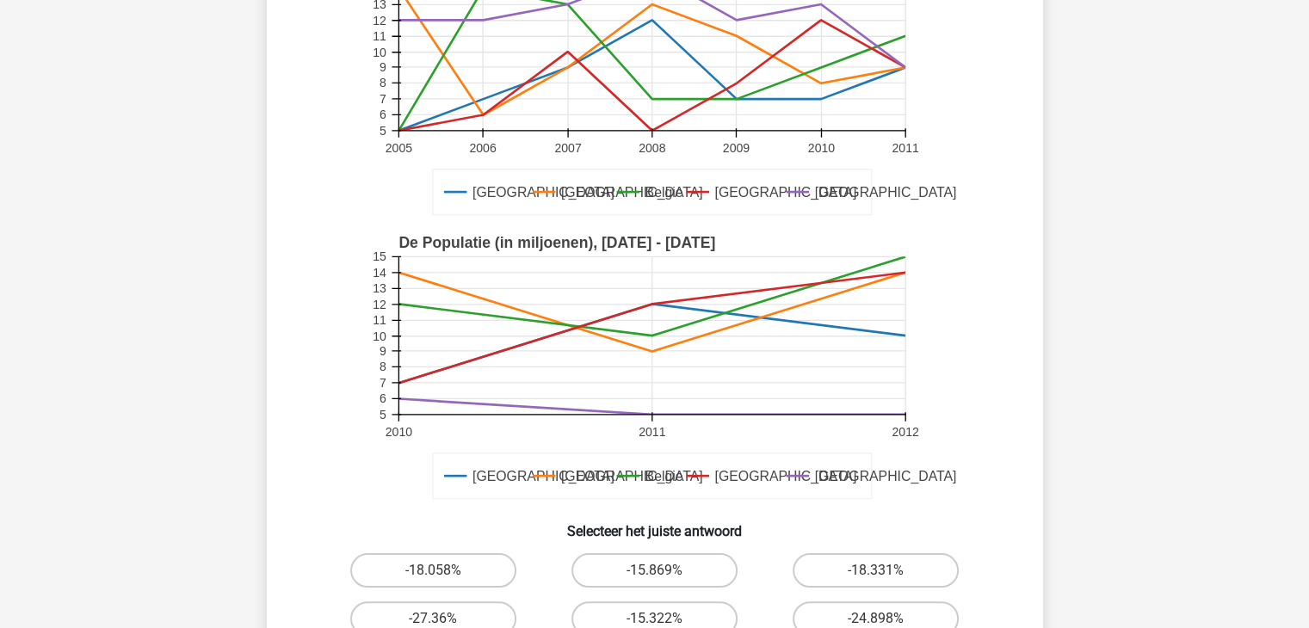
click at [974, 228] on icon "Duitsland Frankrijk Belgie Luxemburg Londen De Populatie (in miljoenen), 2010 -…" at bounding box center [654, 367] width 693 height 284
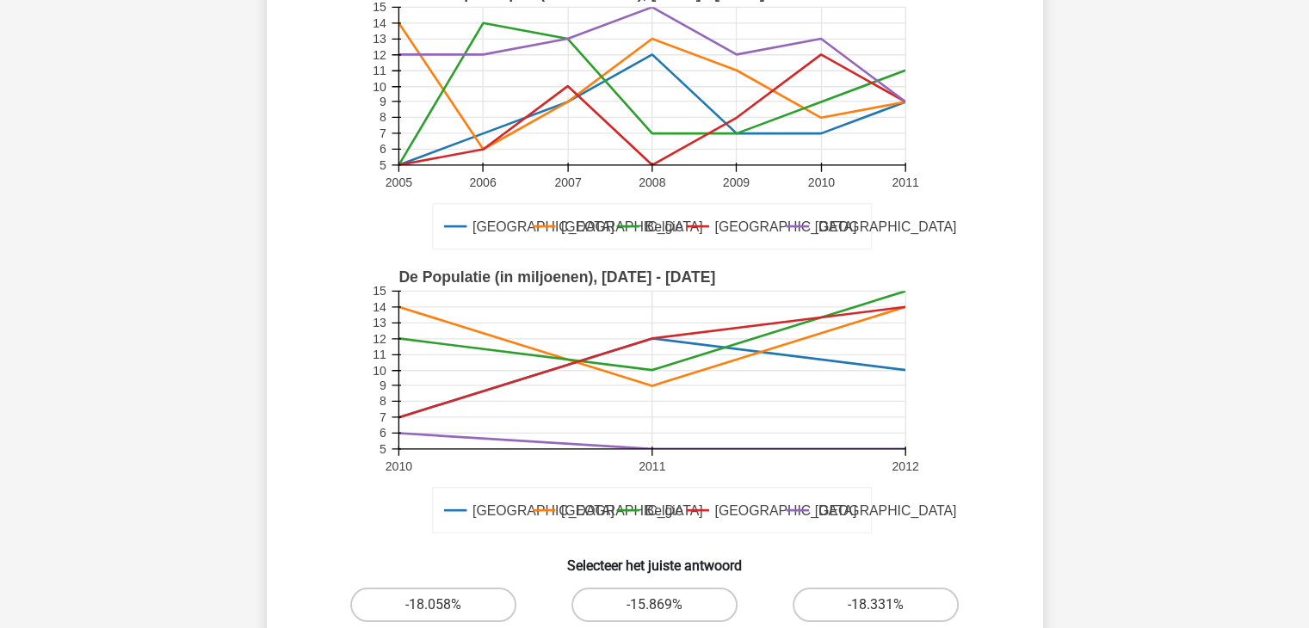
click at [974, 228] on div "Duitsland Frankrijk Belgie Luxemburg Londen Het GDP per capita (in duizenden), …" at bounding box center [654, 260] width 721 height 568
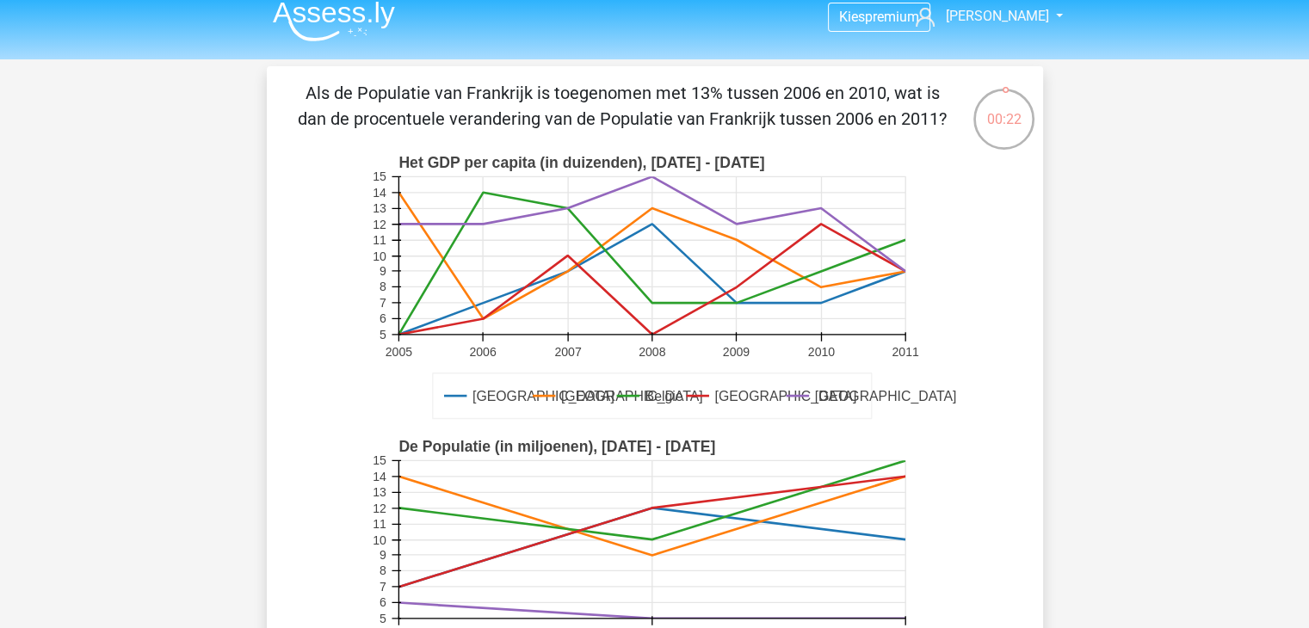
scroll to position [10, 0]
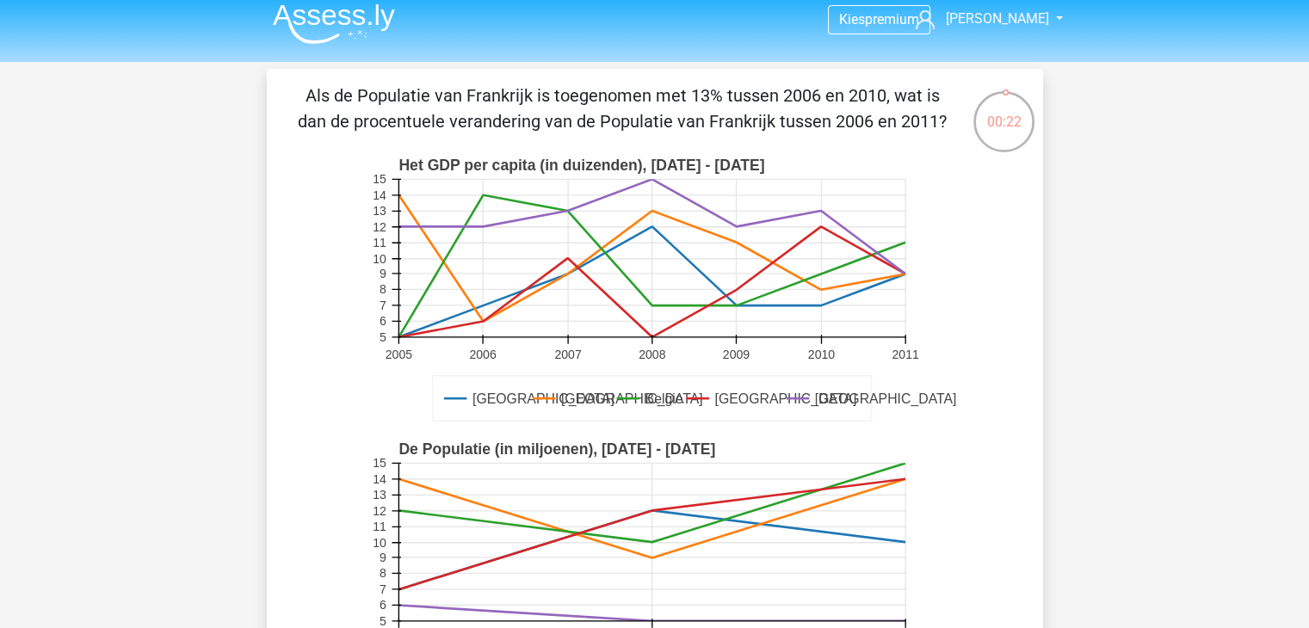
click at [974, 228] on icon "Duitsland Frankrijk Belgie Luxemburg Londen Het GDP per capita (in duizenden), …" at bounding box center [654, 290] width 693 height 284
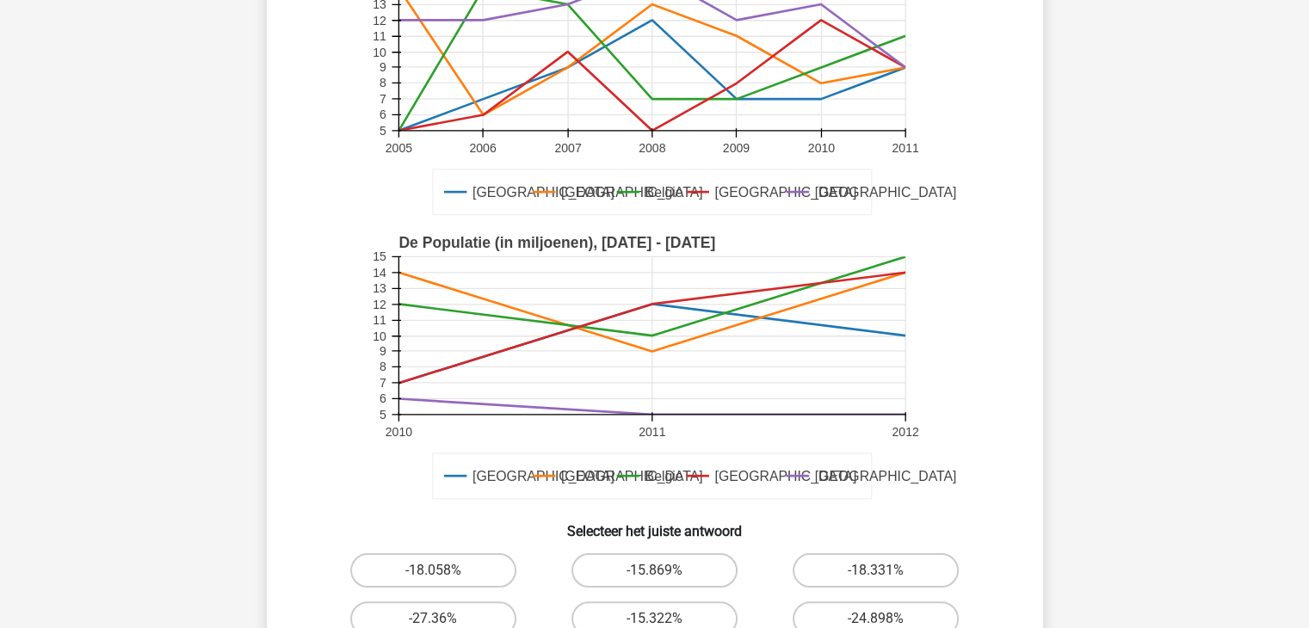
scroll to position [251, 0]
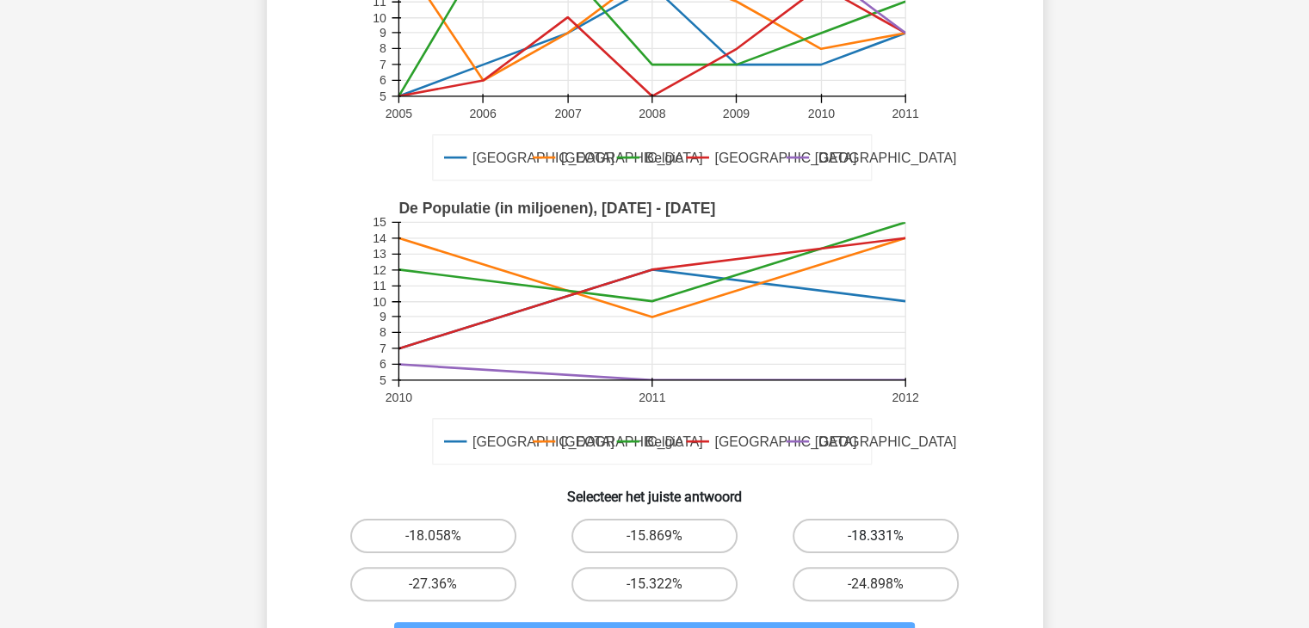
click at [831, 539] on label "-18.331%" at bounding box center [875, 536] width 166 height 34
click at [876, 539] on input "-18.331%" at bounding box center [881, 541] width 11 height 11
radio input "true"
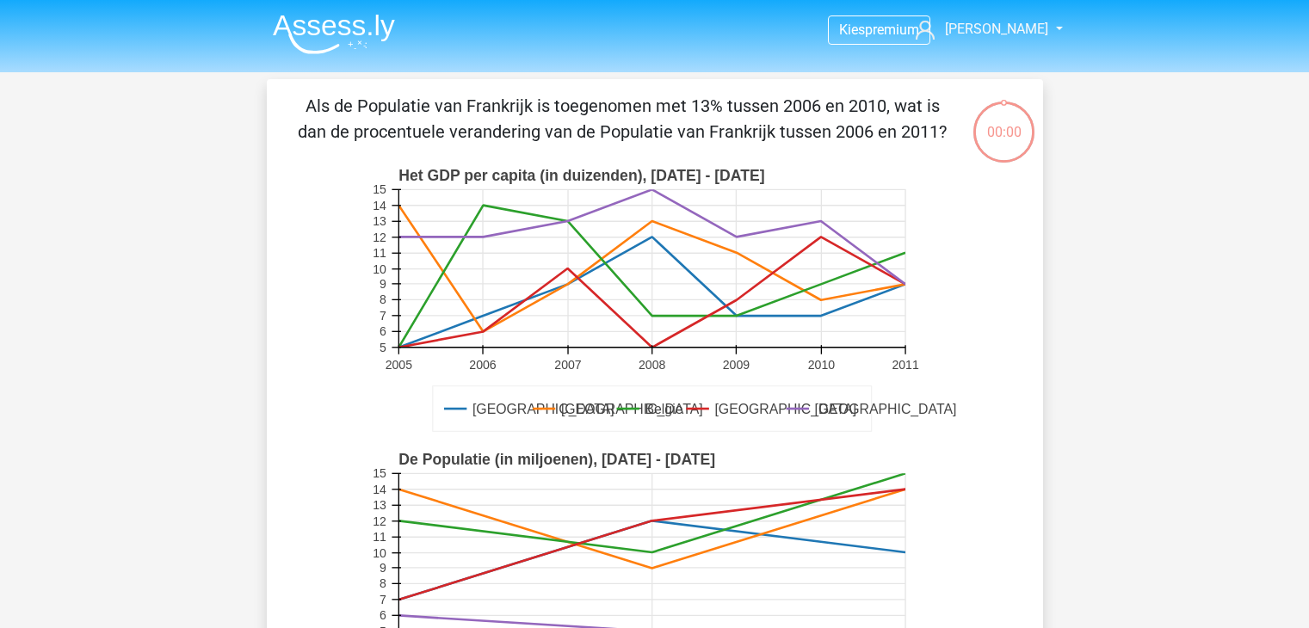
scroll to position [251, 0]
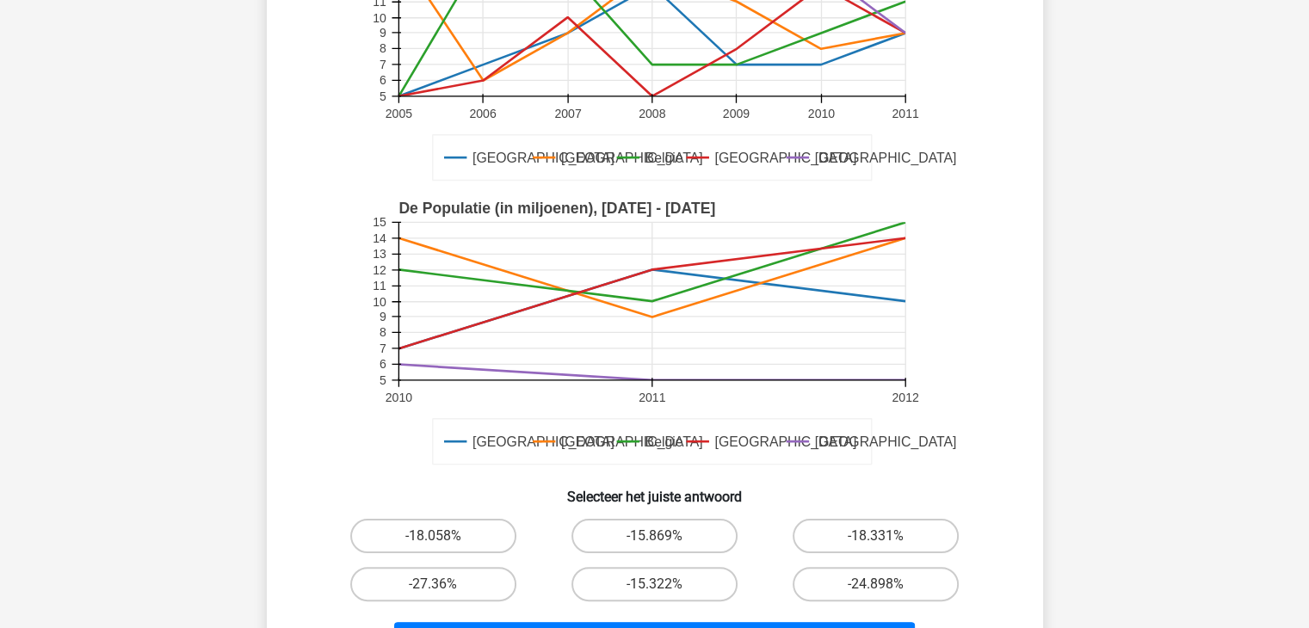
click at [801, 618] on div "Volgende vraag" at bounding box center [654, 636] width 721 height 57
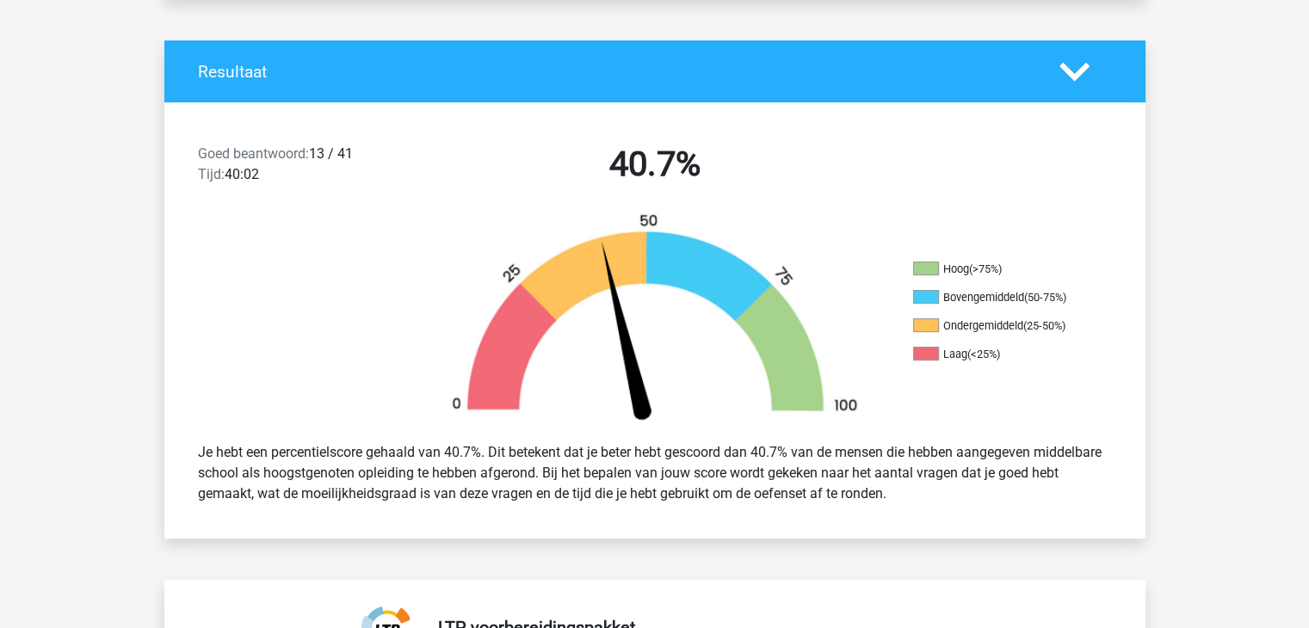
scroll to position [344, 0]
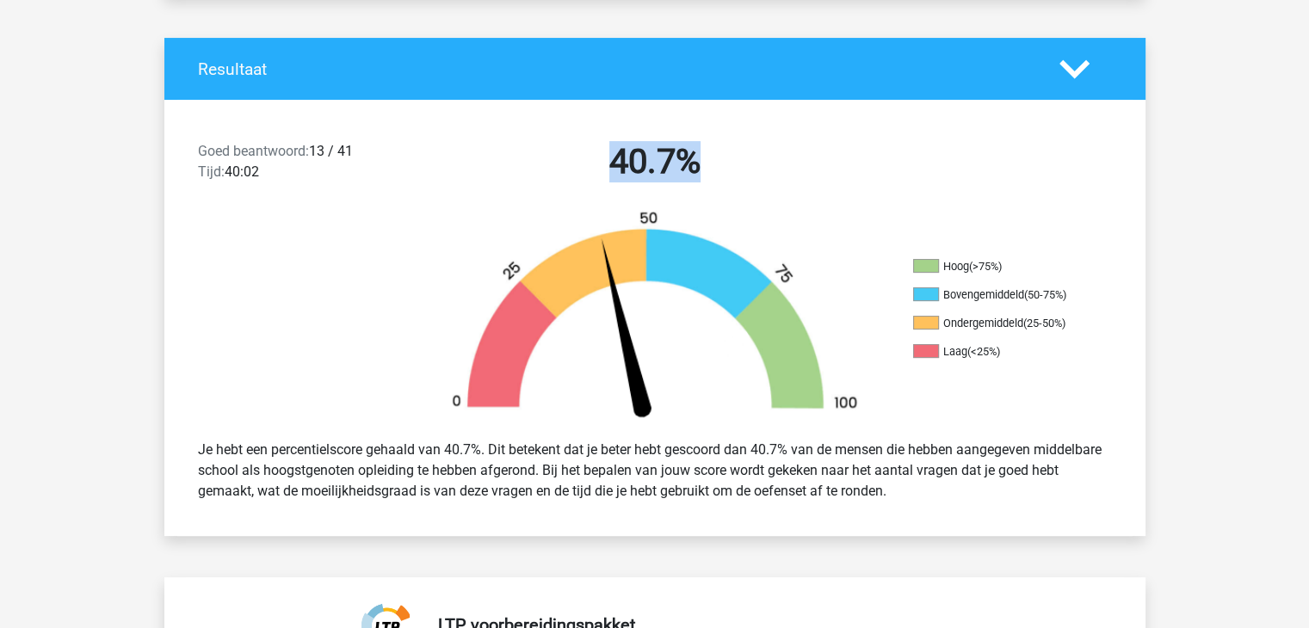
drag, startPoint x: 588, startPoint y: 171, endPoint x: 716, endPoint y: 145, distance: 129.9
click at [716, 145] on h2 "40.7%" at bounding box center [655, 161] width 444 height 41
click at [395, 437] on div "Je hebt een percentielscore gehaald van 40.7%. Dit betekent dat je beter hebt g…" at bounding box center [654, 471] width 939 height 76
drag, startPoint x: 445, startPoint y: 453, endPoint x: 490, endPoint y: 448, distance: 44.9
click at [490, 448] on div "Je hebt een percentielscore gehaald van 40.7%. Dit betekent dat je beter hebt g…" at bounding box center [654, 471] width 939 height 76
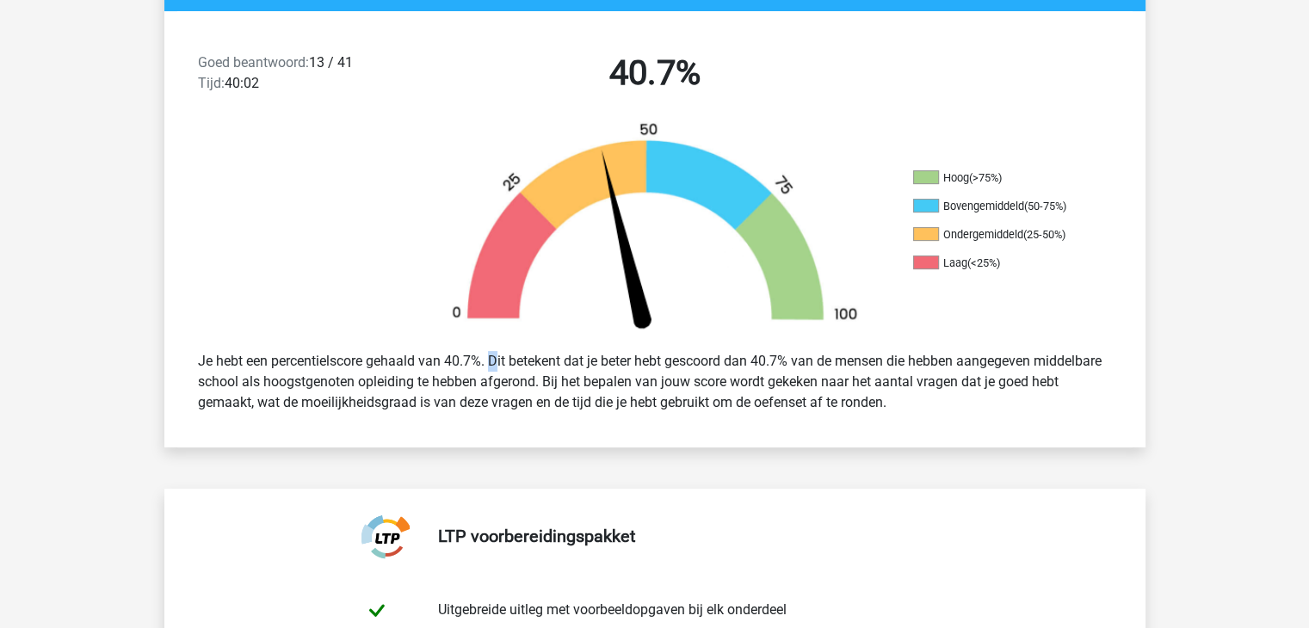
scroll to position [413, 0]
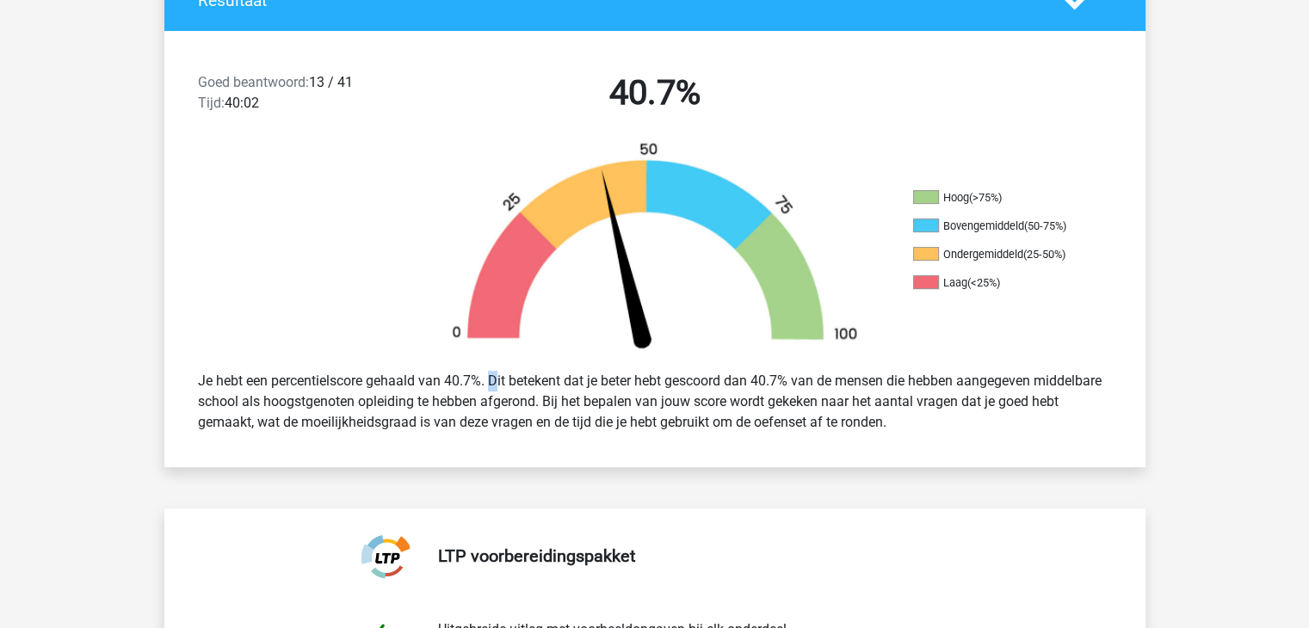
click at [456, 373] on div "Je hebt een percentielscore gehaald van 40.7%. Dit betekent dat je beter hebt g…" at bounding box center [654, 402] width 939 height 76
drag, startPoint x: 468, startPoint y: 379, endPoint x: 431, endPoint y: 380, distance: 37.0
click at [431, 380] on div "Je hebt een percentielscore gehaald van 40.7%. Dit betekent dat je beter hebt g…" at bounding box center [654, 402] width 939 height 76
click at [478, 362] on div "Je hebt een percentielscore gehaald van 40.7%. Dit betekent dat je beter hebt g…" at bounding box center [654, 401] width 981 height 89
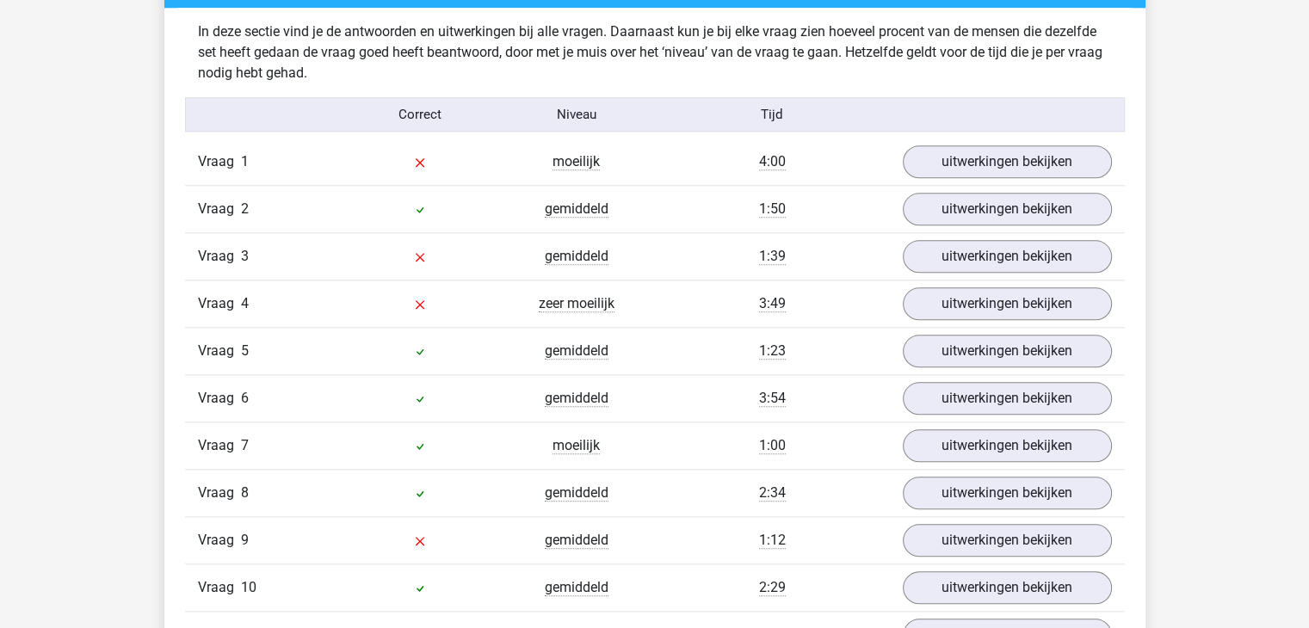
scroll to position [1927, 0]
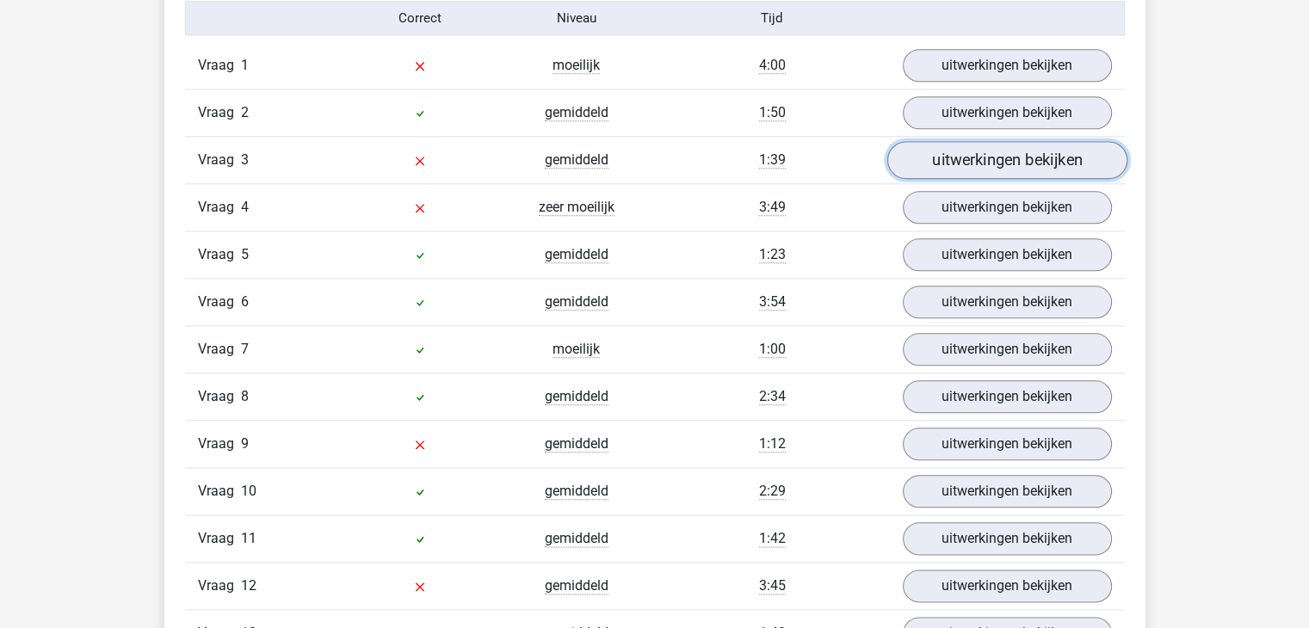
click at [931, 160] on link "uitwerkingen bekijken" at bounding box center [1006, 161] width 240 height 38
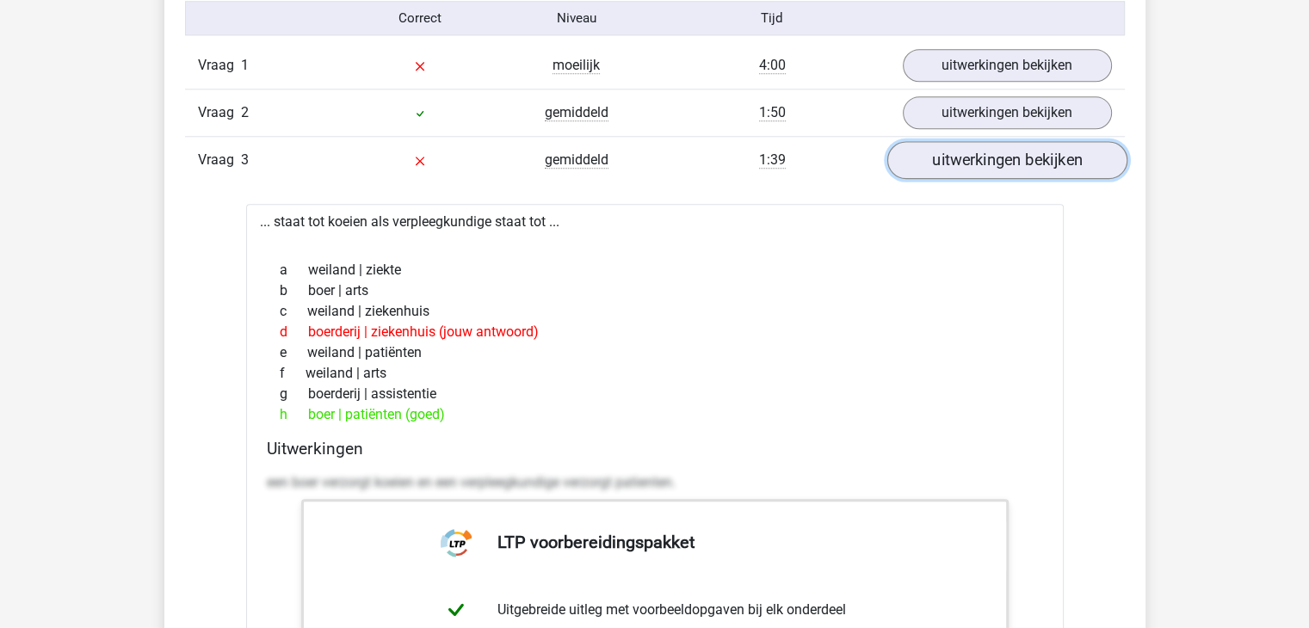
click at [927, 164] on link "uitwerkingen bekijken" at bounding box center [1006, 161] width 240 height 38
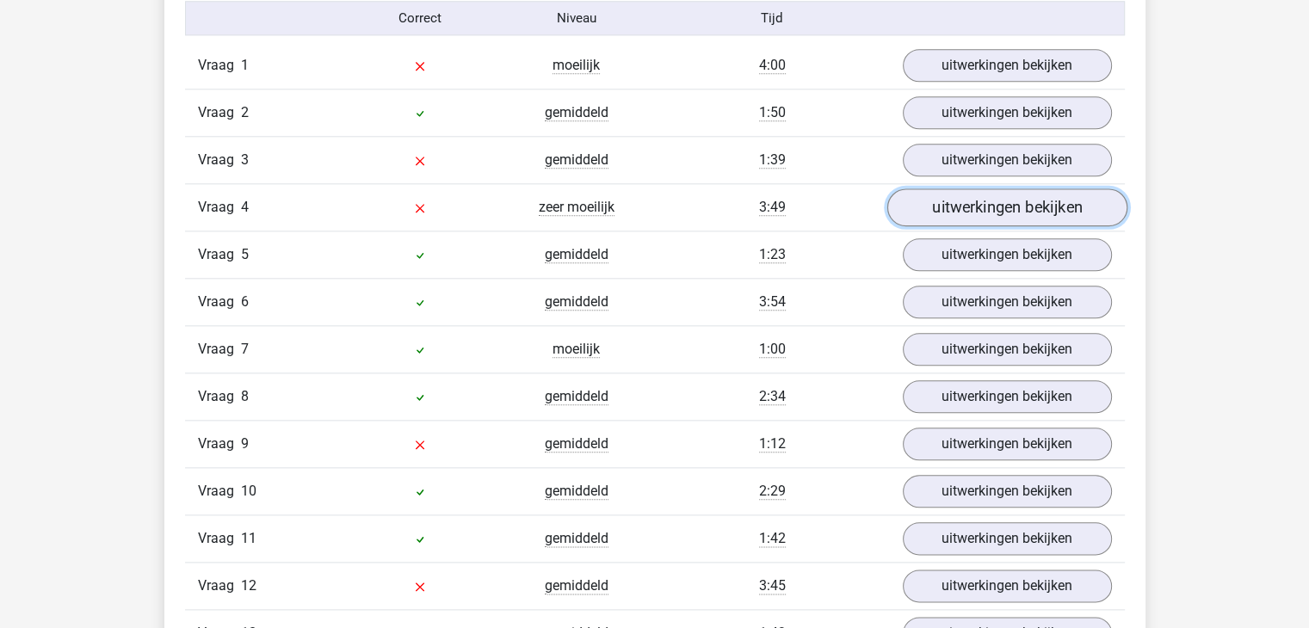
click at [962, 200] on link "uitwerkingen bekijken" at bounding box center [1006, 208] width 240 height 38
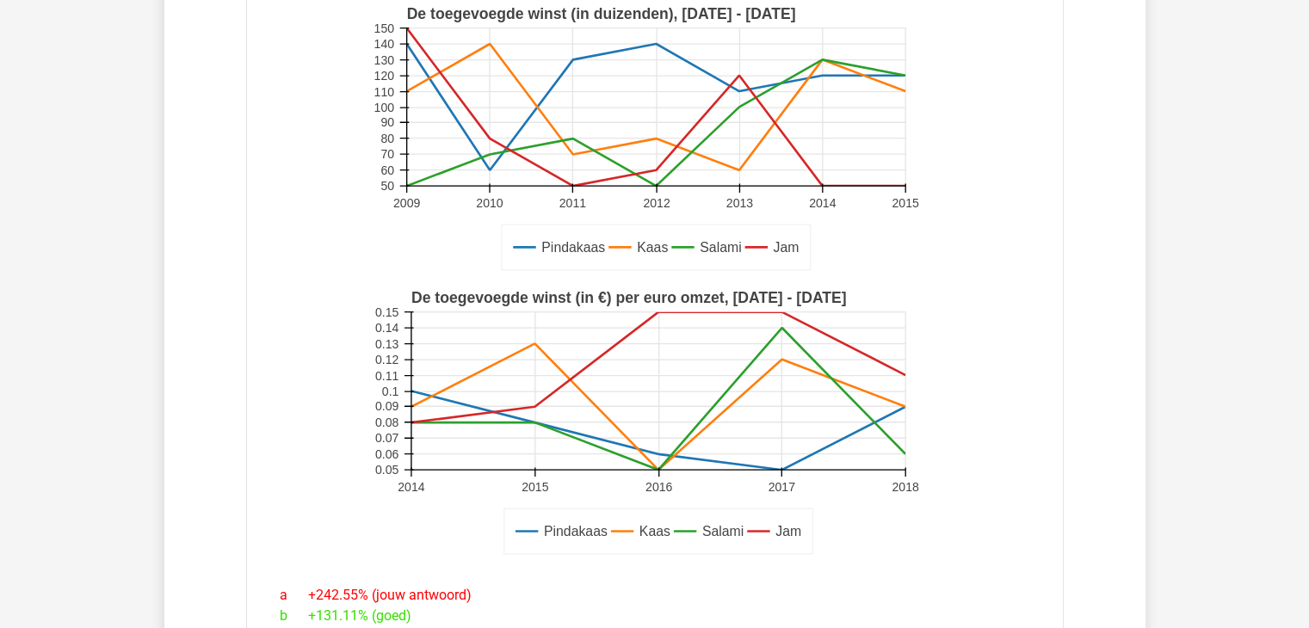
scroll to position [2030, 0]
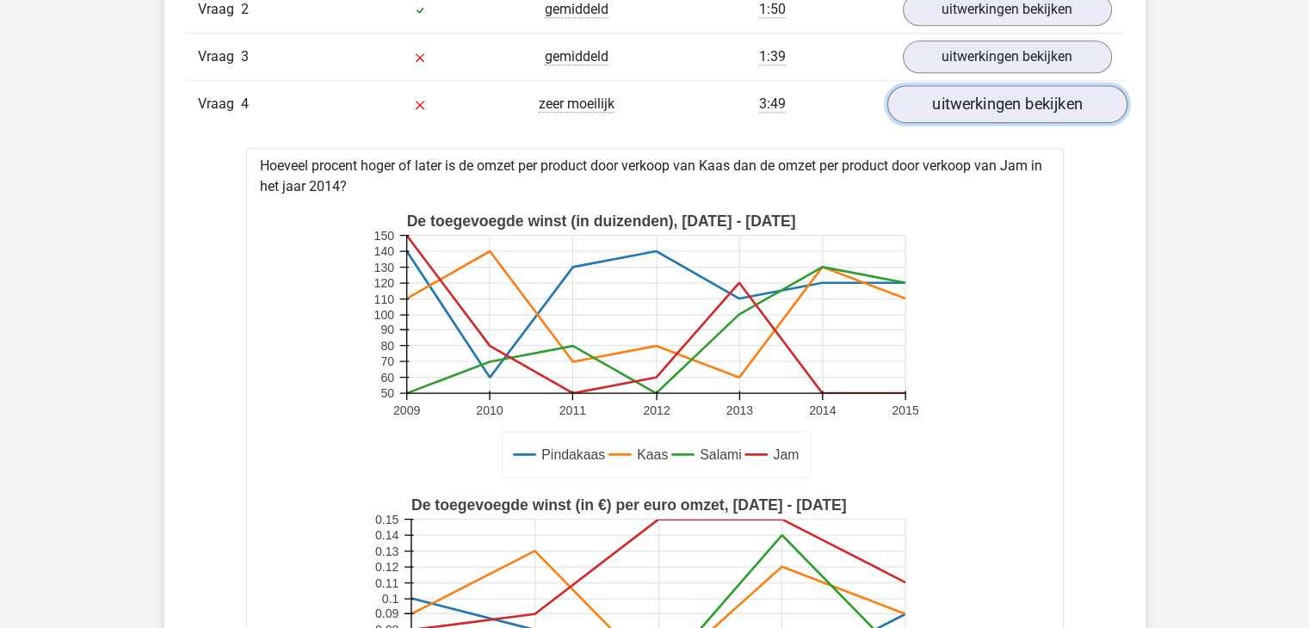
click at [985, 115] on link "uitwerkingen bekijken" at bounding box center [1006, 105] width 240 height 38
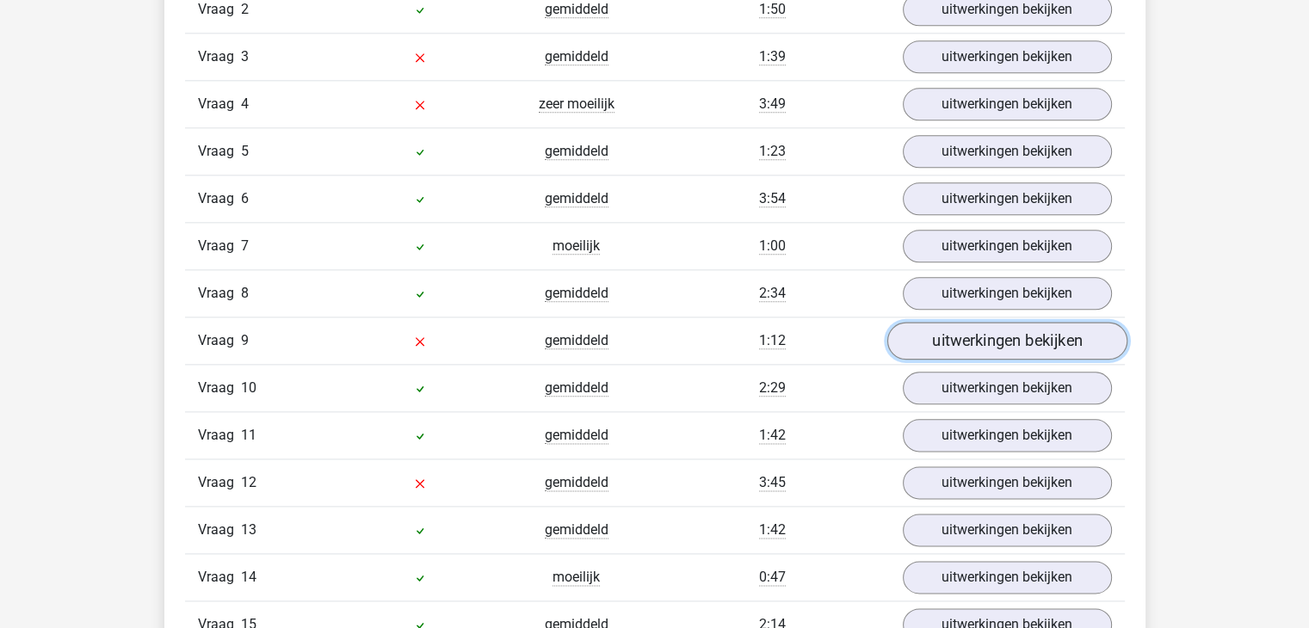
click at [958, 327] on link "uitwerkingen bekijken" at bounding box center [1006, 342] width 240 height 38
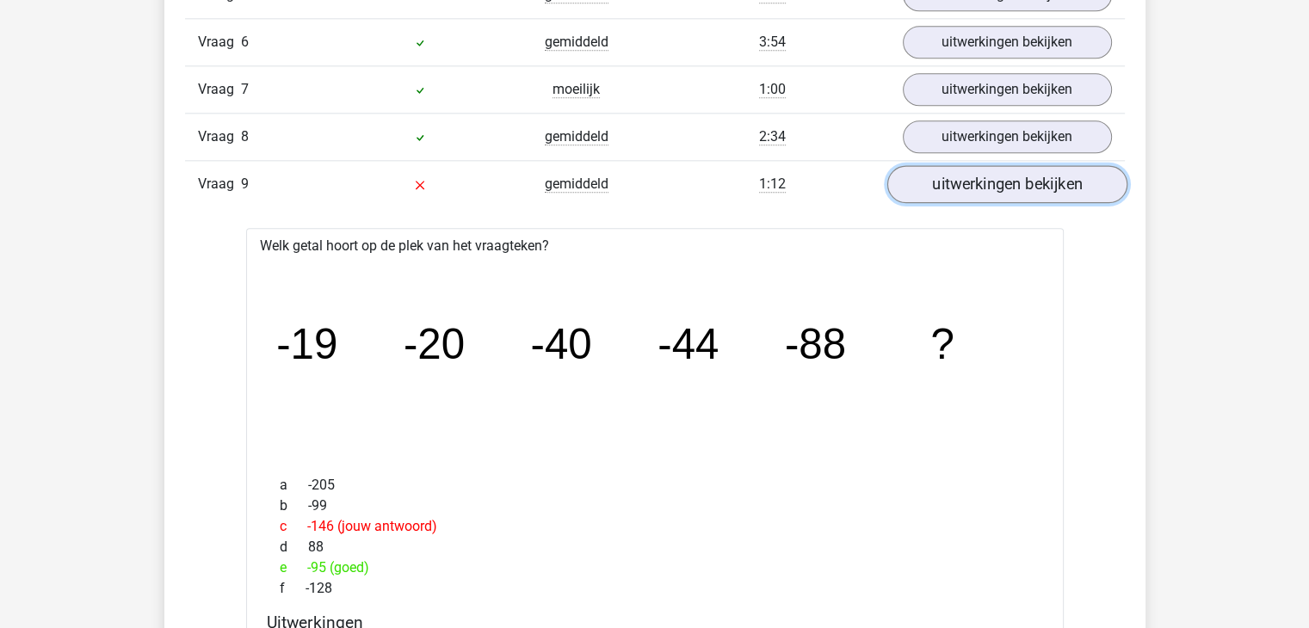
scroll to position [2168, 0]
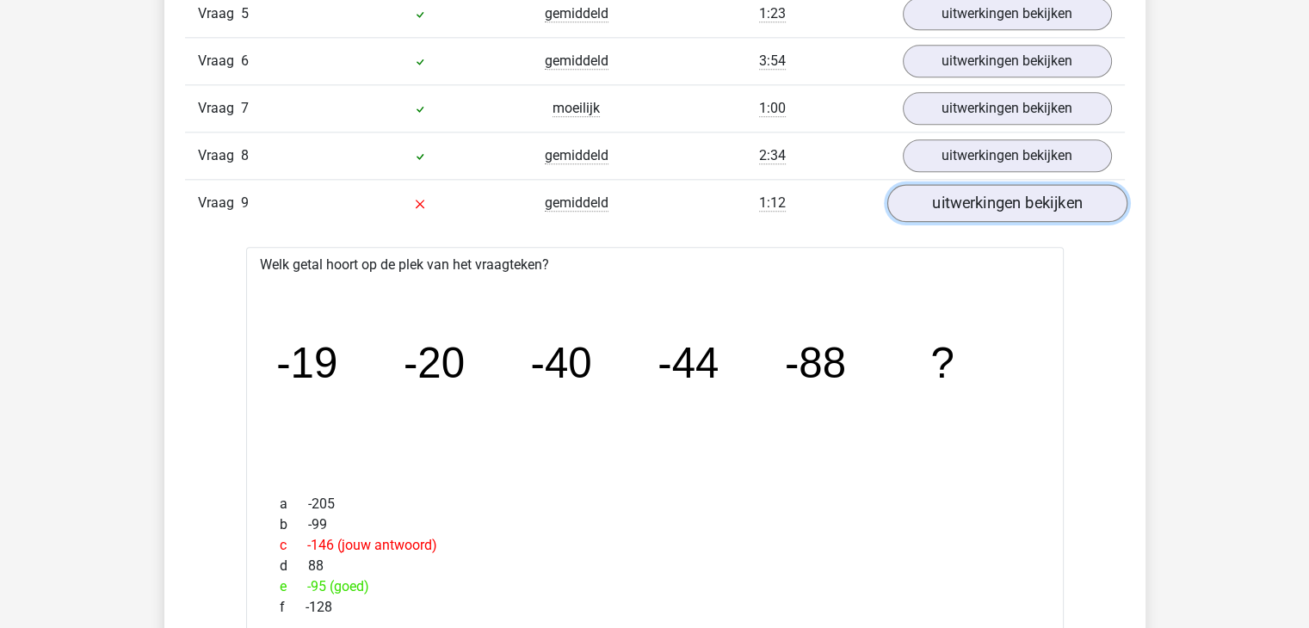
click at [1021, 200] on link "uitwerkingen bekijken" at bounding box center [1006, 204] width 240 height 38
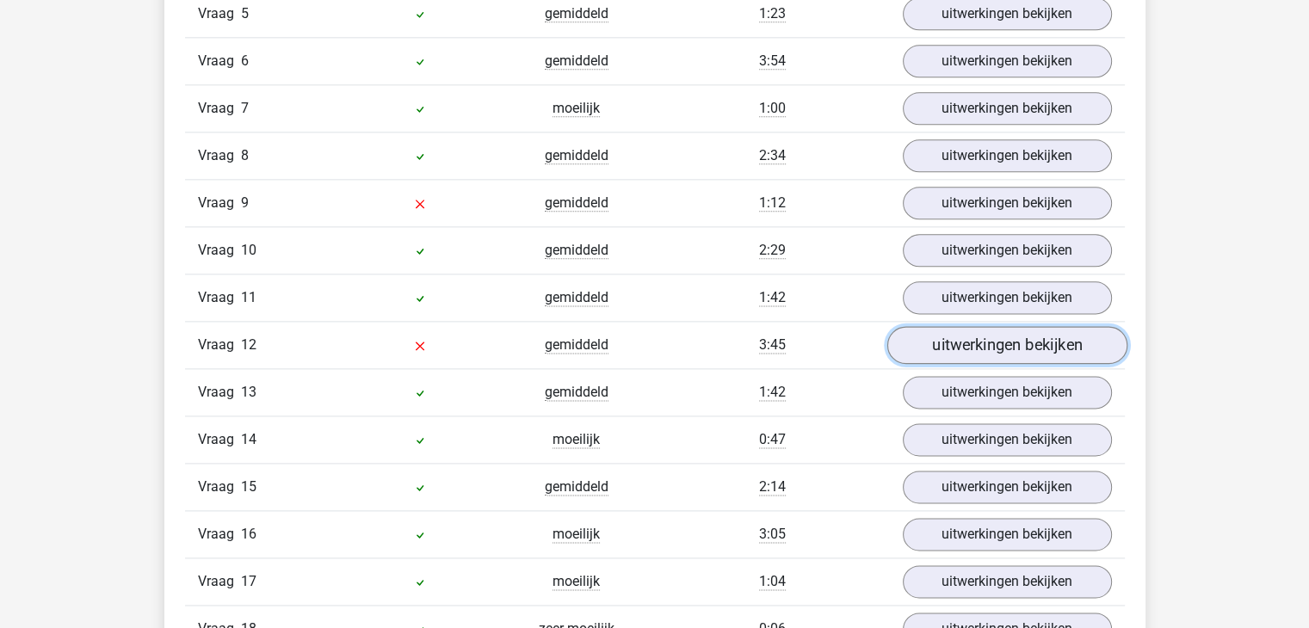
click at [982, 342] on link "uitwerkingen bekijken" at bounding box center [1006, 346] width 240 height 38
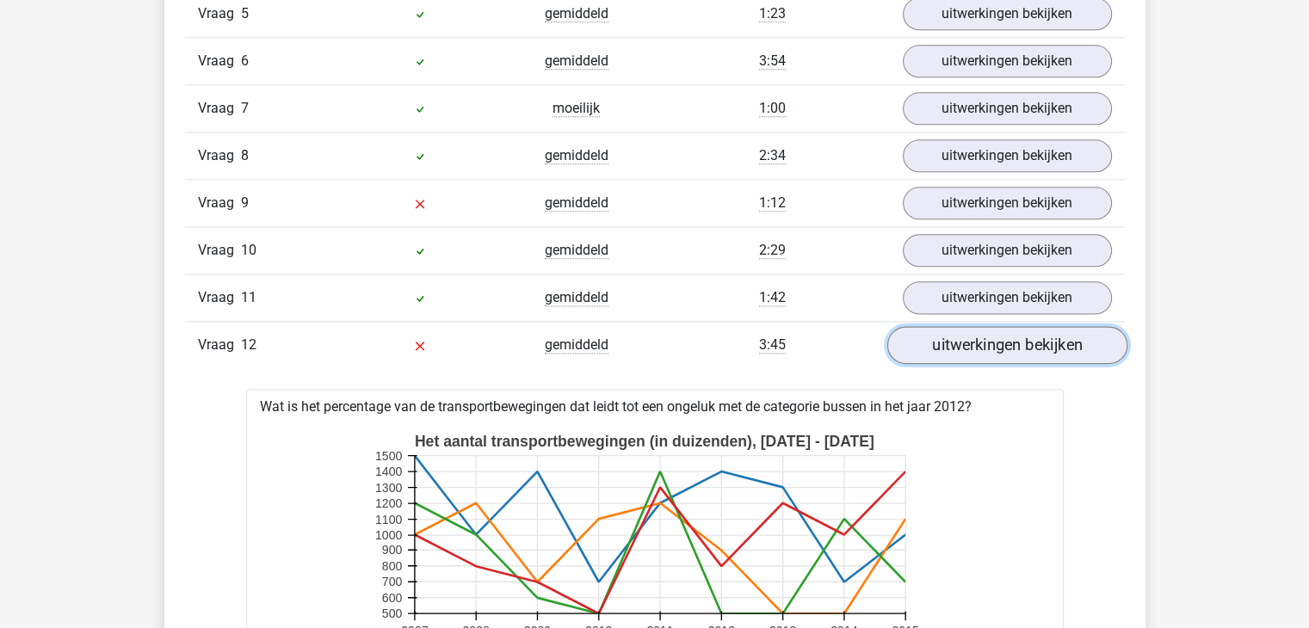
click at [957, 338] on link "uitwerkingen bekijken" at bounding box center [1006, 346] width 240 height 38
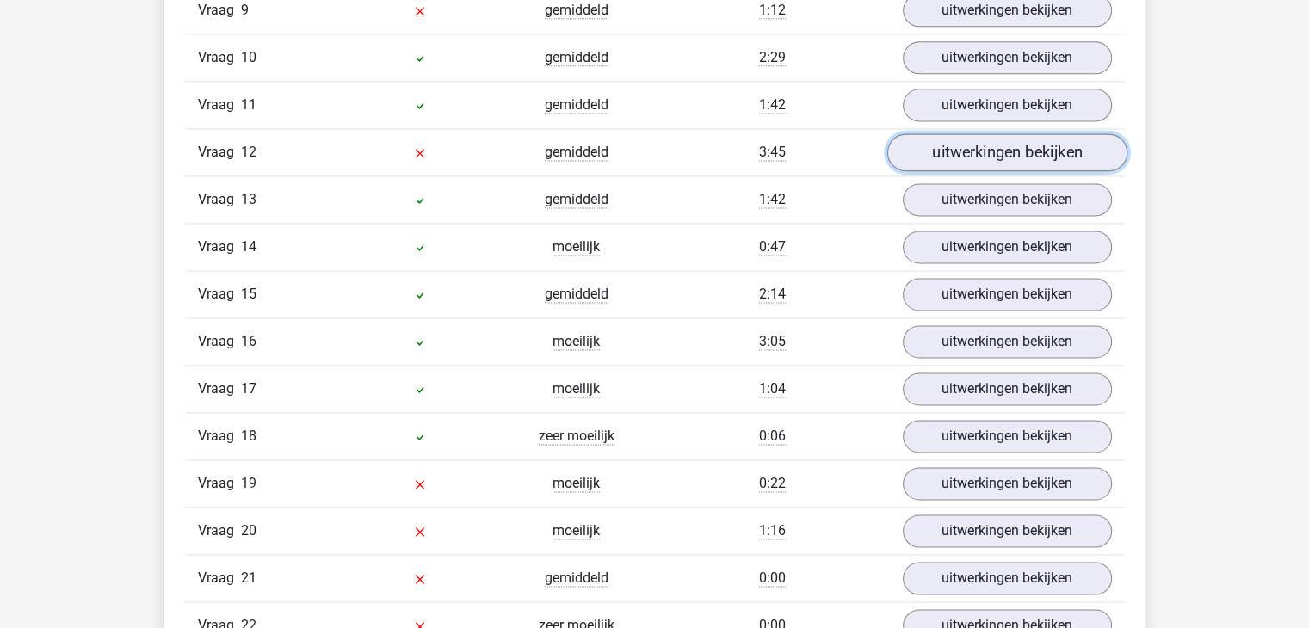
scroll to position [2375, 0]
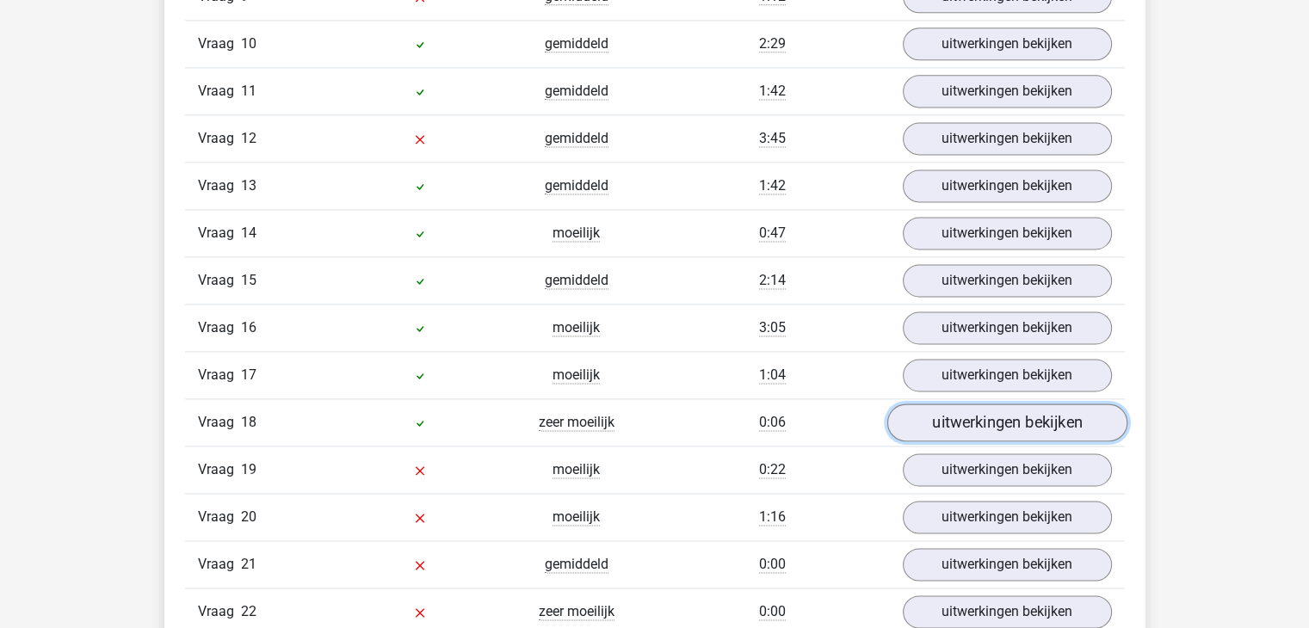
click at [946, 405] on link "uitwerkingen bekijken" at bounding box center [1006, 423] width 240 height 38
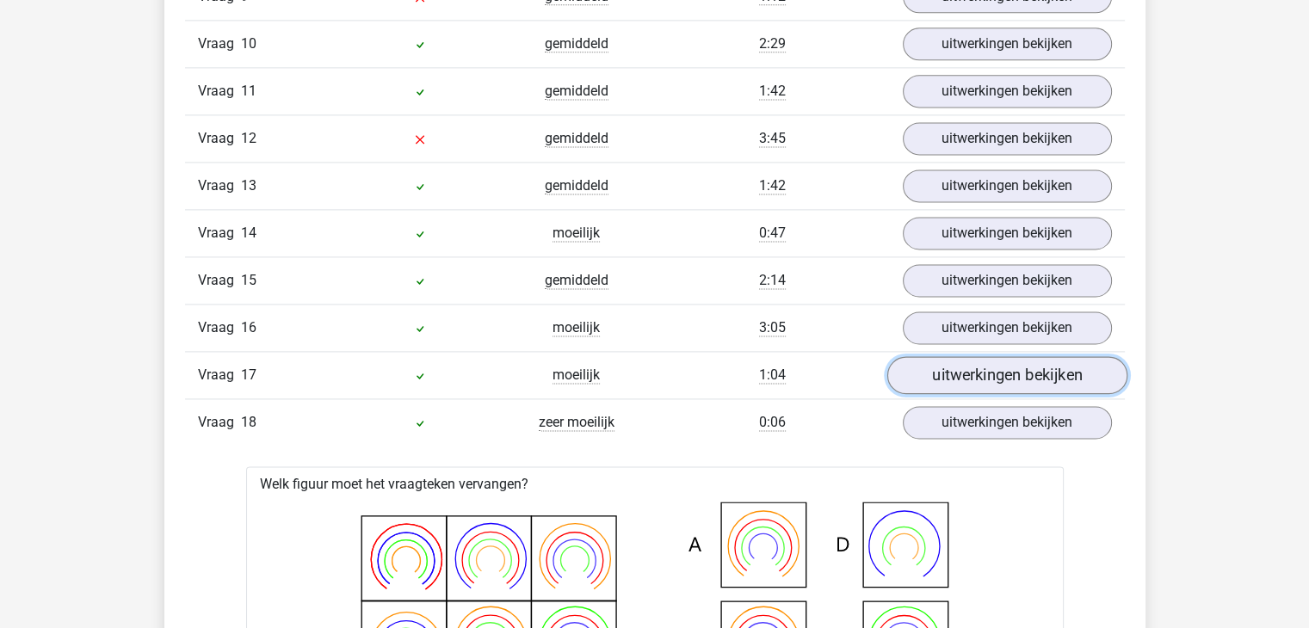
drag, startPoint x: 946, startPoint y: 405, endPoint x: 946, endPoint y: 360, distance: 44.7
click at [946, 360] on link "uitwerkingen bekijken" at bounding box center [1006, 376] width 240 height 38
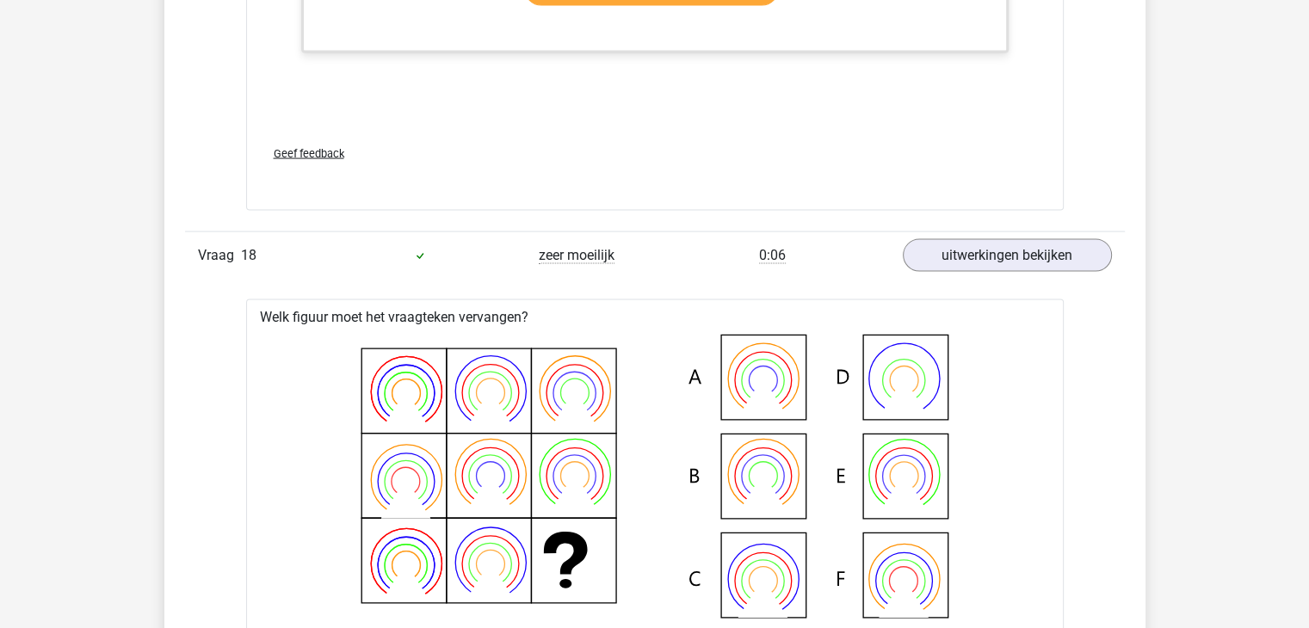
scroll to position [3510, 0]
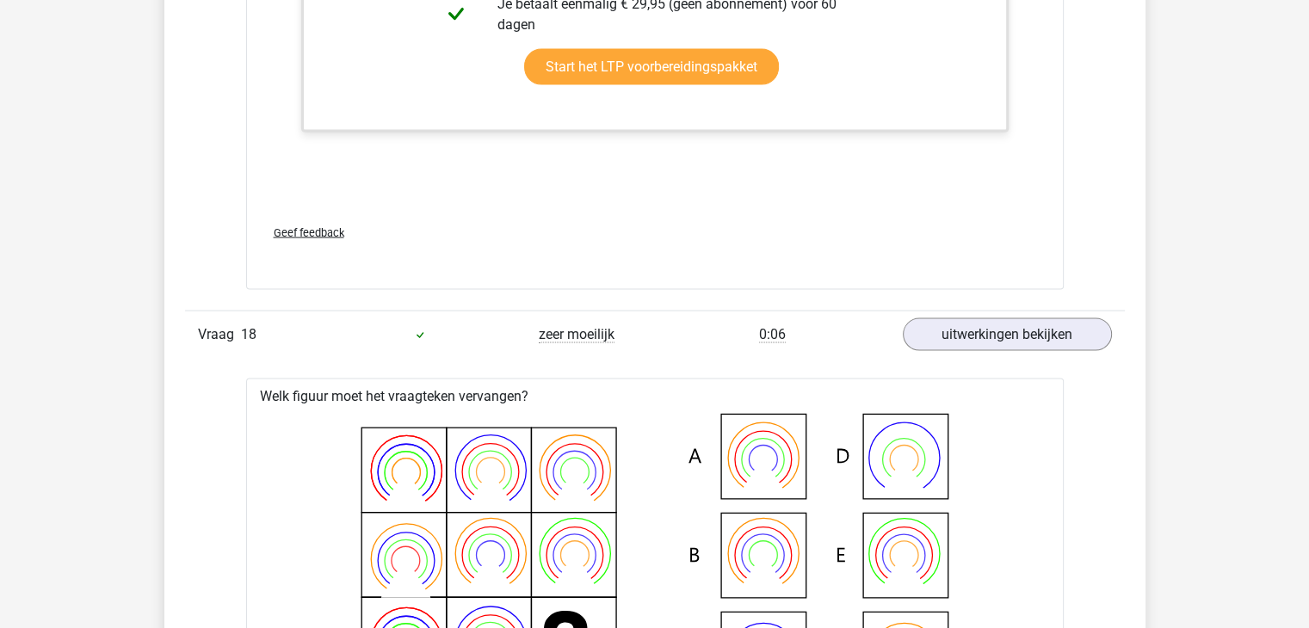
click at [1307, 291] on div "Kies premium xaime xrslingerland@gmail.com" at bounding box center [654, 472] width 1309 height 7964
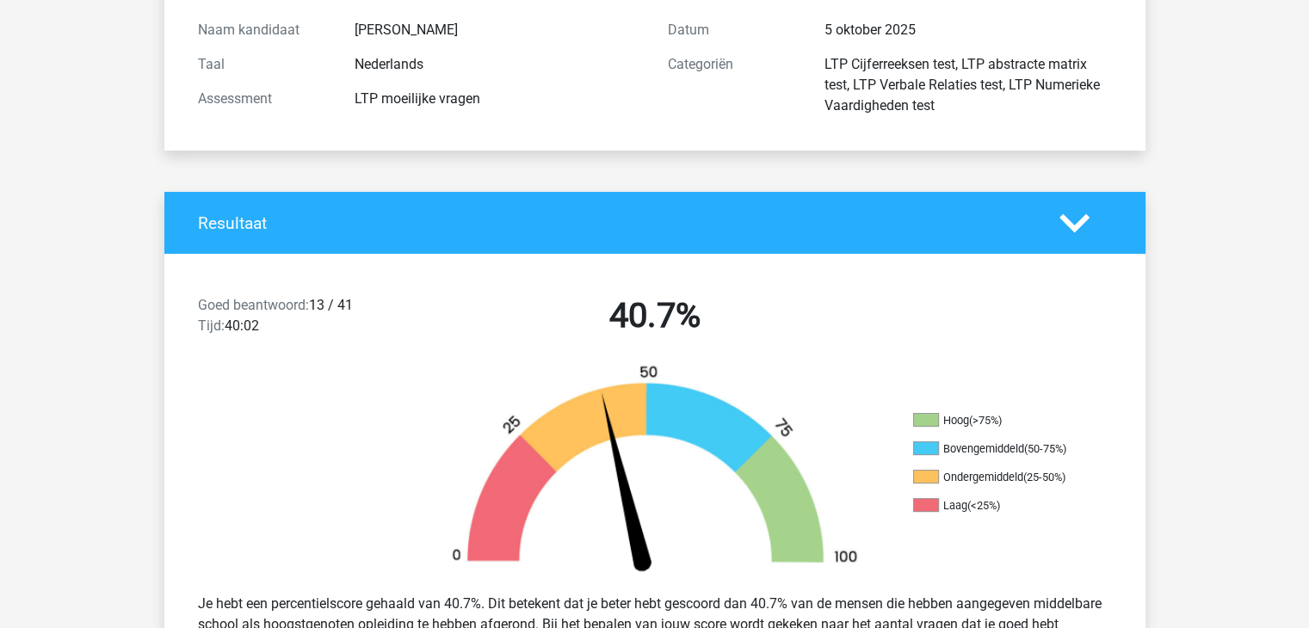
scroll to position [0, 0]
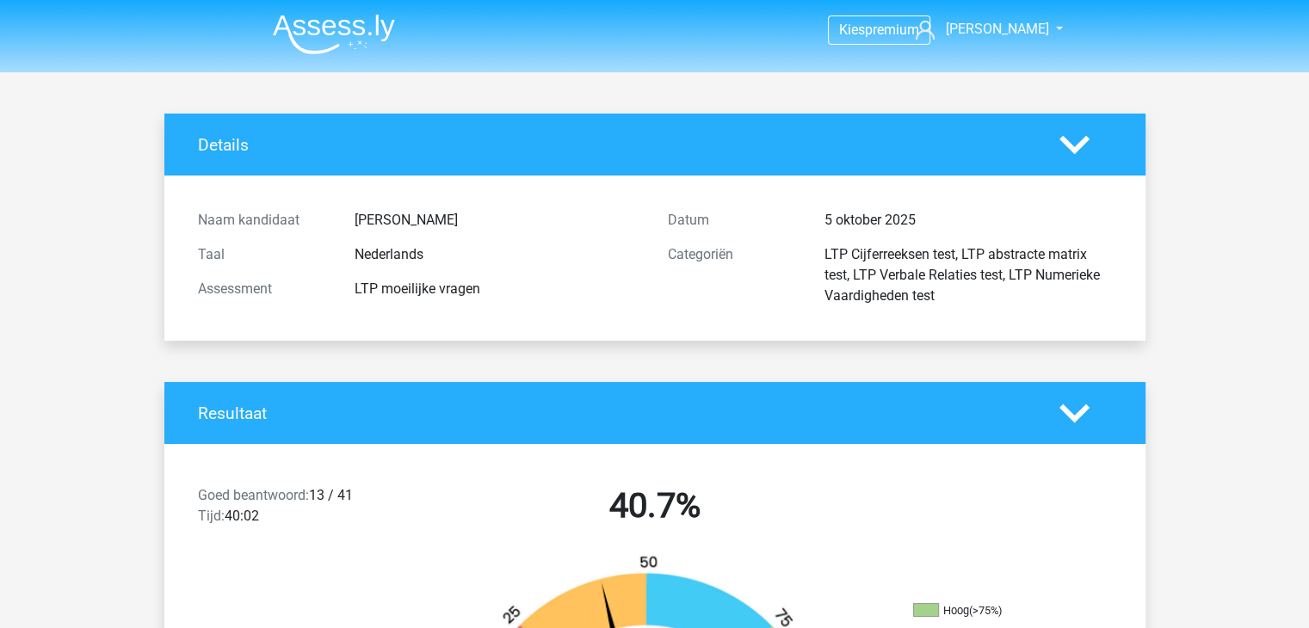
click at [907, 282] on div "LTP Cijferreeksen test, LTP abstracte matrix test, LTP Verbale Relaties test, L…" at bounding box center [967, 275] width 313 height 62
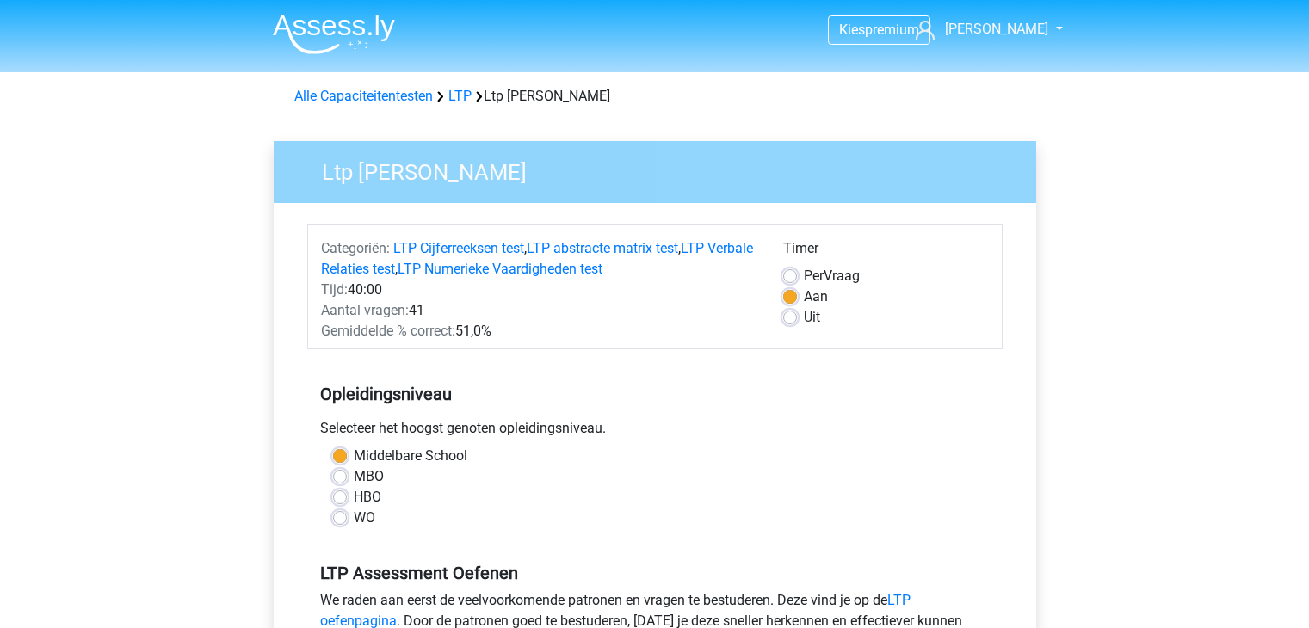
scroll to position [482, 0]
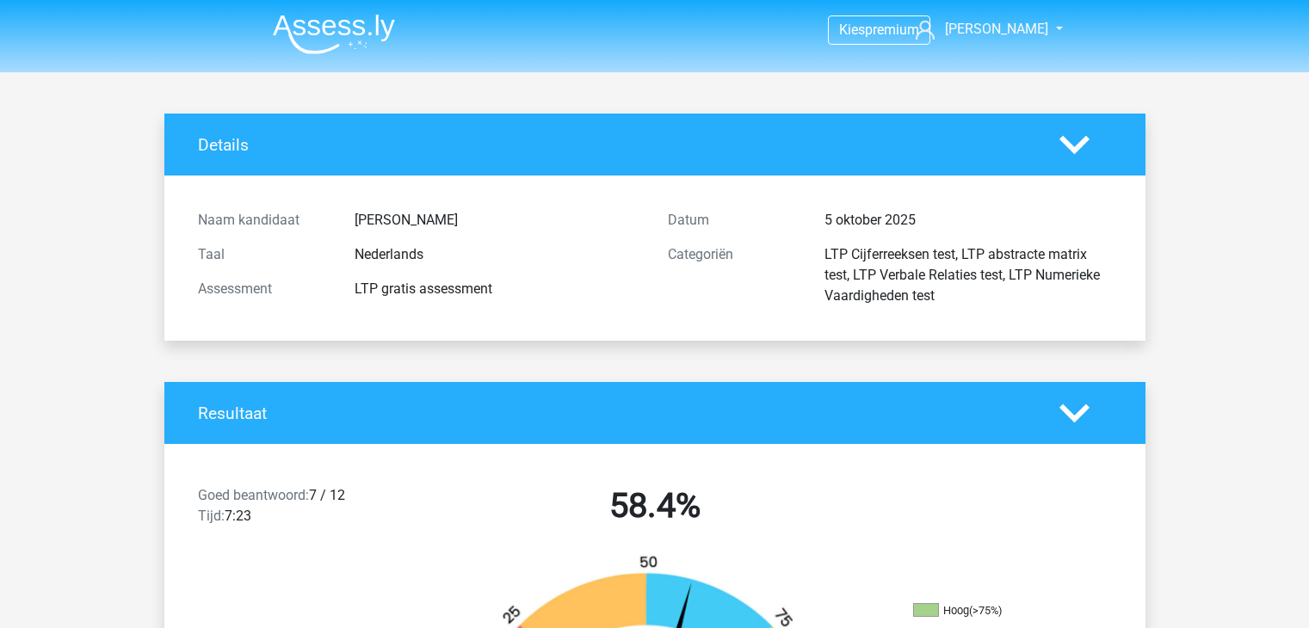
scroll to position [3788, 0]
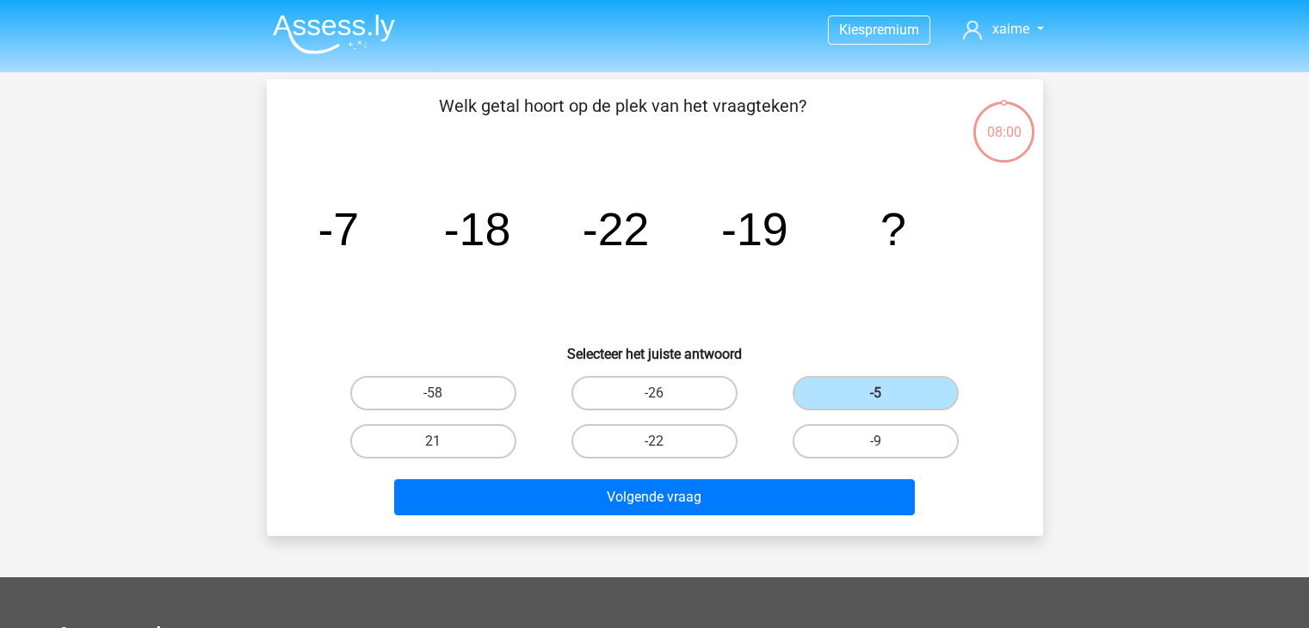
scroll to position [79, 0]
